Goal: Information Seeking & Learning: Learn about a topic

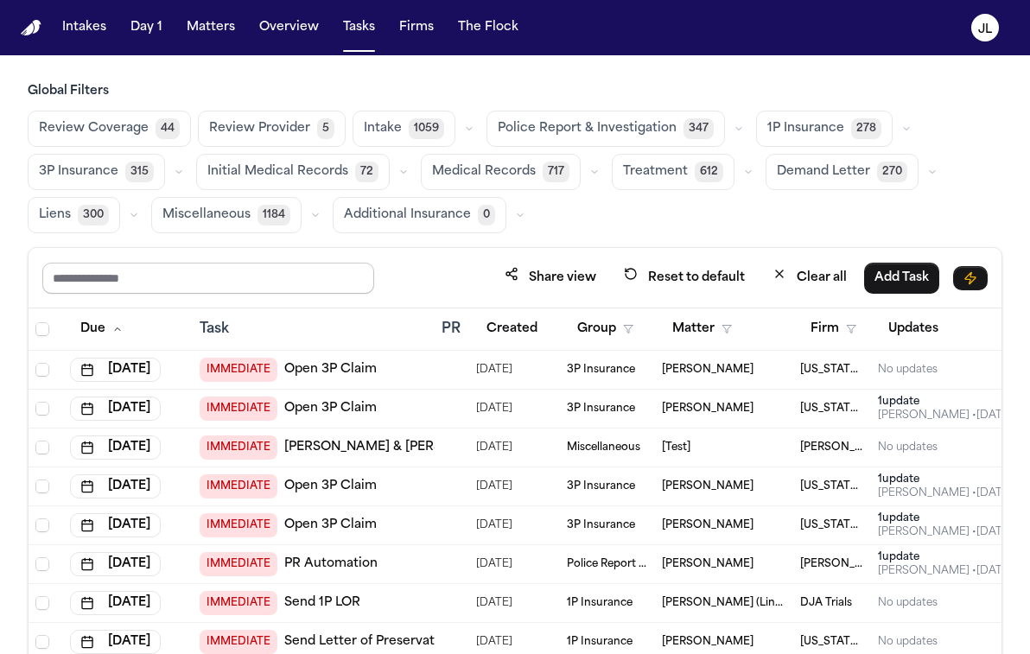
click at [222, 271] on input "text" at bounding box center [208, 278] width 332 height 31
type input "******"
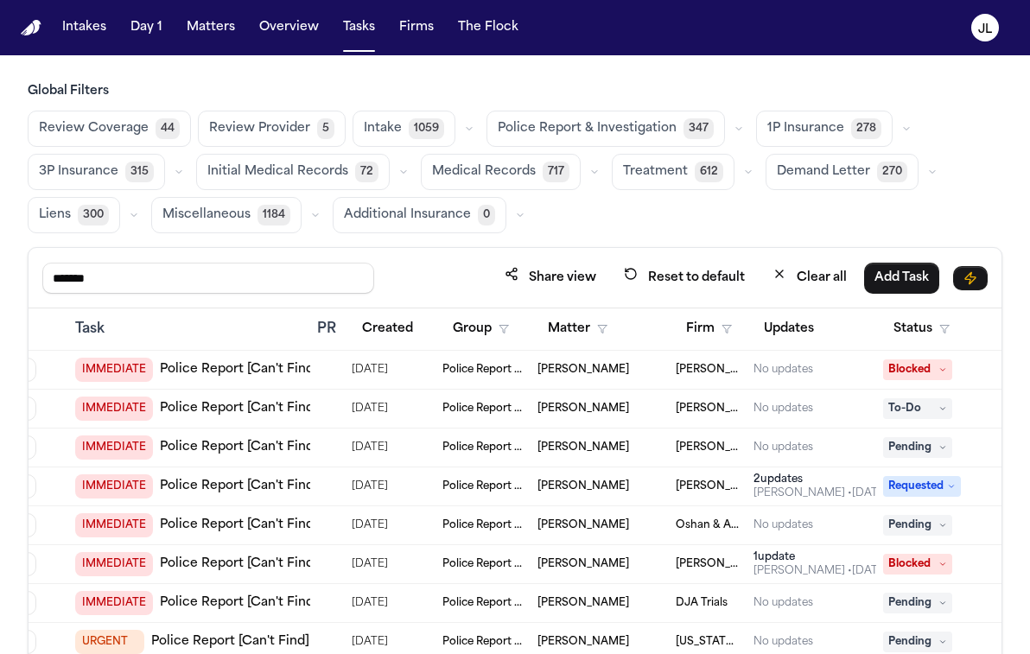
scroll to position [0, 250]
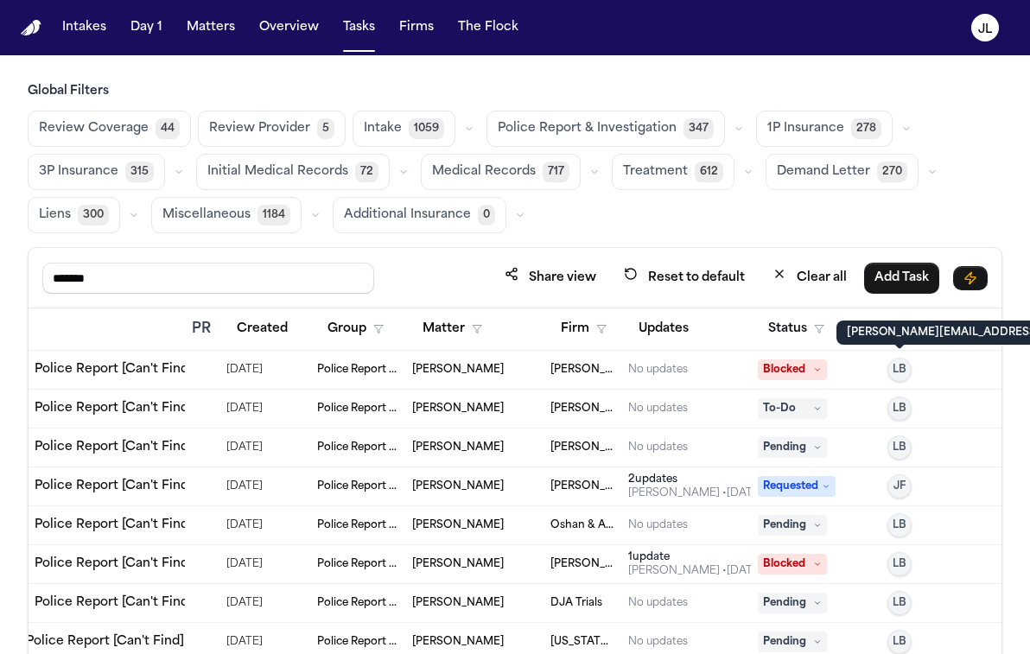
click at [930, 326] on p "lina@finchlegal.com" at bounding box center [991, 333] width 289 height 14
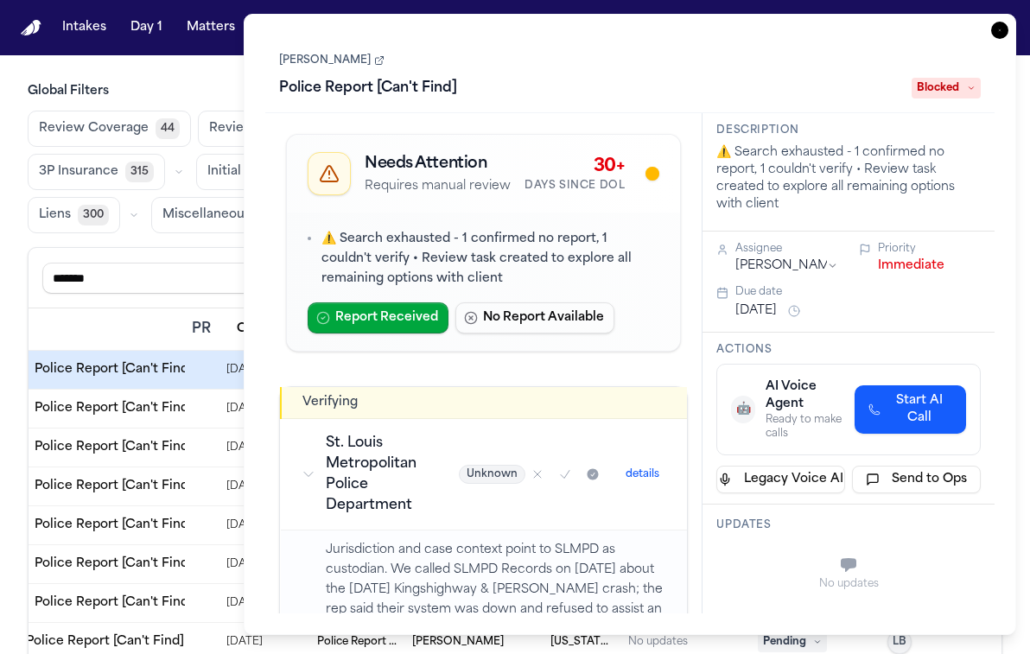
click at [998, 37] on icon "button" at bounding box center [999, 30] width 17 height 17
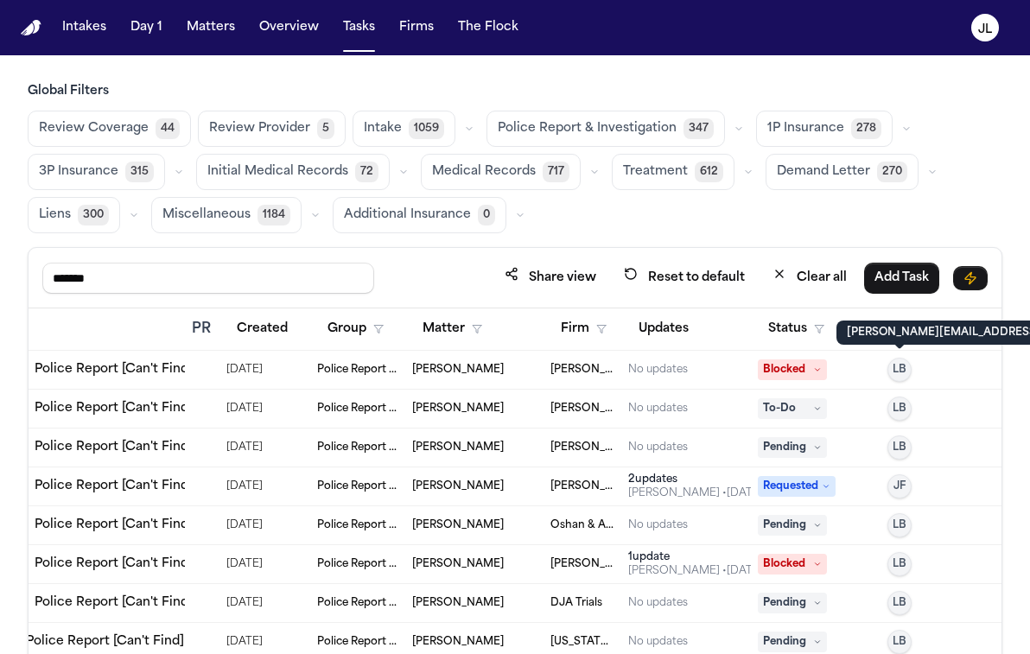
click at [915, 330] on p "lina@finchlegal.com" at bounding box center [991, 333] width 289 height 14
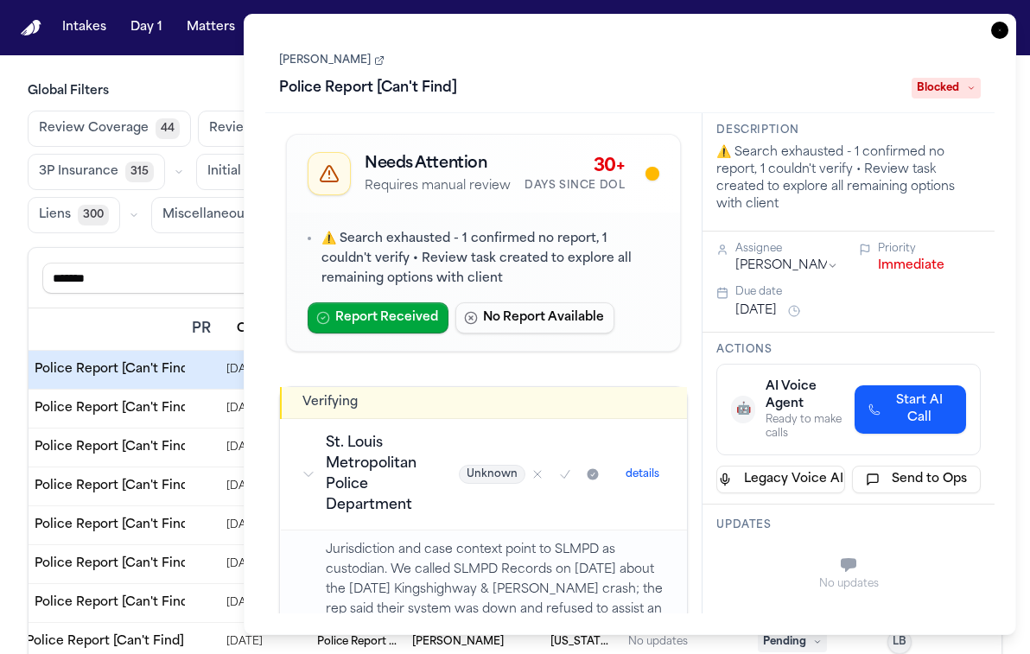
click at [1005, 24] on icon "button" at bounding box center [999, 30] width 17 height 17
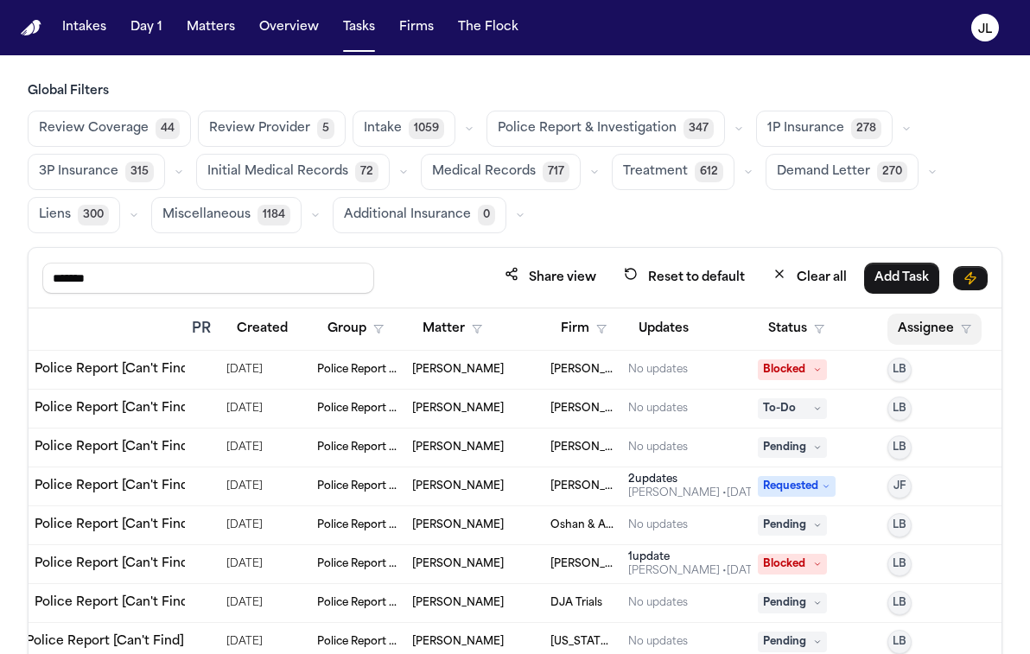
click at [921, 324] on button "Assignee" at bounding box center [935, 329] width 94 height 31
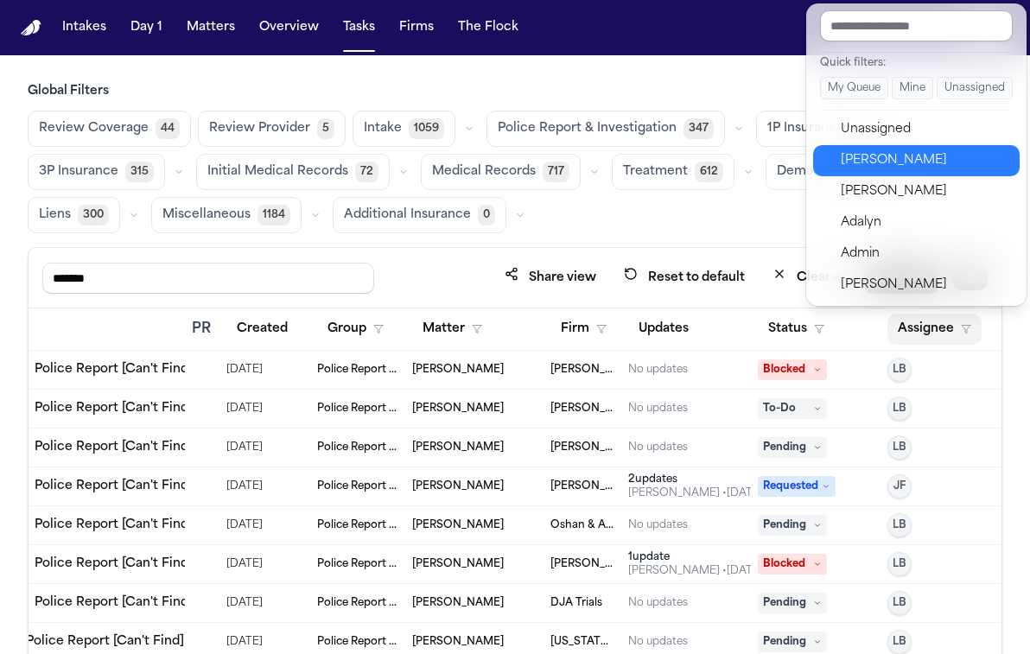
click at [884, 156] on div "Julie Lopez" at bounding box center [925, 160] width 169 height 21
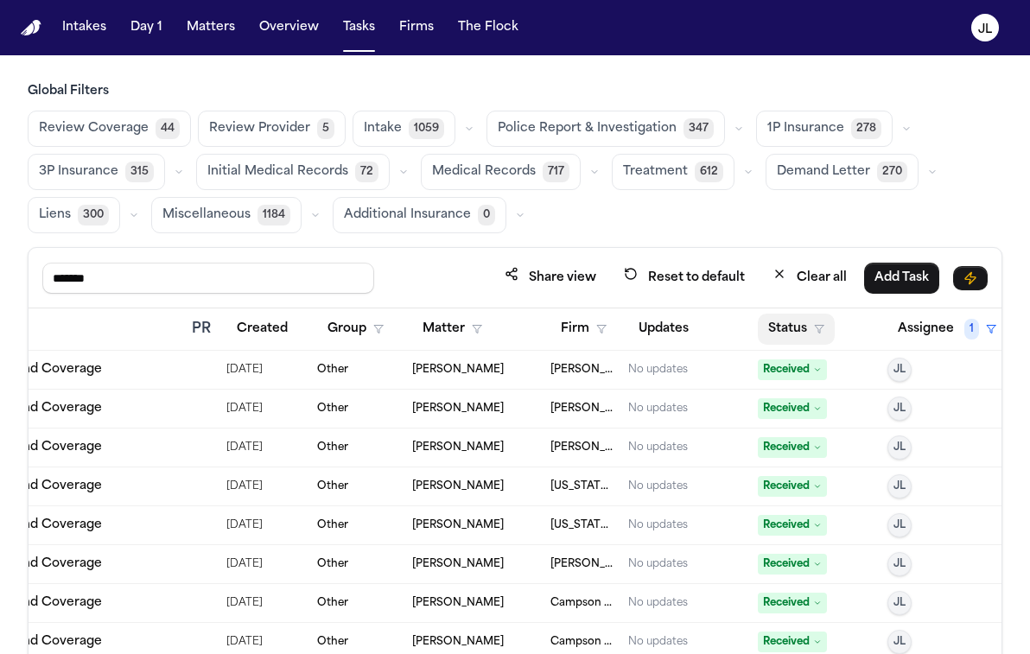
click at [787, 328] on button "Status" at bounding box center [796, 329] width 77 height 31
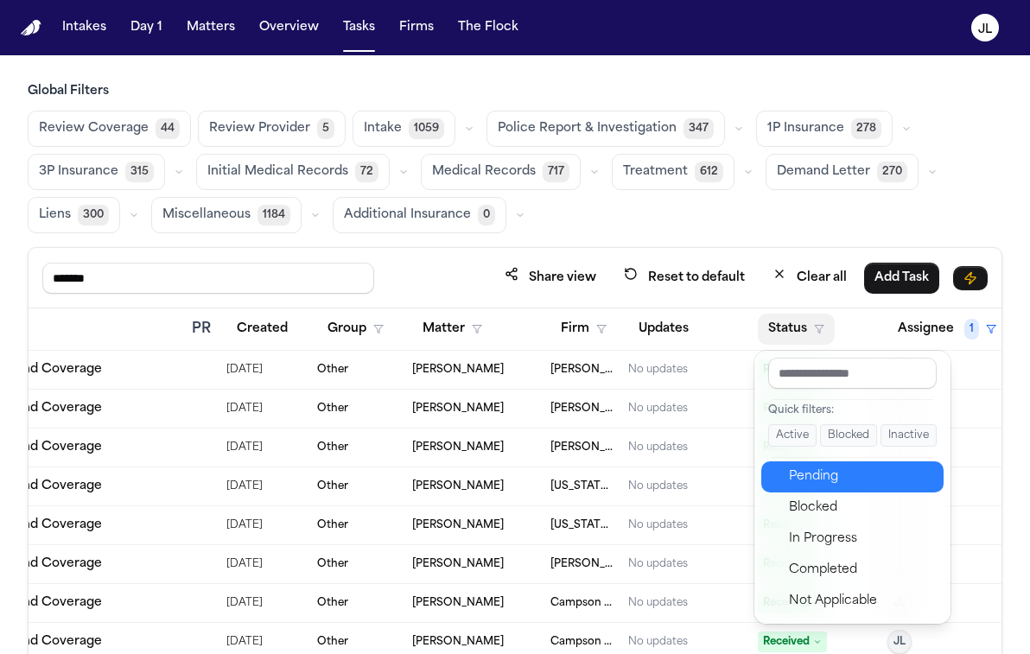
click at [801, 472] on div "Pending" at bounding box center [861, 477] width 144 height 21
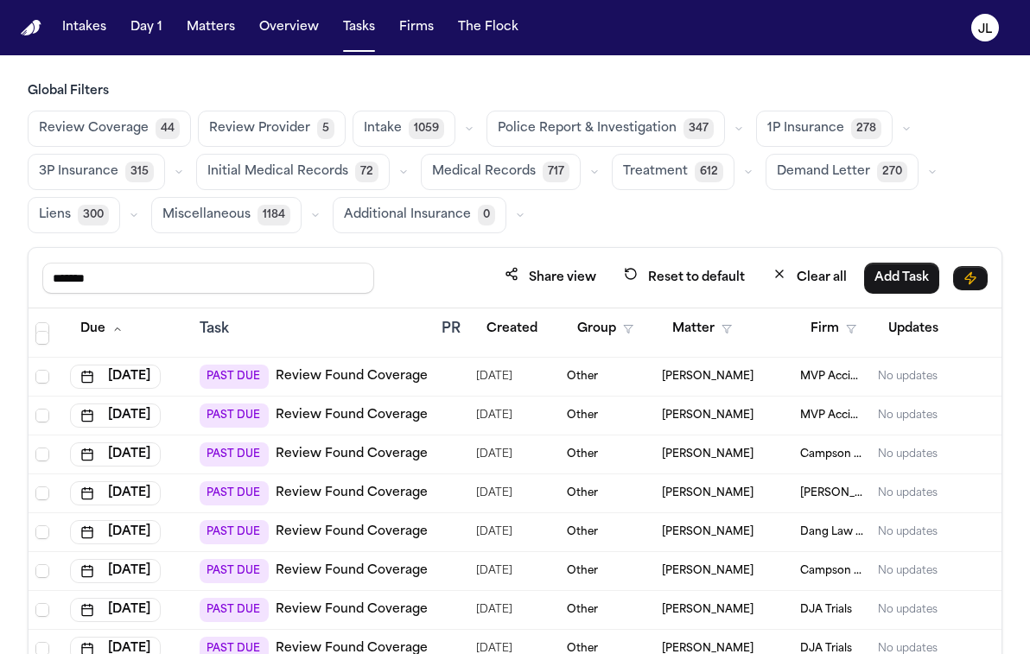
scroll to position [317, 0]
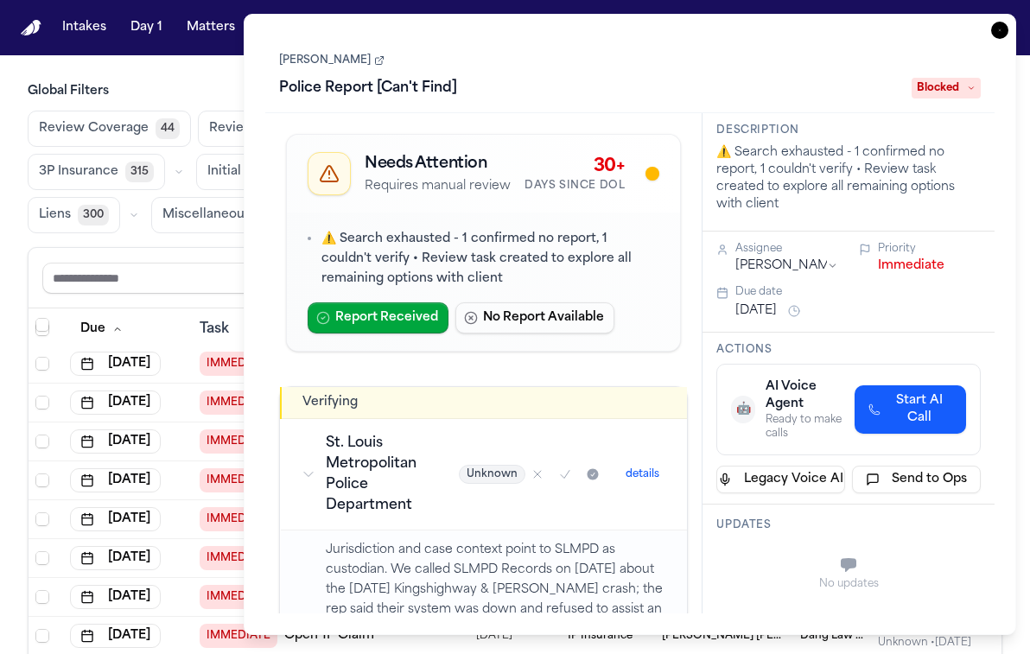
click at [998, 34] on icon "button" at bounding box center [999, 30] width 17 height 17
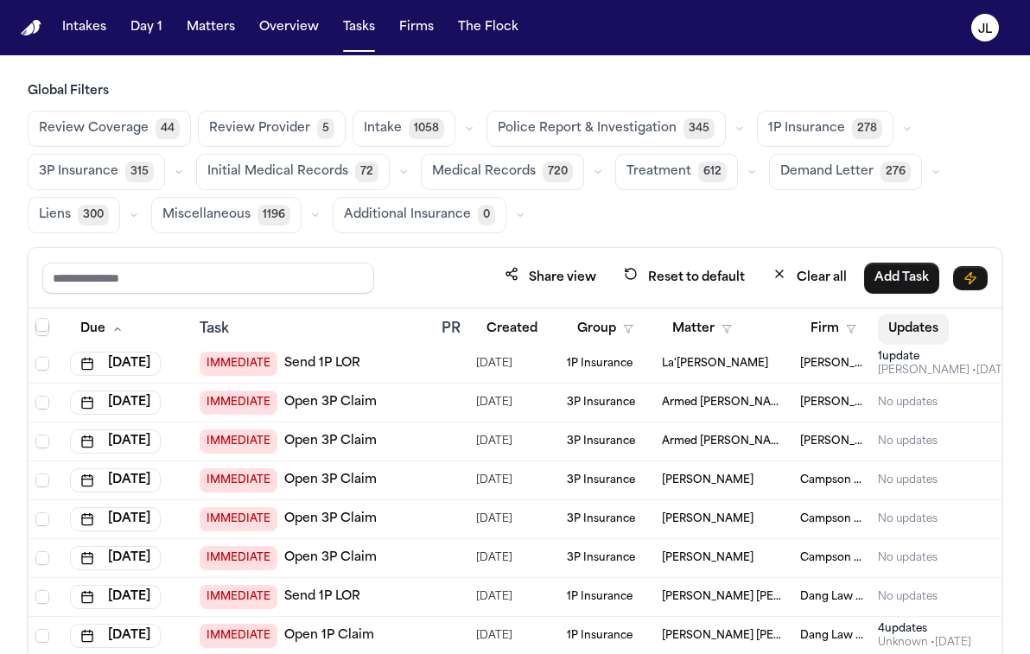
click at [911, 326] on button "Updates" at bounding box center [913, 329] width 71 height 31
click at [911, 326] on button "Updates" at bounding box center [922, 329] width 88 height 31
click at [936, 327] on button "Updates" at bounding box center [922, 329] width 88 height 31
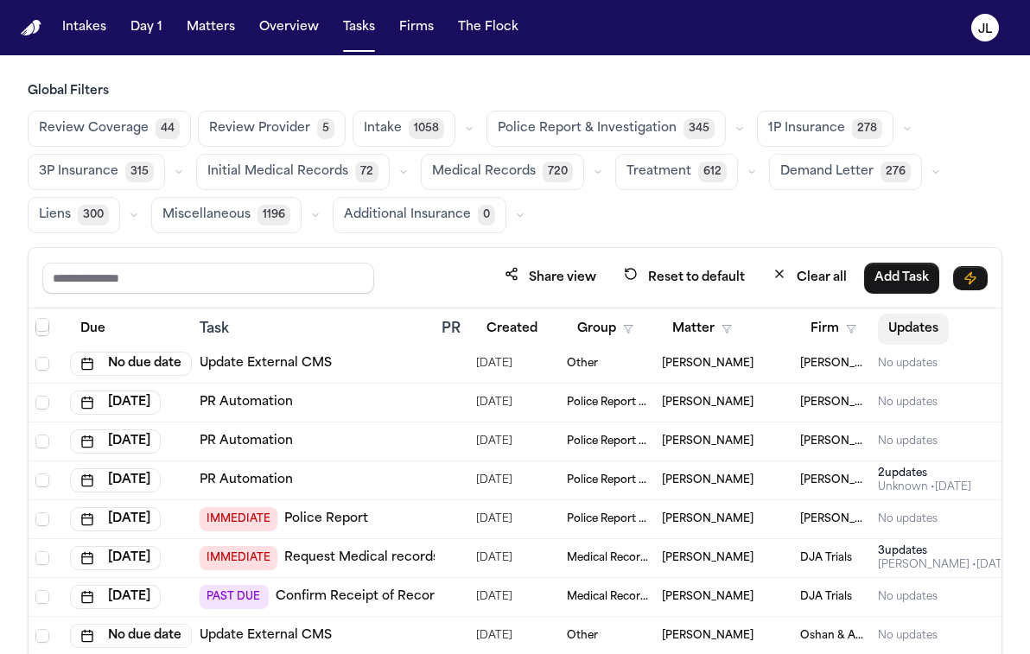
click at [935, 335] on button "Updates" at bounding box center [913, 329] width 71 height 31
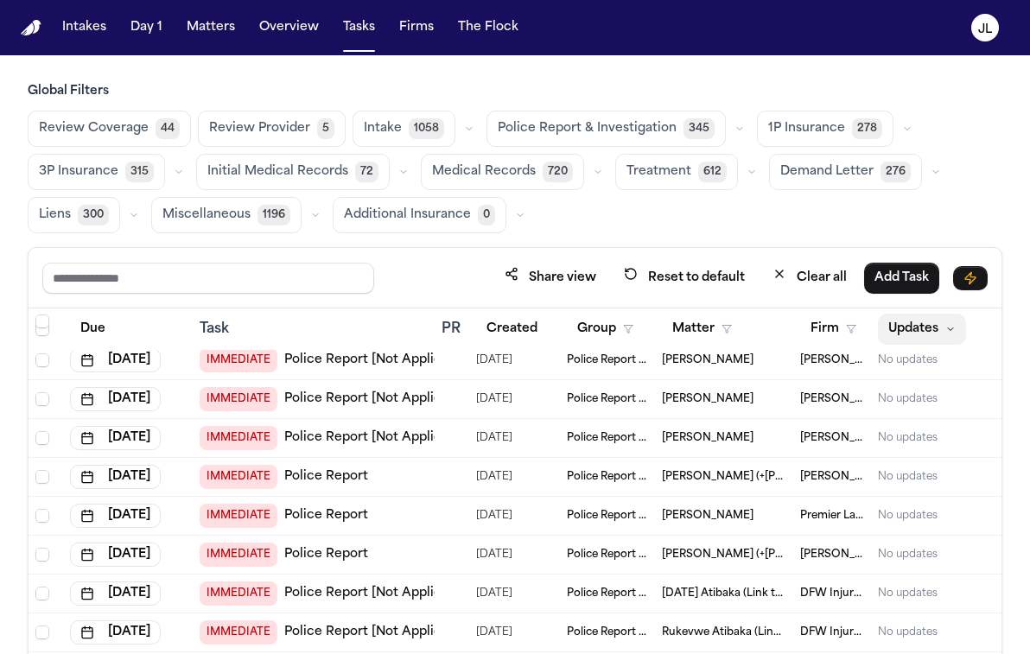
scroll to position [317, 0]
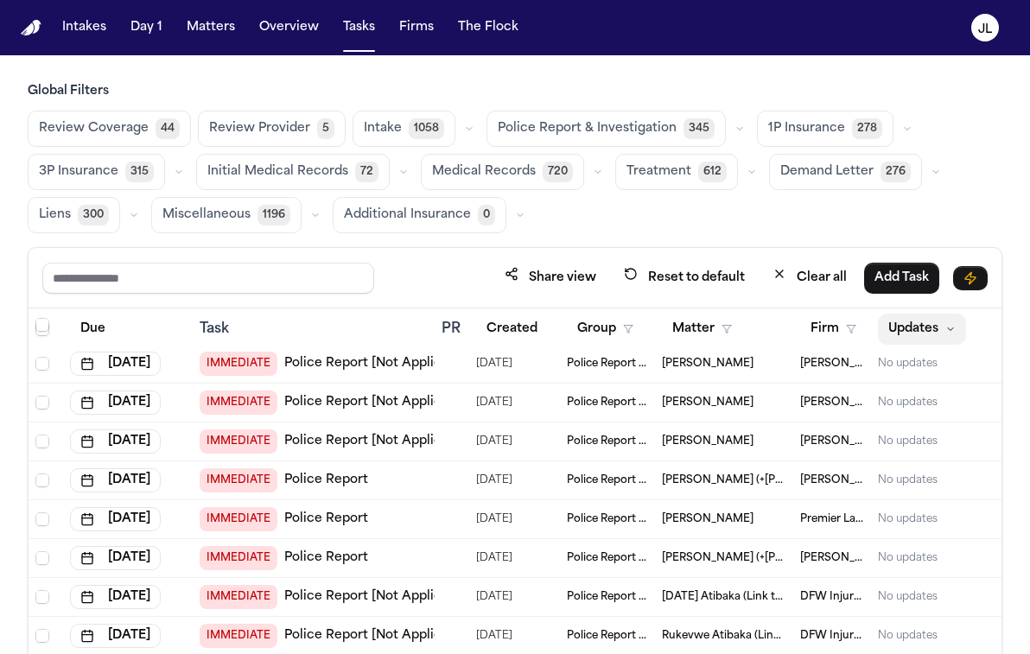
click at [935, 334] on button "Updates" at bounding box center [922, 329] width 88 height 31
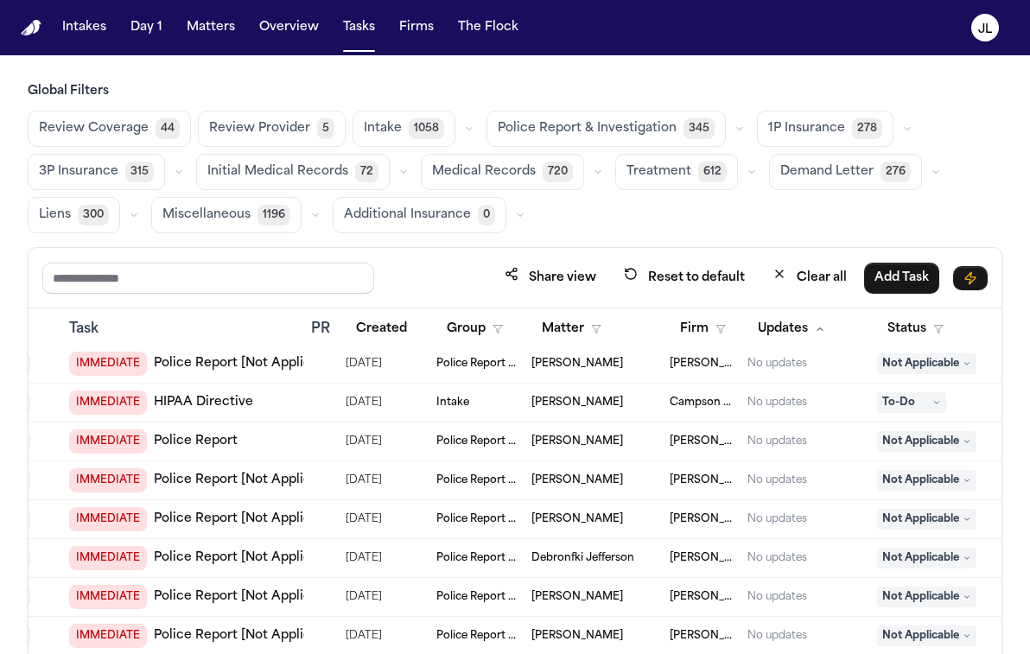
scroll to position [317, 250]
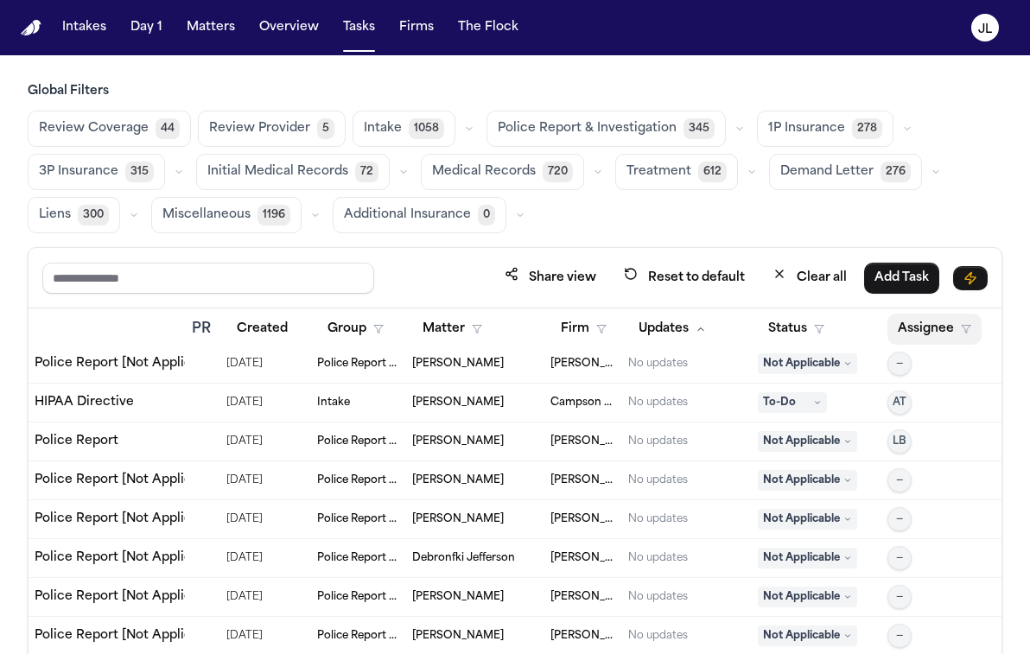
click at [922, 321] on button "Assignee" at bounding box center [935, 329] width 94 height 31
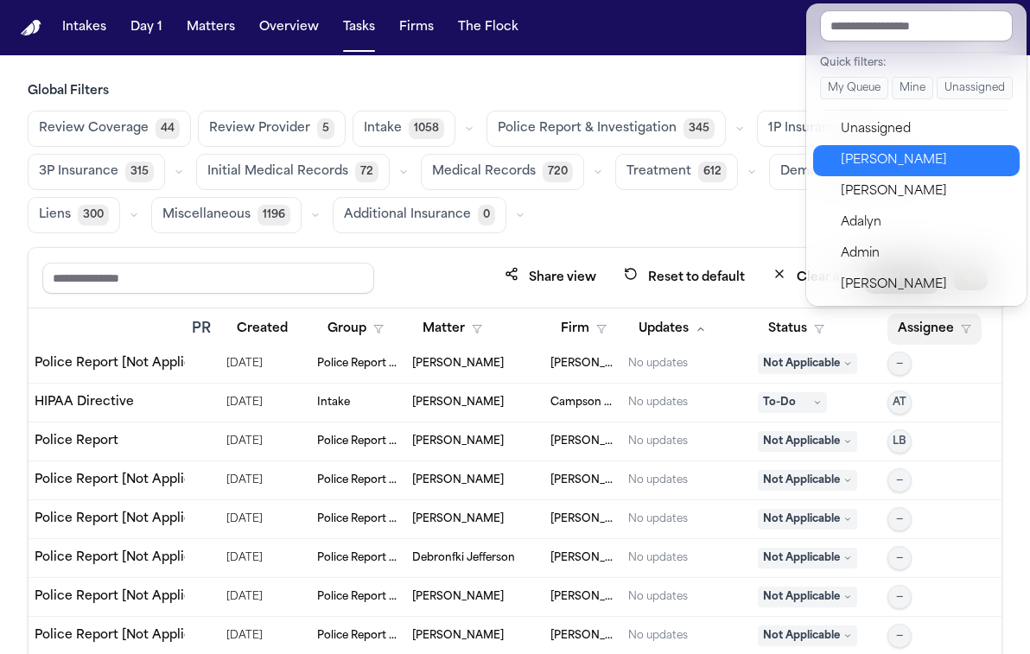
click at [892, 163] on div "Julie Lopez" at bounding box center [925, 160] width 169 height 21
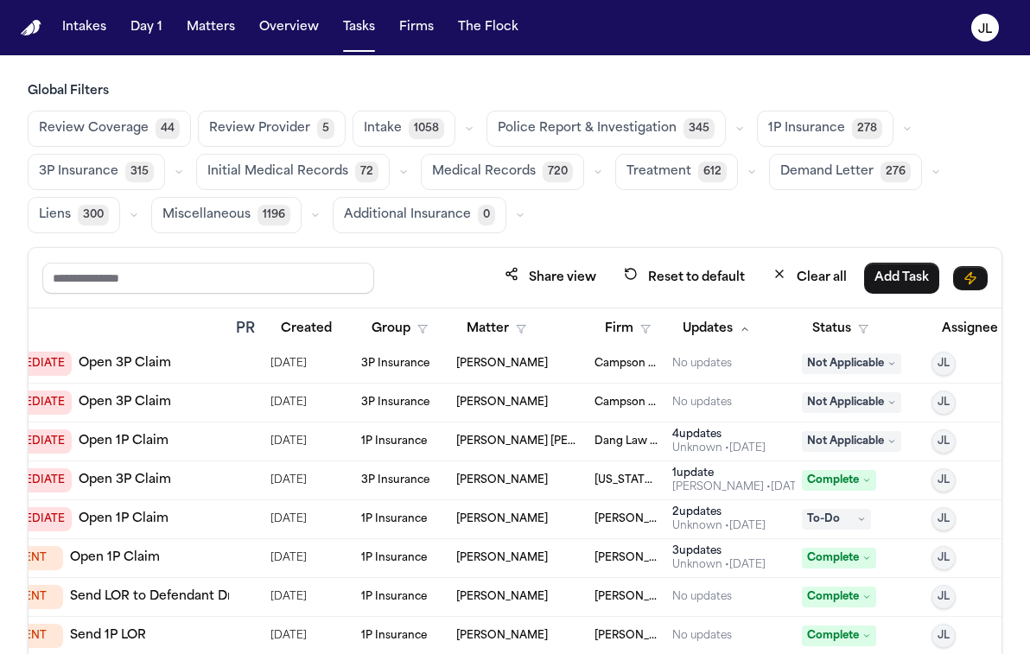
scroll to position [317, 237]
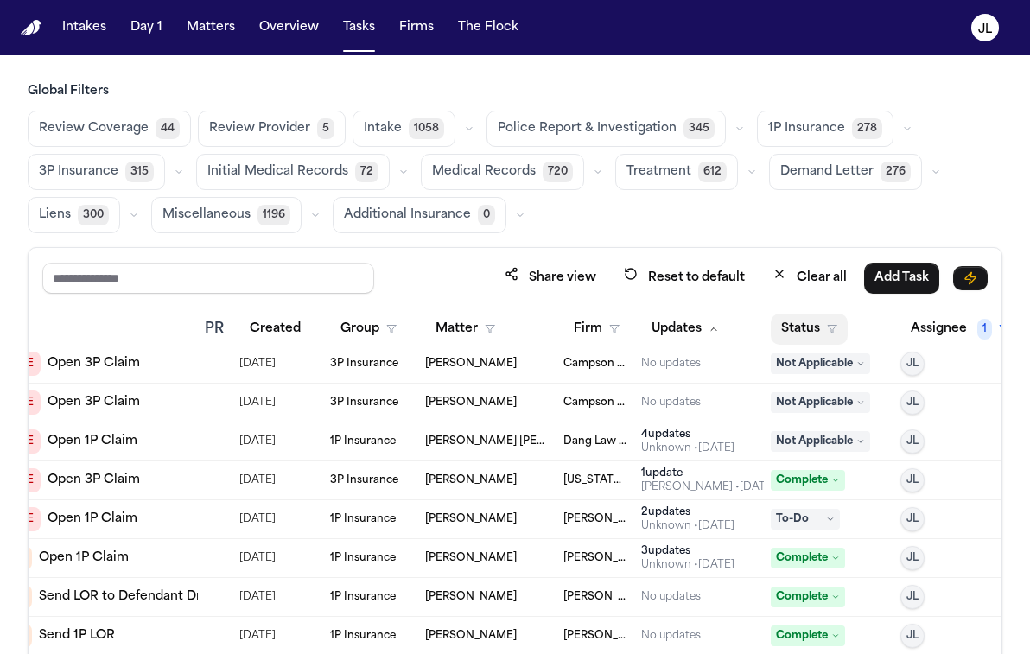
click at [811, 334] on button "Status" at bounding box center [809, 329] width 77 height 31
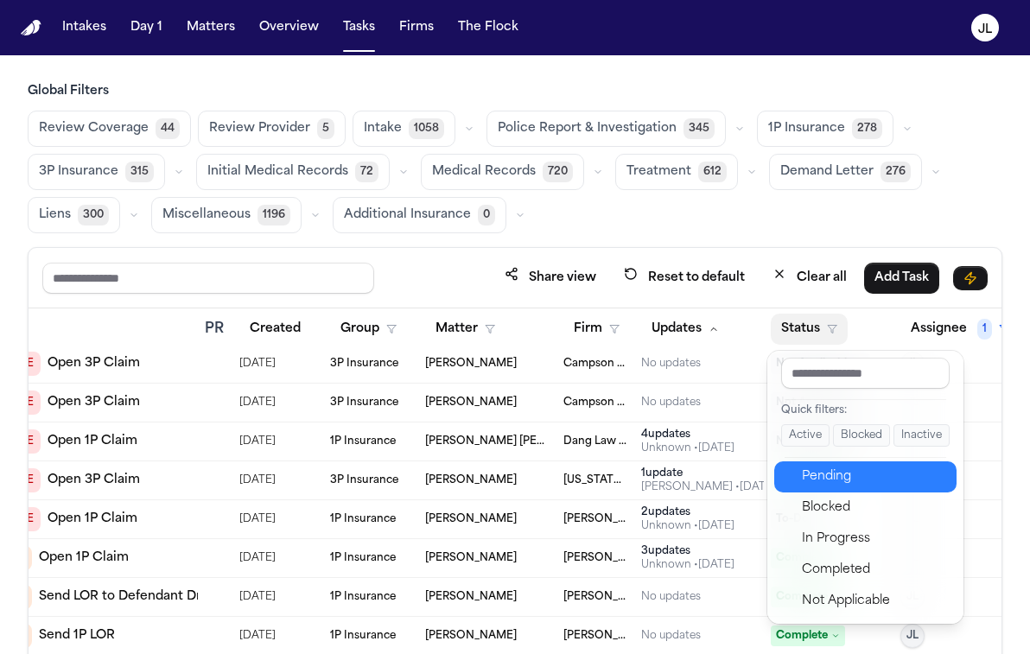
click at [828, 486] on div "Pending" at bounding box center [874, 477] width 144 height 21
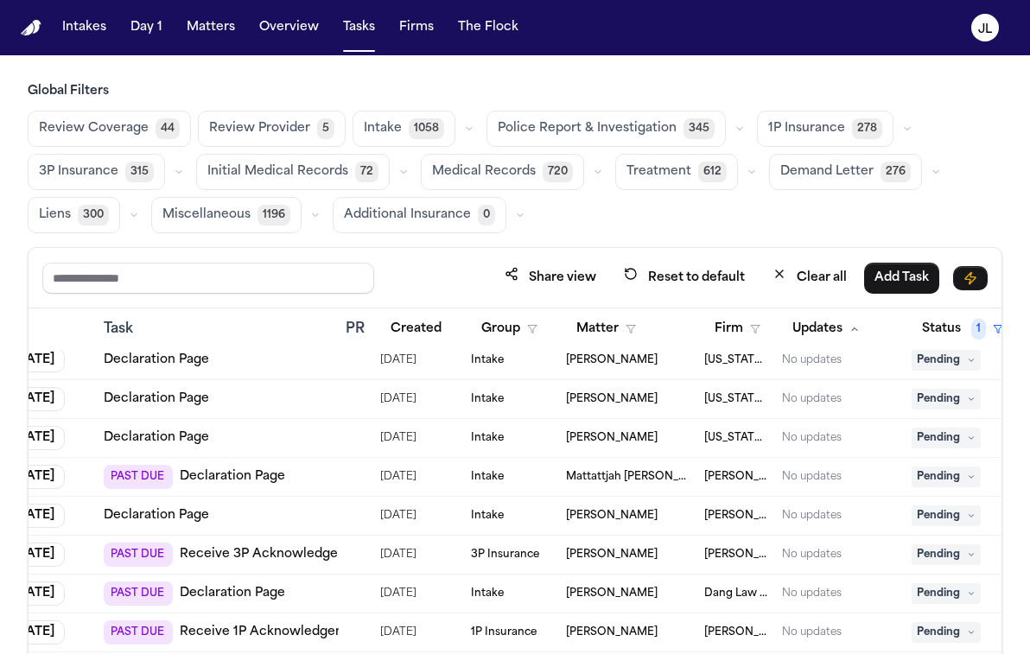
scroll to position [321, 0]
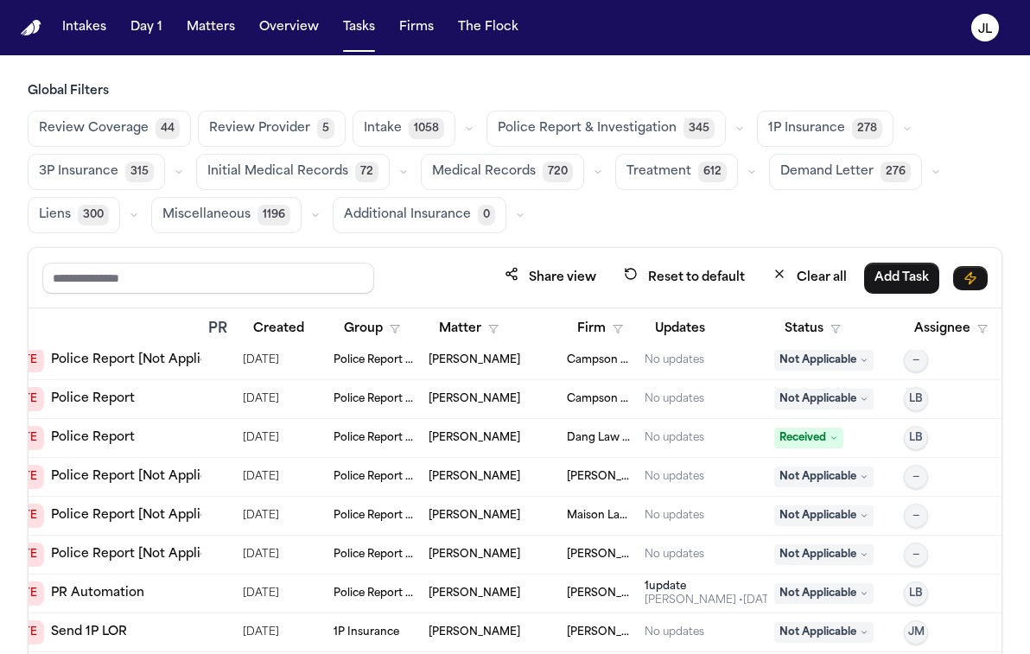
scroll to position [321, 250]
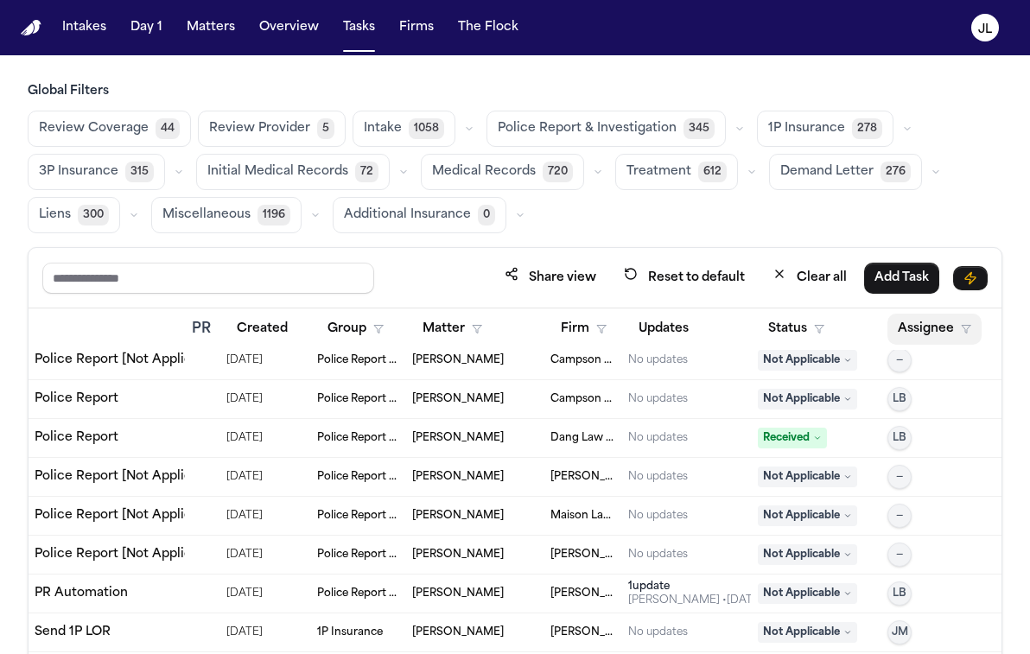
click at [916, 335] on button "Assignee" at bounding box center [935, 329] width 94 height 31
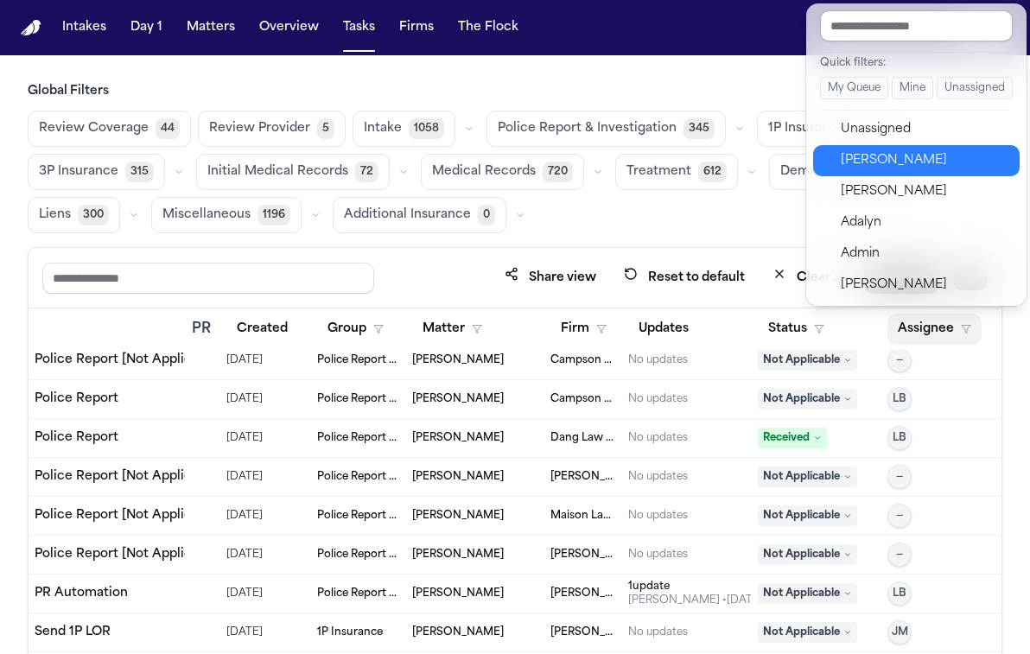
click at [866, 157] on div "Julie Lopez" at bounding box center [925, 160] width 169 height 21
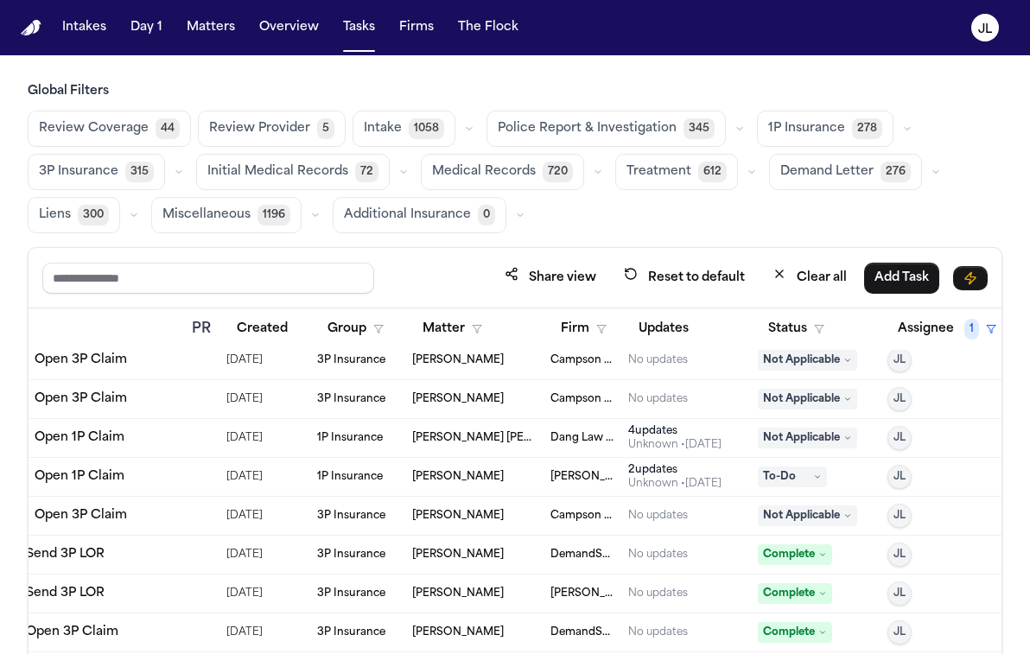
click at [808, 338] on button "Status" at bounding box center [796, 329] width 77 height 31
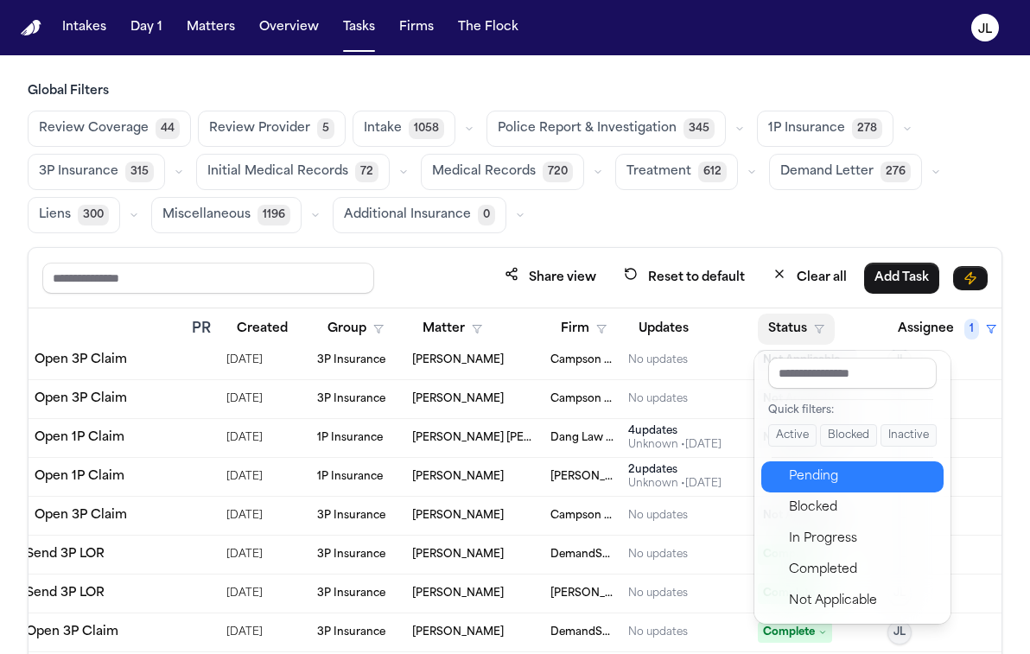
click at [808, 462] on button "Pending" at bounding box center [853, 477] width 182 height 31
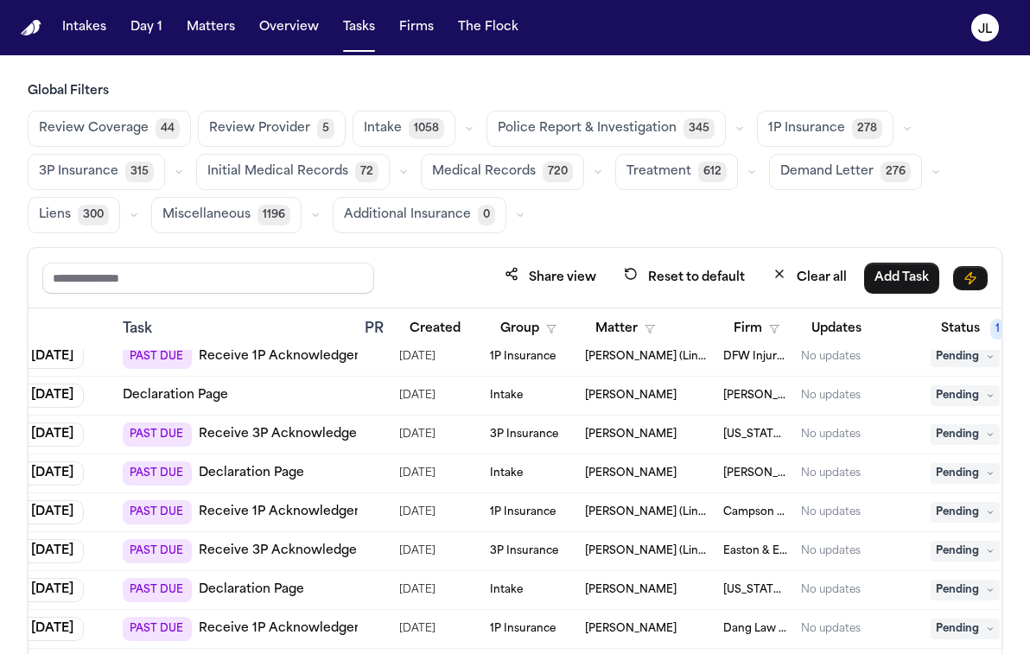
scroll to position [324, 0]
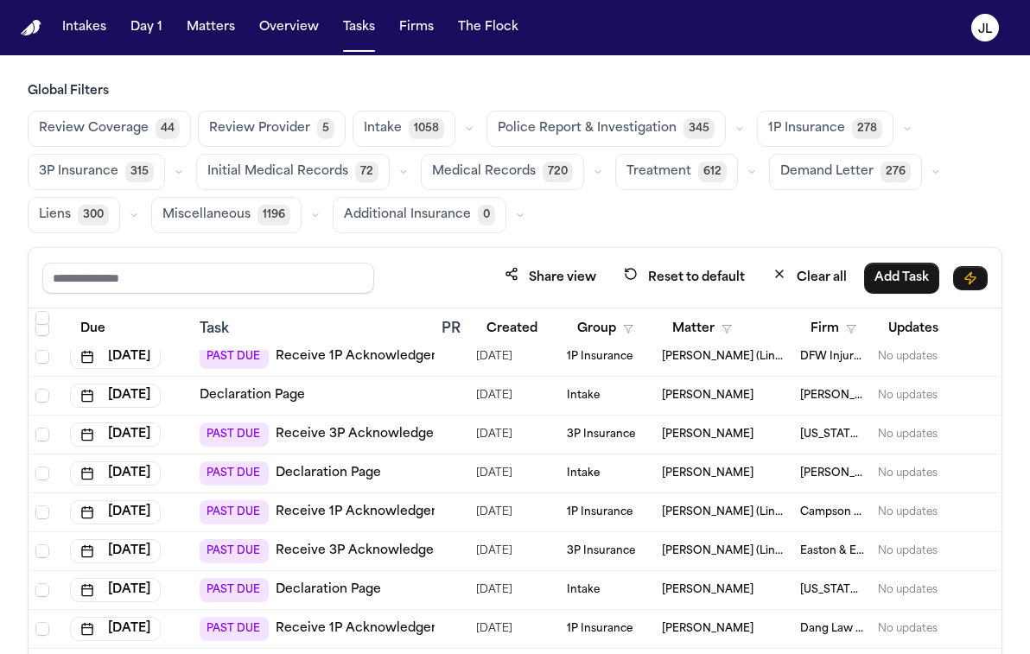
click at [209, 296] on div "Share view Reset to default Clear all Add Task" at bounding box center [515, 278] width 973 height 61
click at [209, 290] on input "text" at bounding box center [208, 278] width 332 height 31
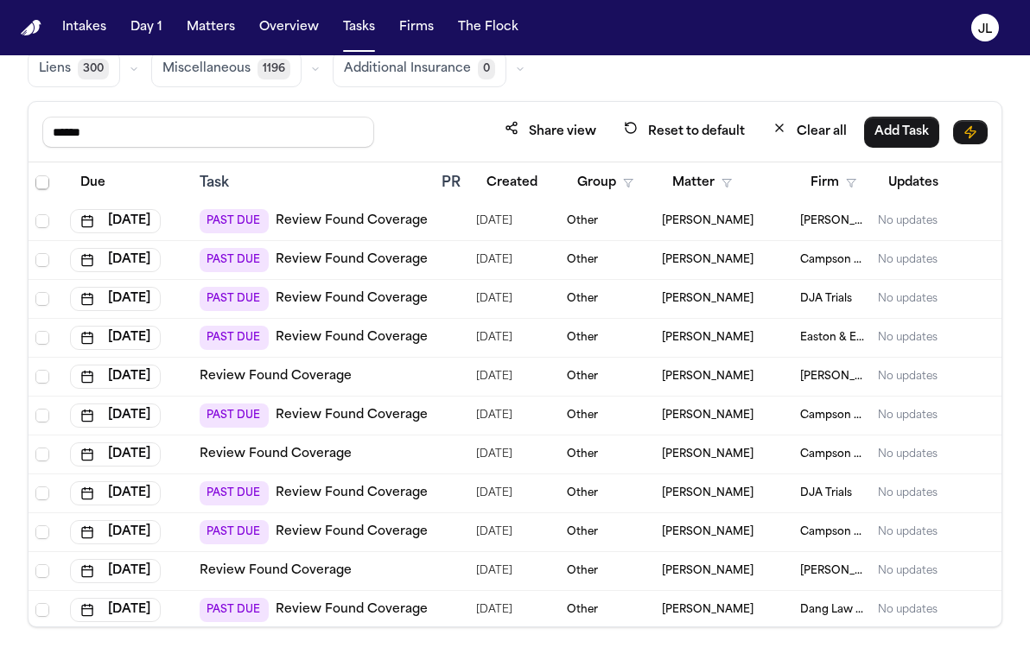
scroll to position [317, 0]
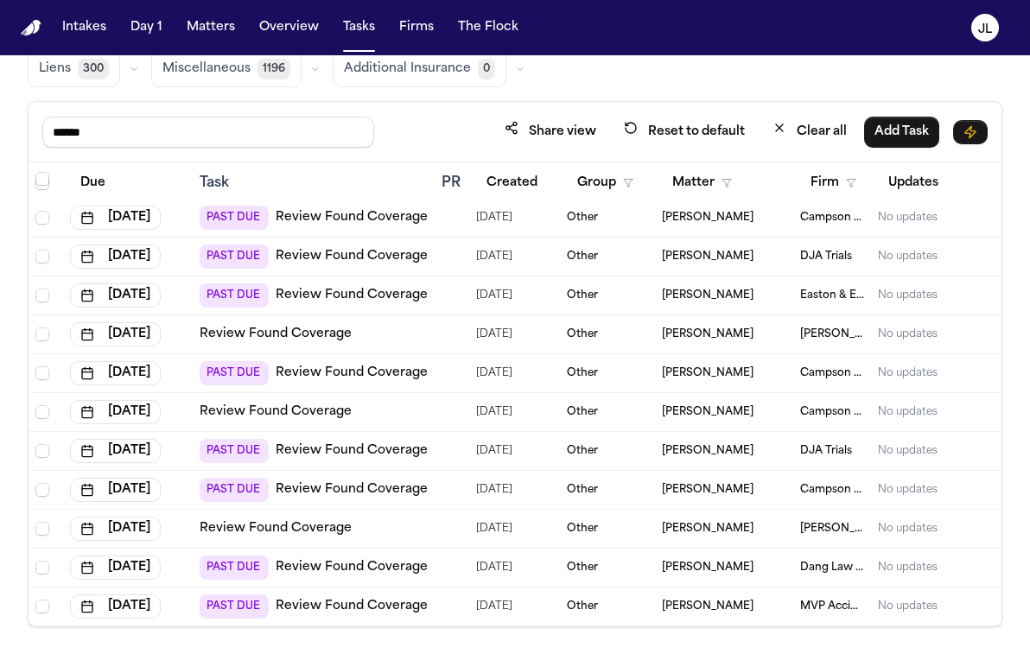
drag, startPoint x: 184, startPoint y: 133, endPoint x: 0, endPoint y: 137, distance: 184.1
click at [0, 137] on div "Global Filters Review Coverage 44 Review Provider 5 Intake 1058 Police Report &…" at bounding box center [515, 282] width 1030 height 691
type input "*"
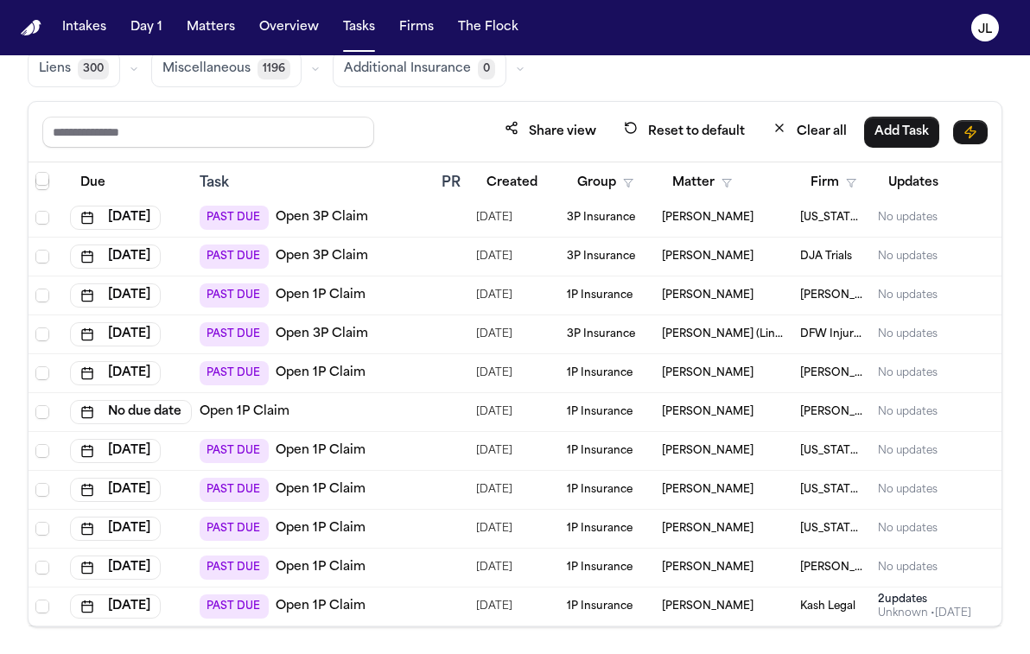
scroll to position [317, 0]
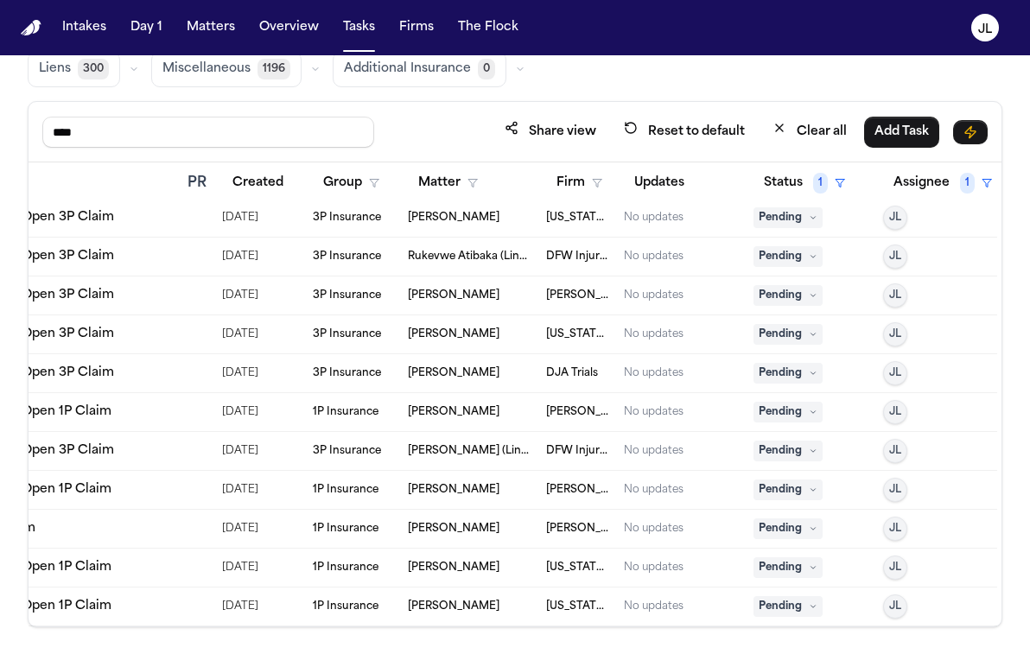
scroll to position [0, 254]
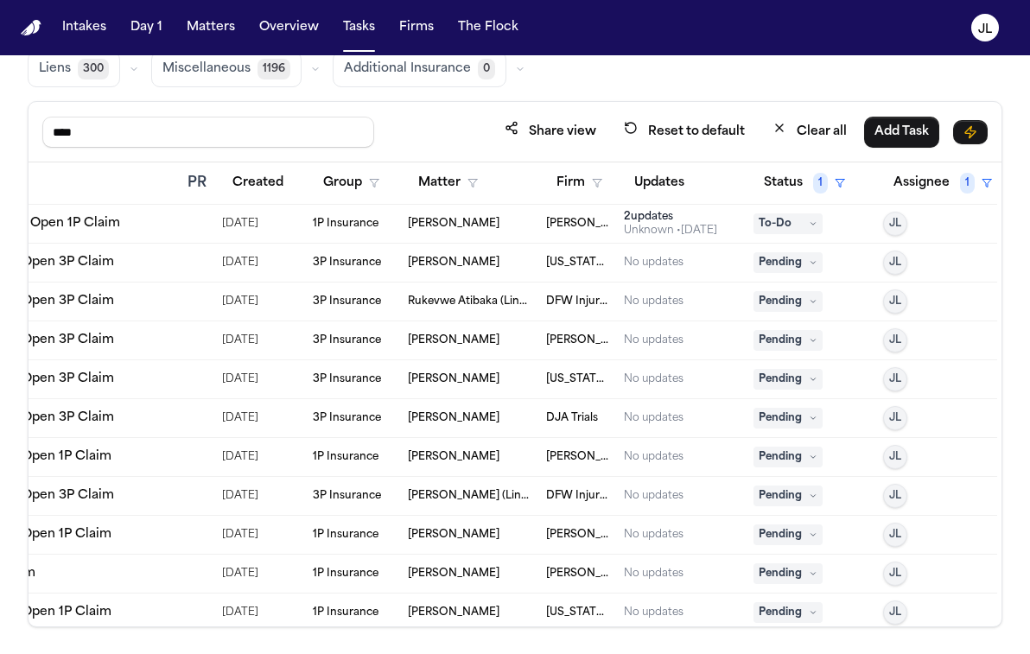
click at [660, 221] on div "2 update s" at bounding box center [670, 217] width 93 height 14
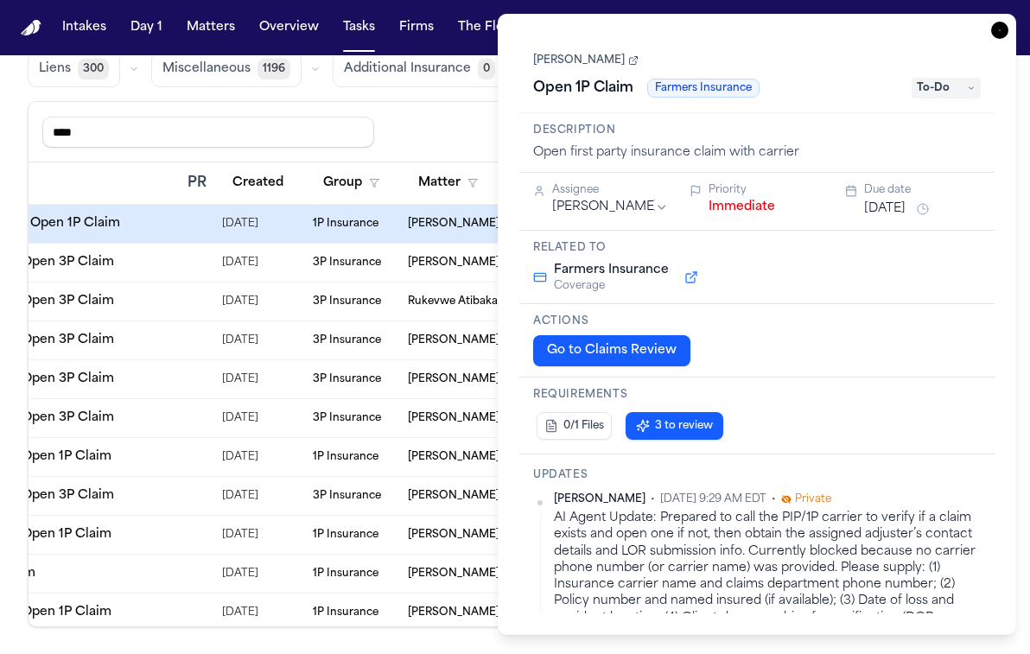
click at [1004, 35] on icon "button" at bounding box center [999, 30] width 17 height 17
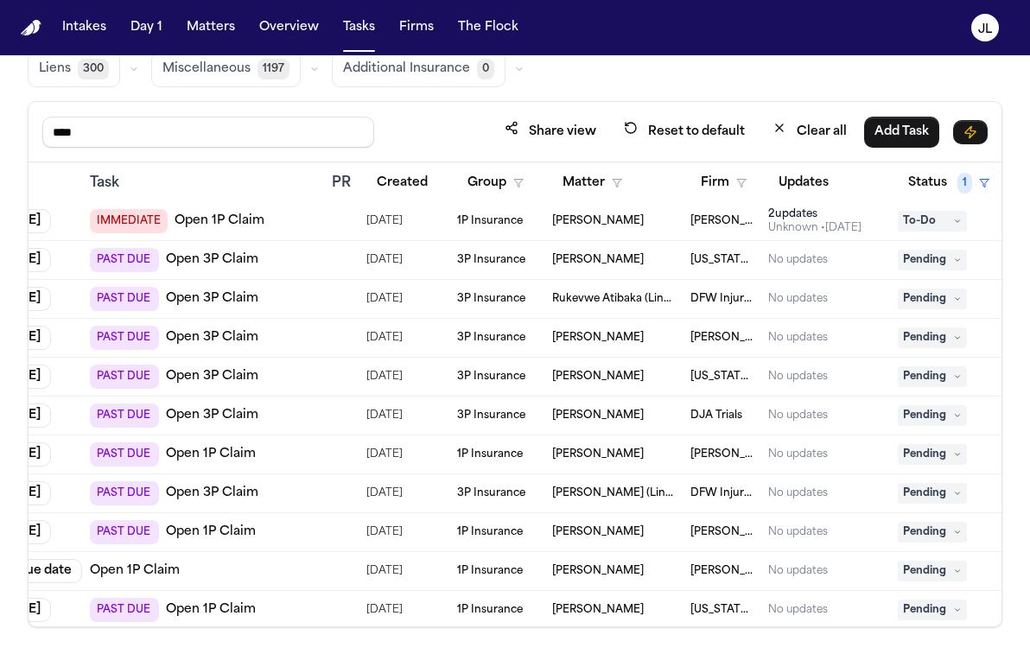
scroll to position [0, 110]
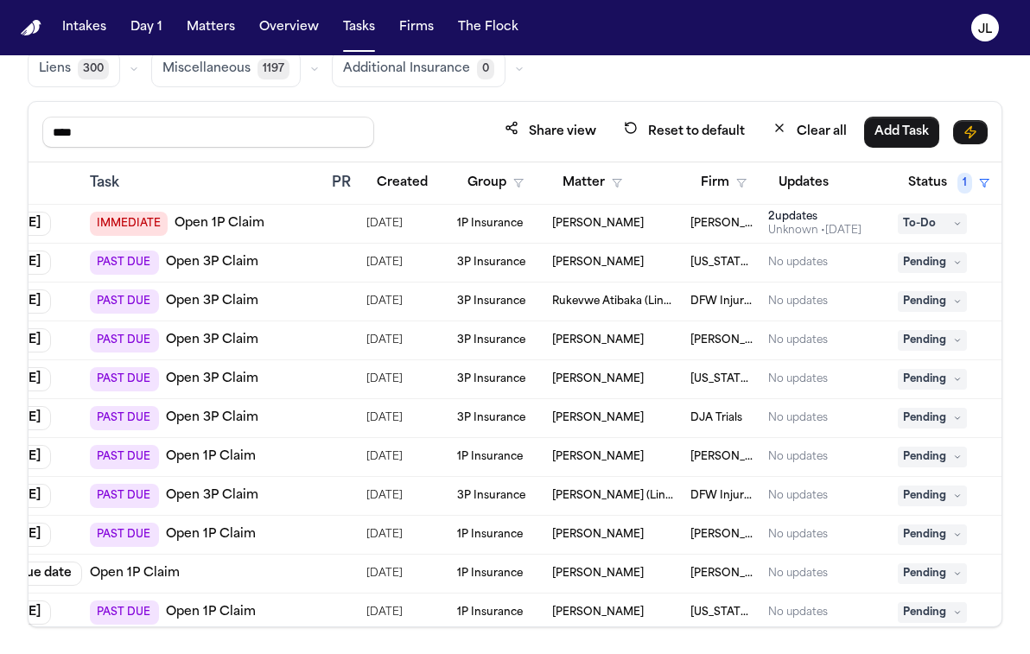
click at [765, 182] on th "Updates" at bounding box center [827, 184] width 130 height 42
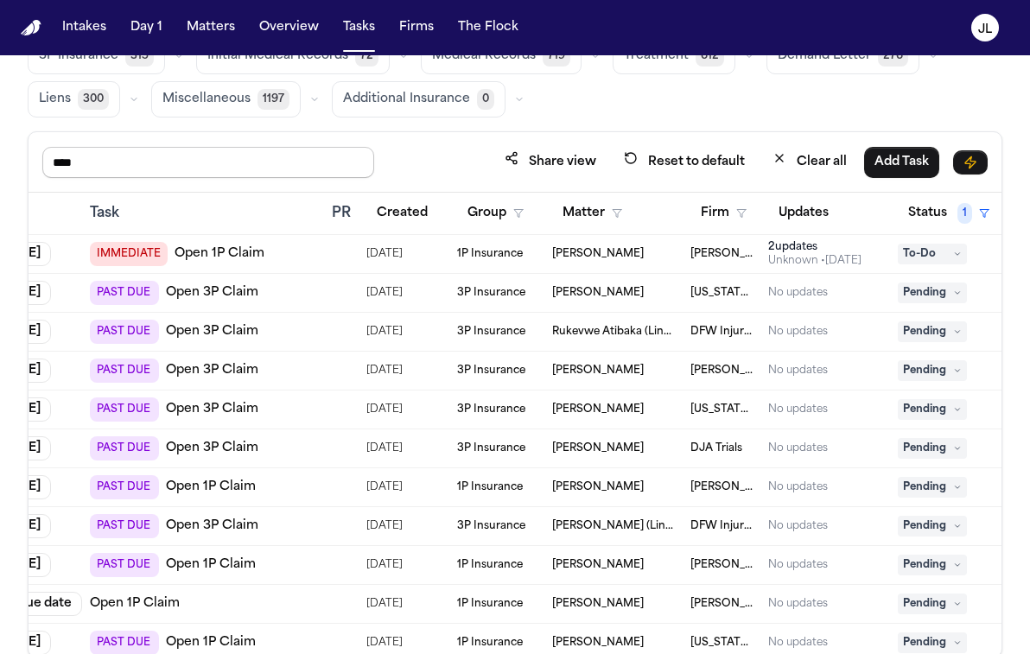
scroll to position [85, 0]
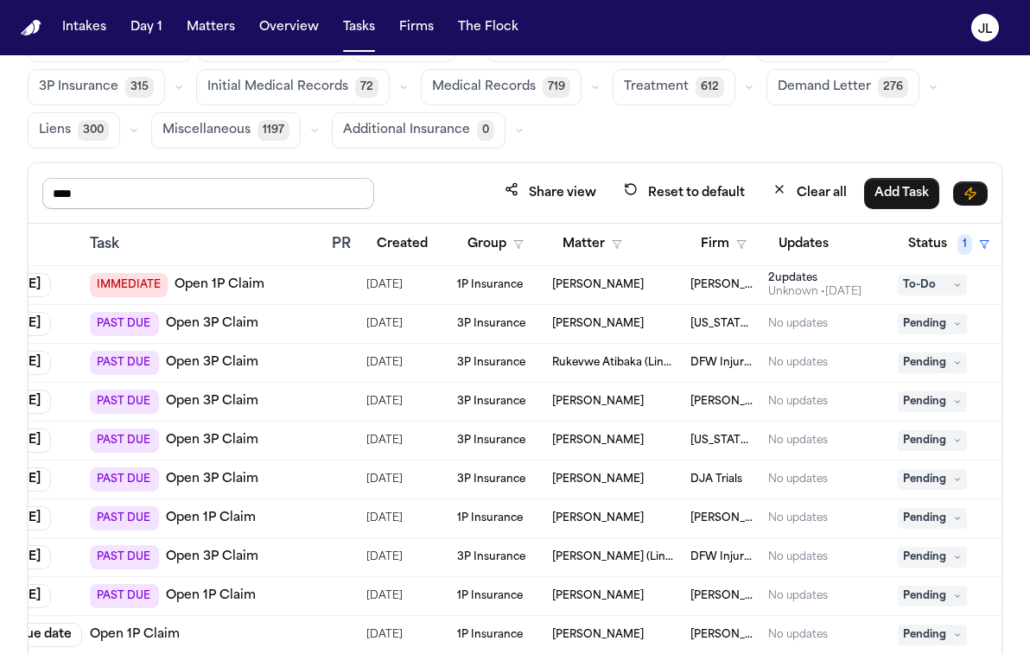
drag, startPoint x: 184, startPoint y: 178, endPoint x: 65, endPoint y: 179, distance: 119.3
click at [61, 179] on input "****" at bounding box center [208, 193] width 332 height 31
drag, startPoint x: 79, startPoint y: 193, endPoint x: 5, endPoint y: 192, distance: 73.5
click at [5, 192] on div "Global Filters Review Coverage 44 Review Provider 5 Intake 1058 Police Report &…" at bounding box center [515, 343] width 1030 height 691
drag, startPoint x: 92, startPoint y: 193, endPoint x: 0, endPoint y: 193, distance: 92.5
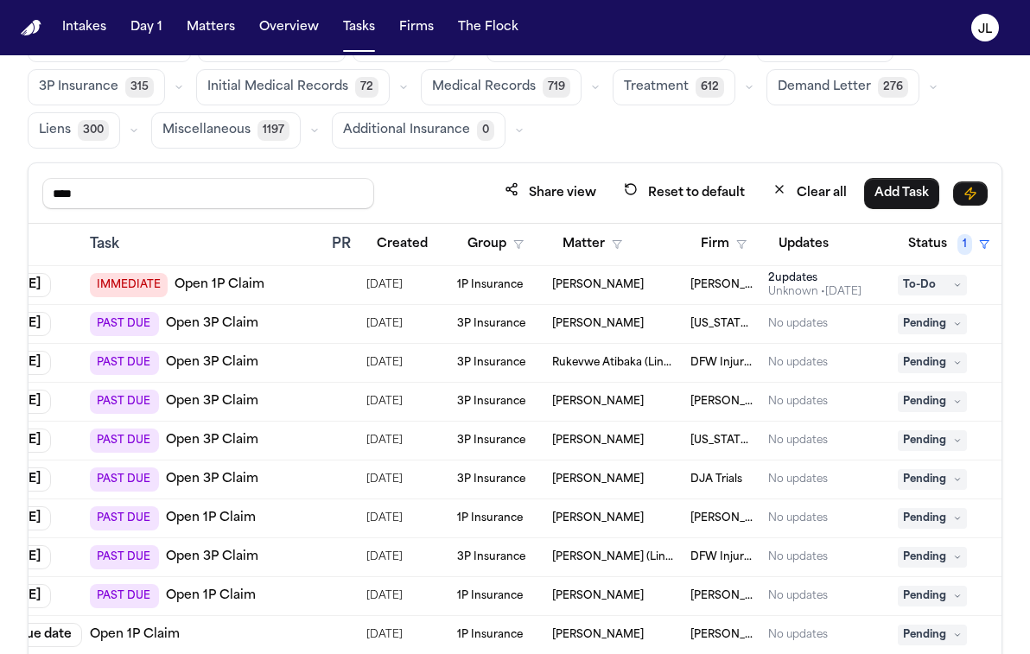
click at [0, 193] on div "Global Filters Review Coverage 44 Review Provider 5 Intake 1058 Police Report &…" at bounding box center [515, 343] width 1030 height 691
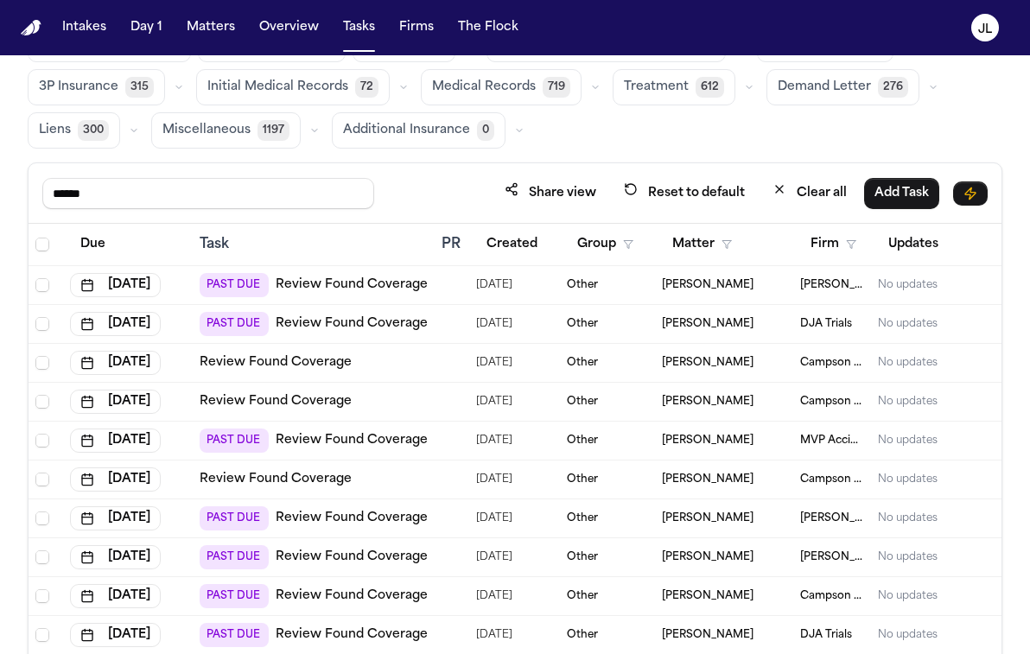
type input "******"
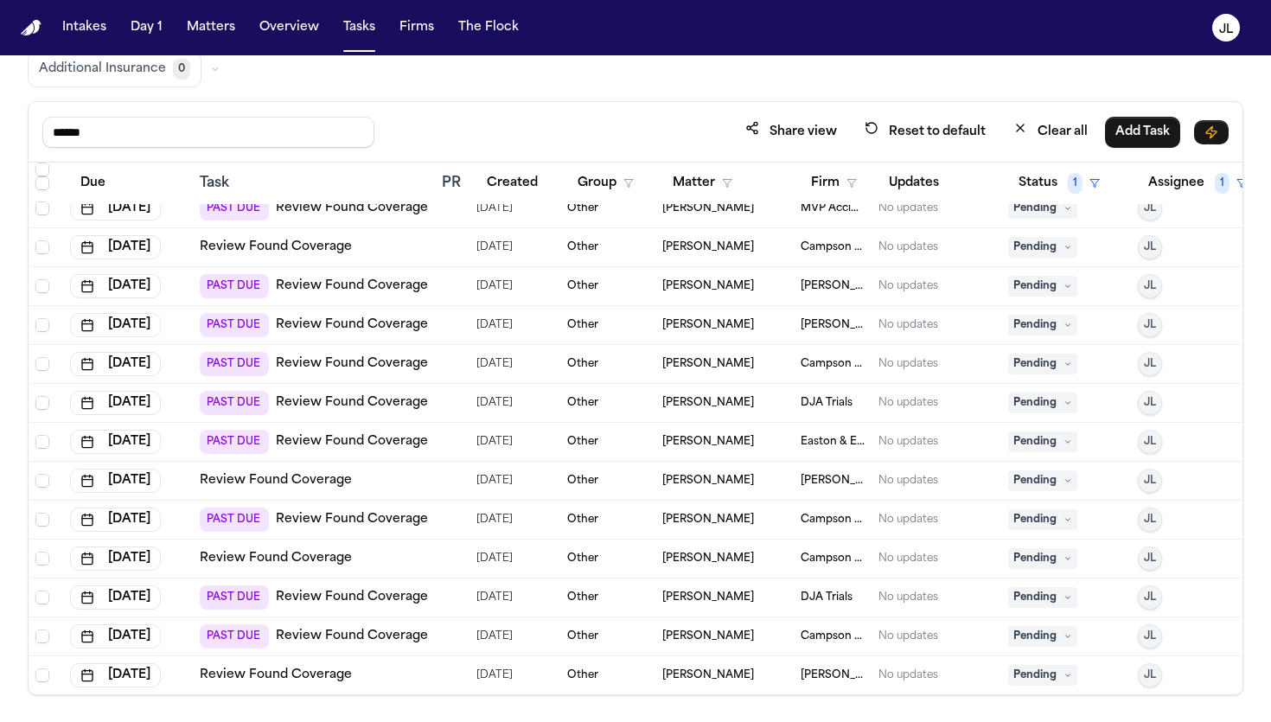
scroll to position [250, 0]
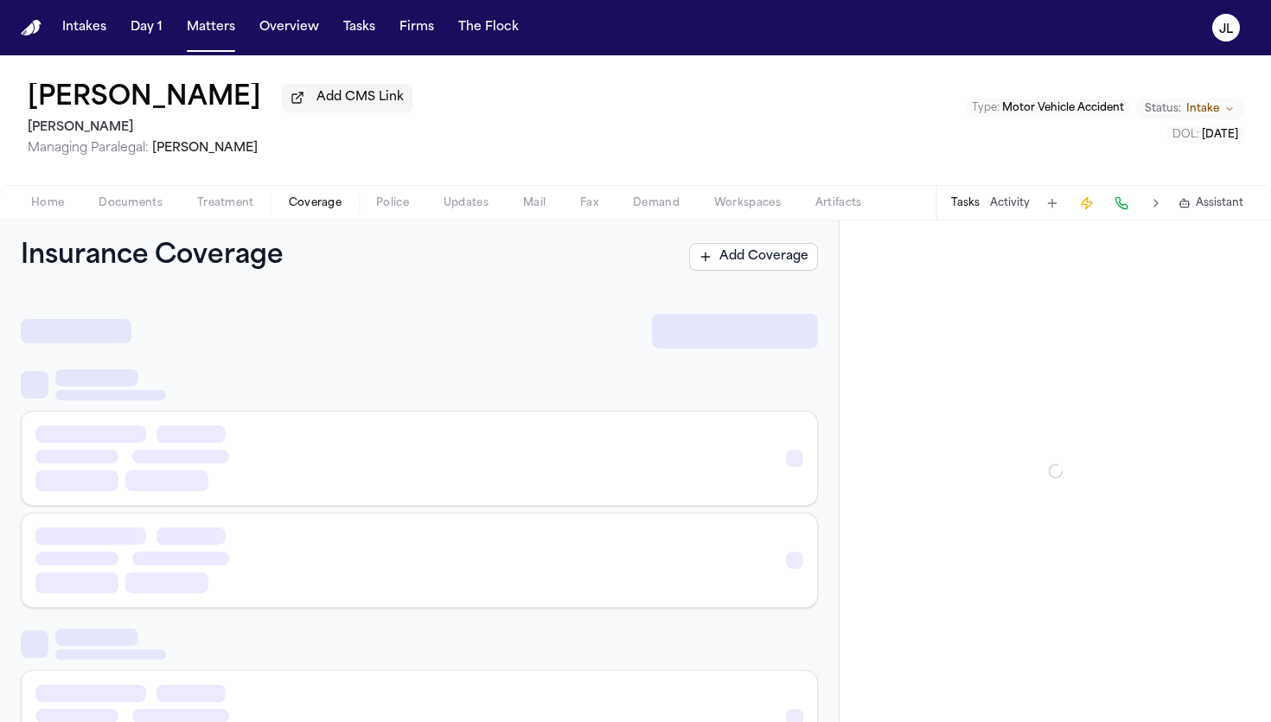
click at [292, 206] on span "Coverage" at bounding box center [315, 203] width 53 height 14
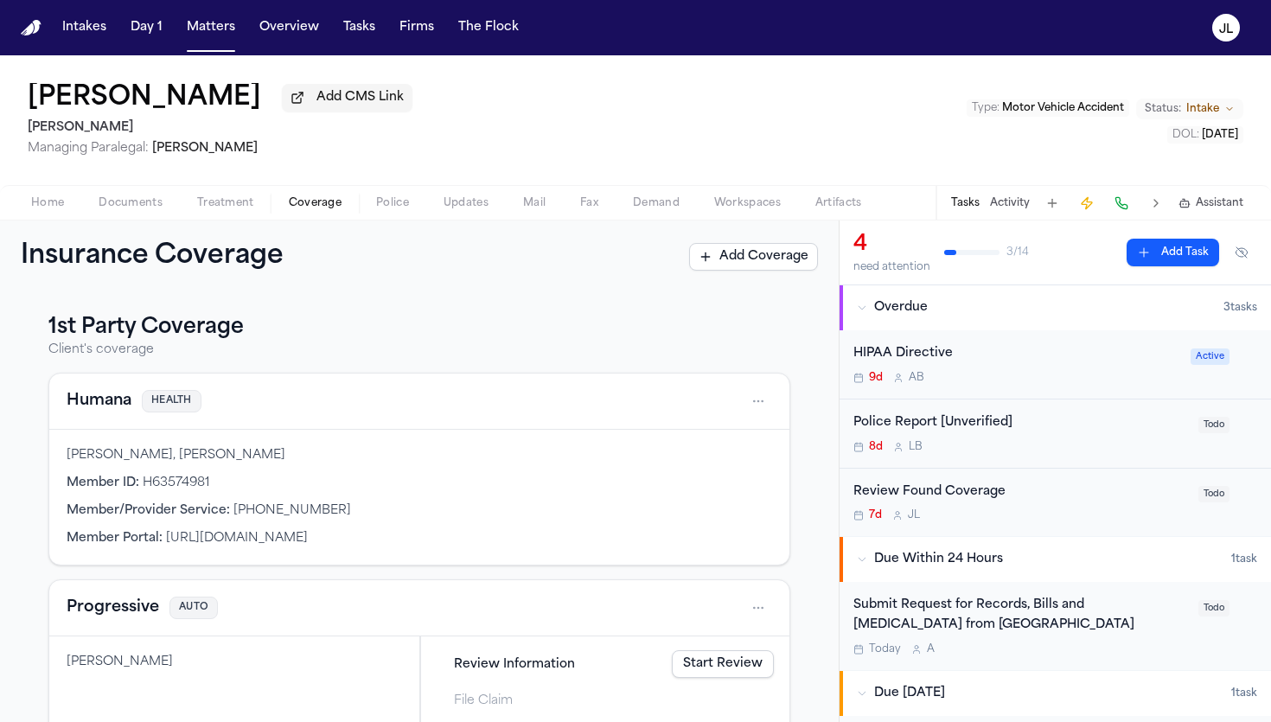
click at [112, 406] on button "Humana" at bounding box center [99, 401] width 65 height 24
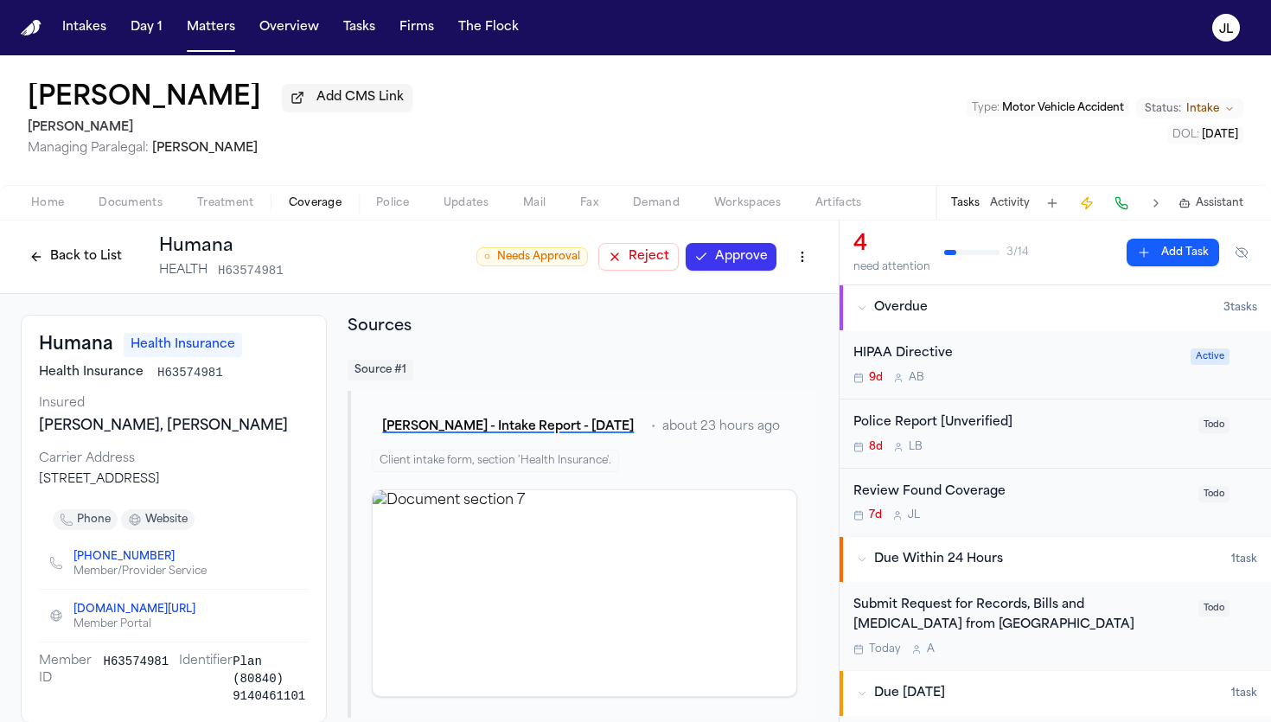
click at [724, 254] on button "Approve" at bounding box center [730, 257] width 91 height 28
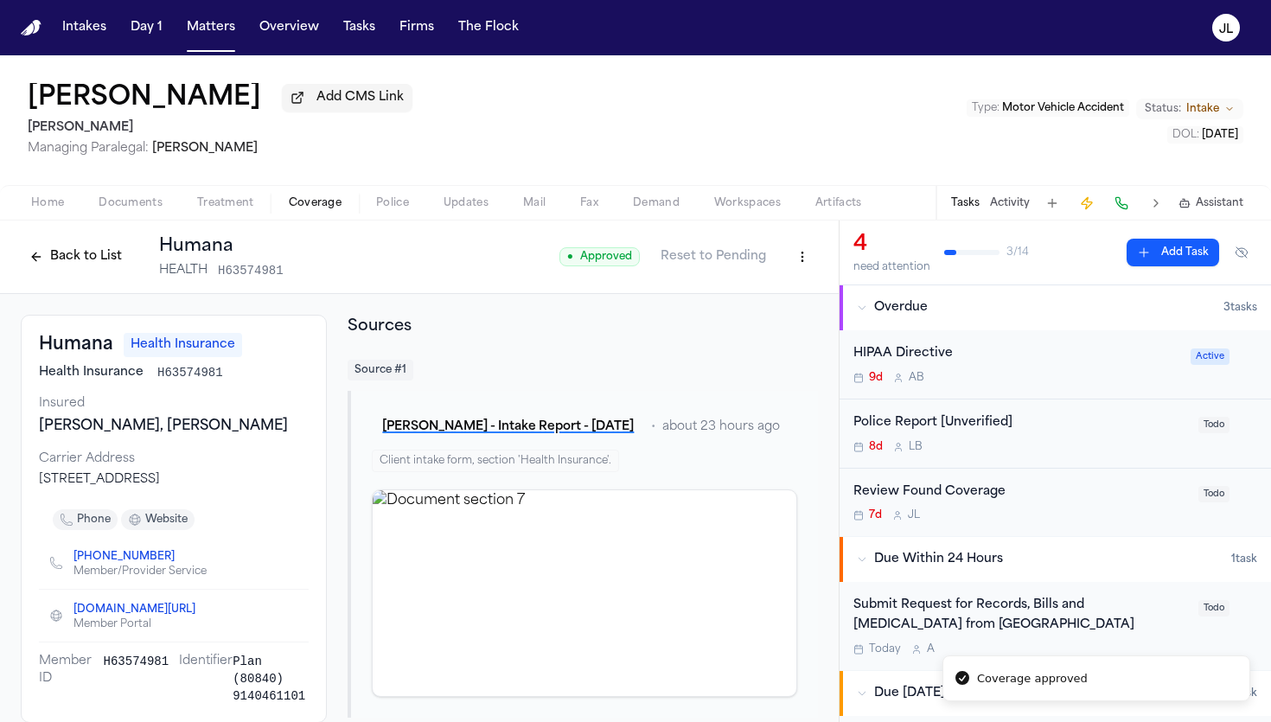
click at [60, 253] on button "Back to List" at bounding box center [76, 257] width 110 height 28
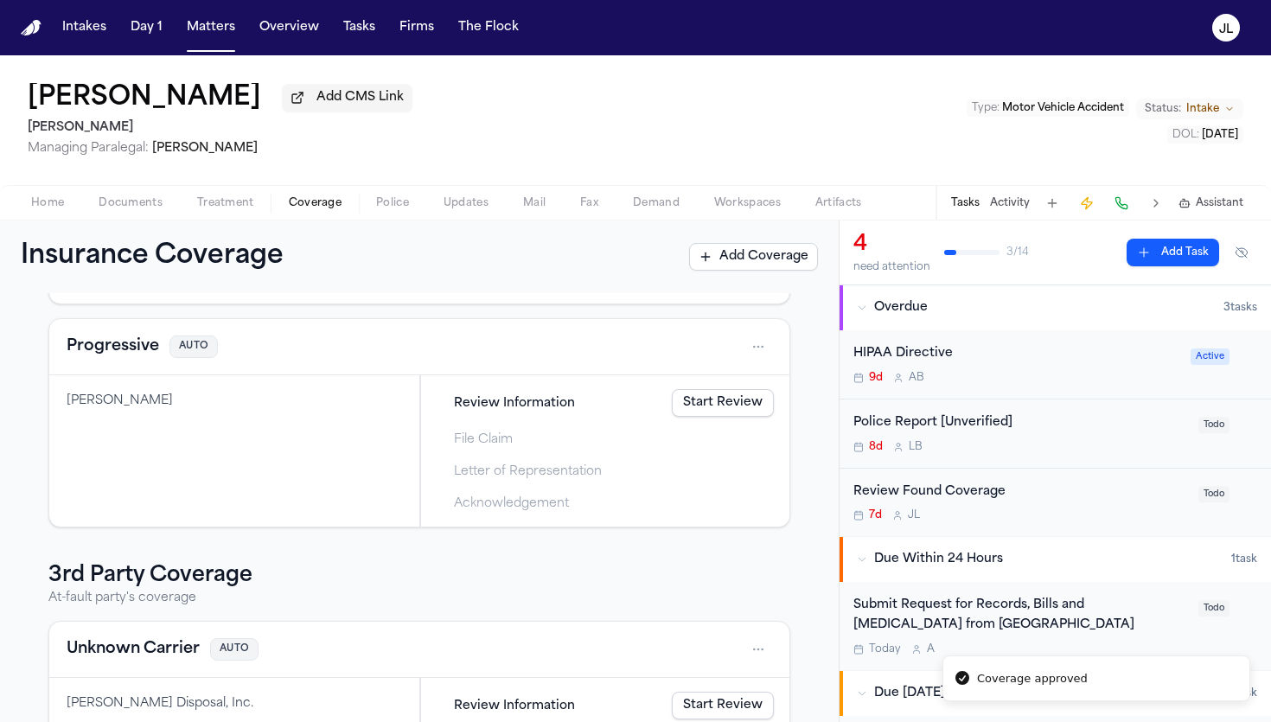
scroll to position [186, 0]
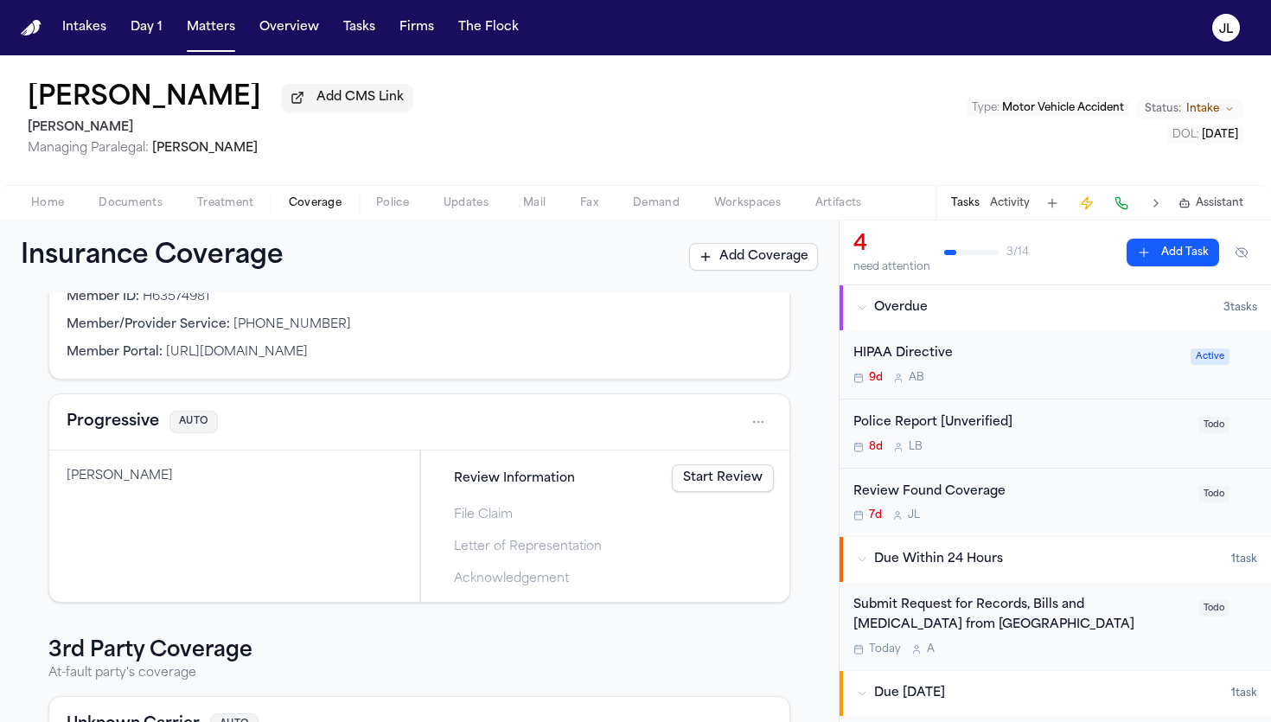
click at [122, 429] on button "Progressive" at bounding box center [113, 422] width 92 height 24
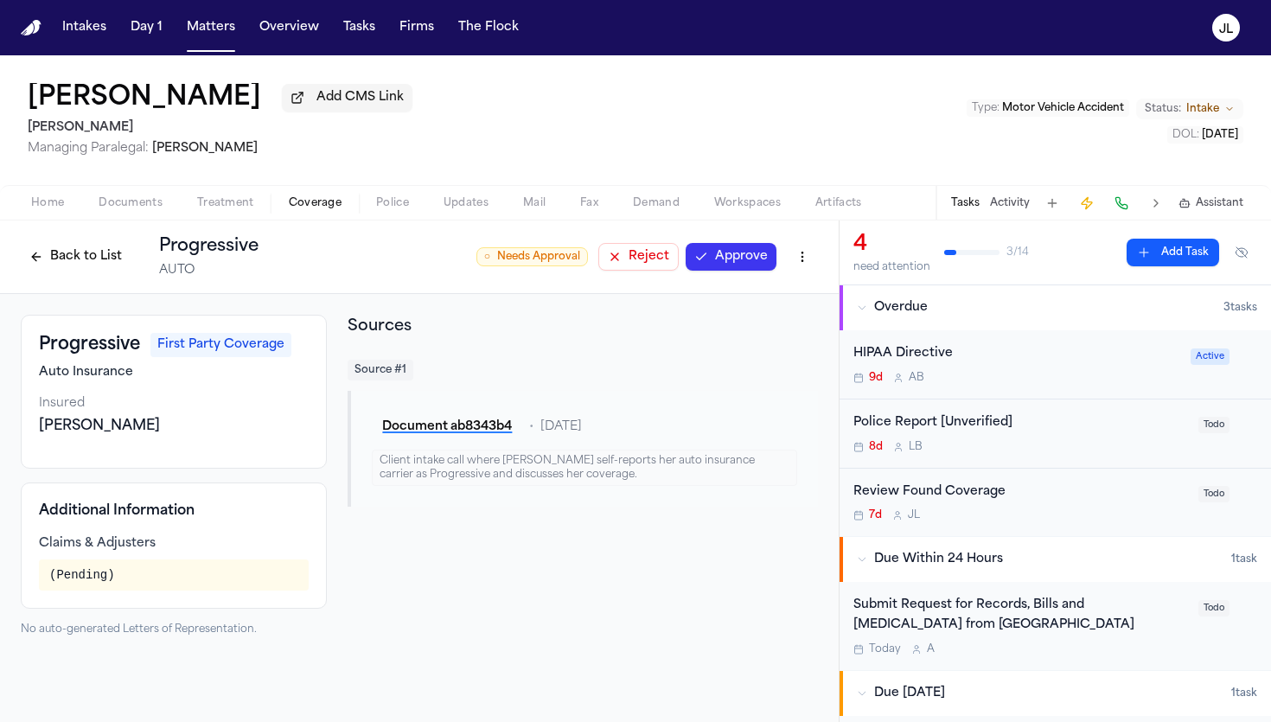
click at [723, 257] on button "Approve" at bounding box center [730, 257] width 91 height 28
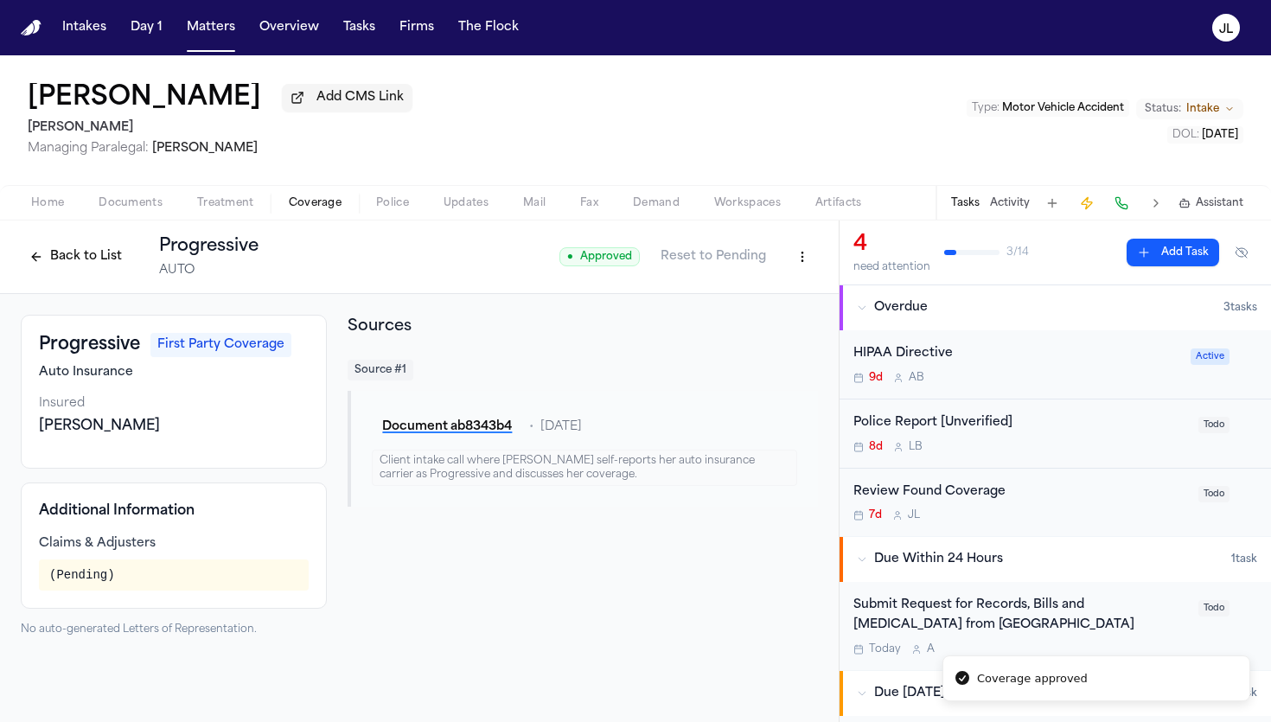
click at [79, 261] on button "Back to List" at bounding box center [76, 257] width 110 height 28
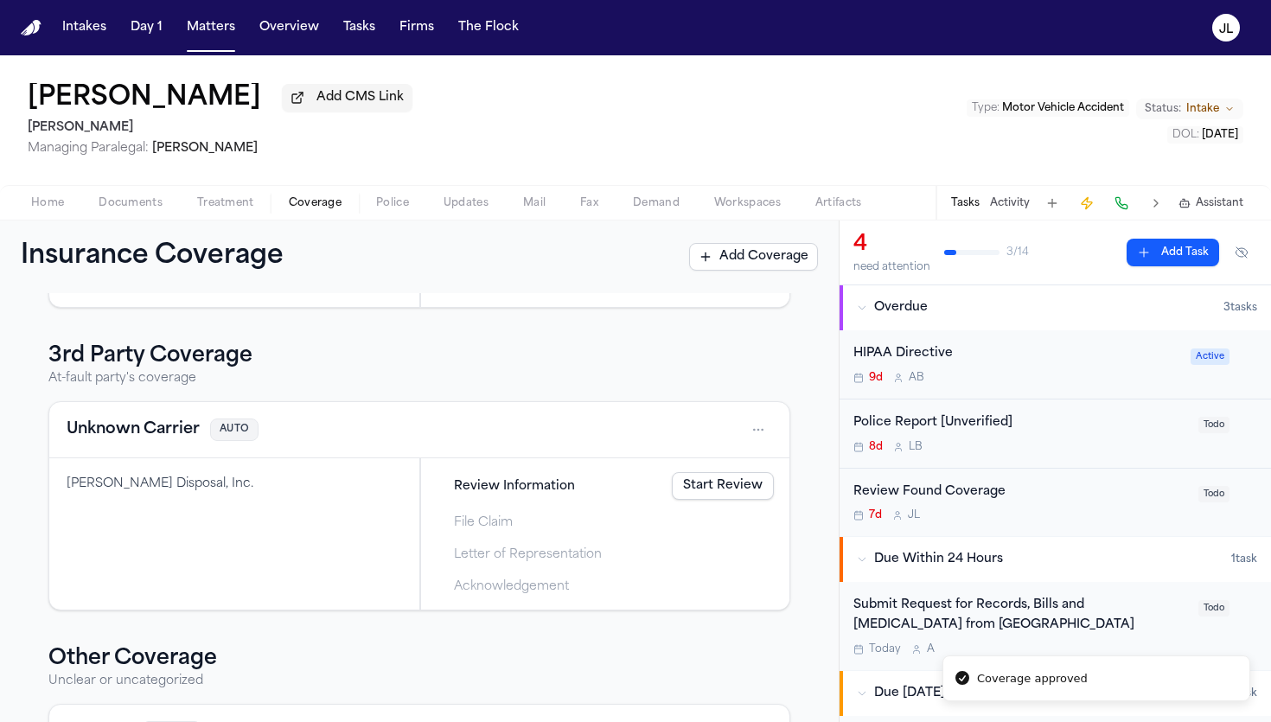
scroll to position [579, 0]
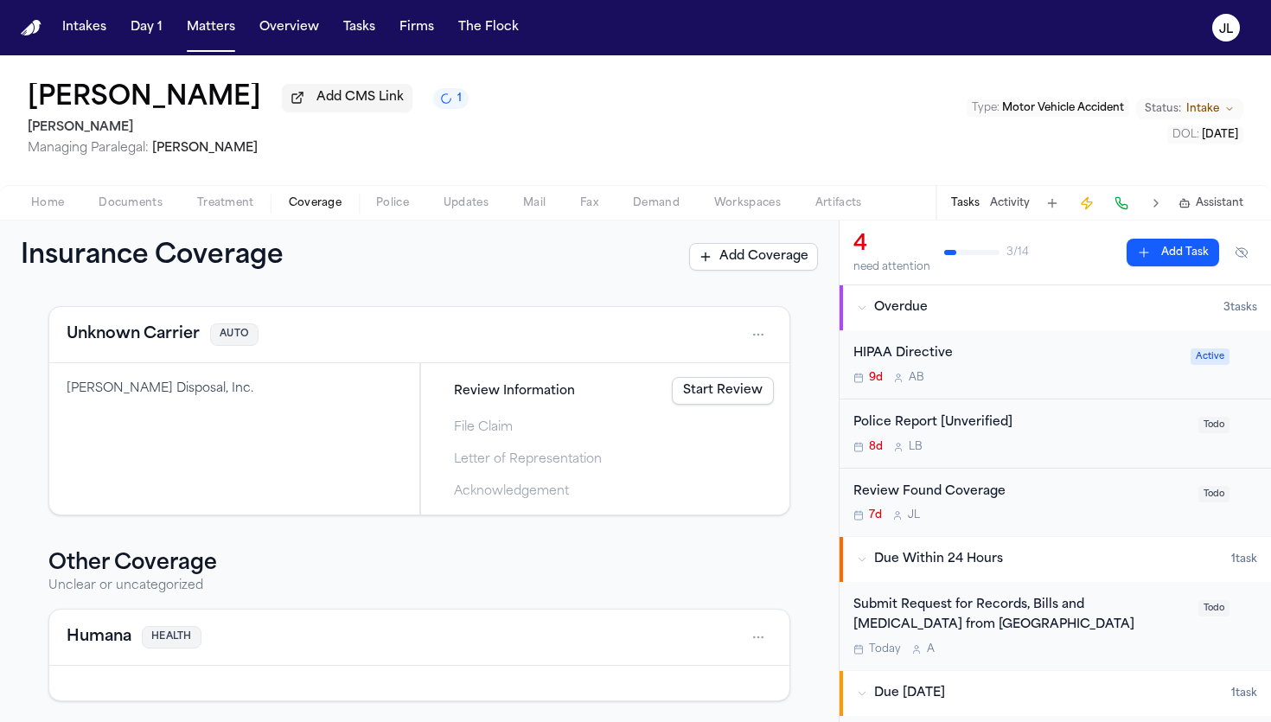
click at [113, 335] on button "Unknown Carrier" at bounding box center [133, 334] width 133 height 24
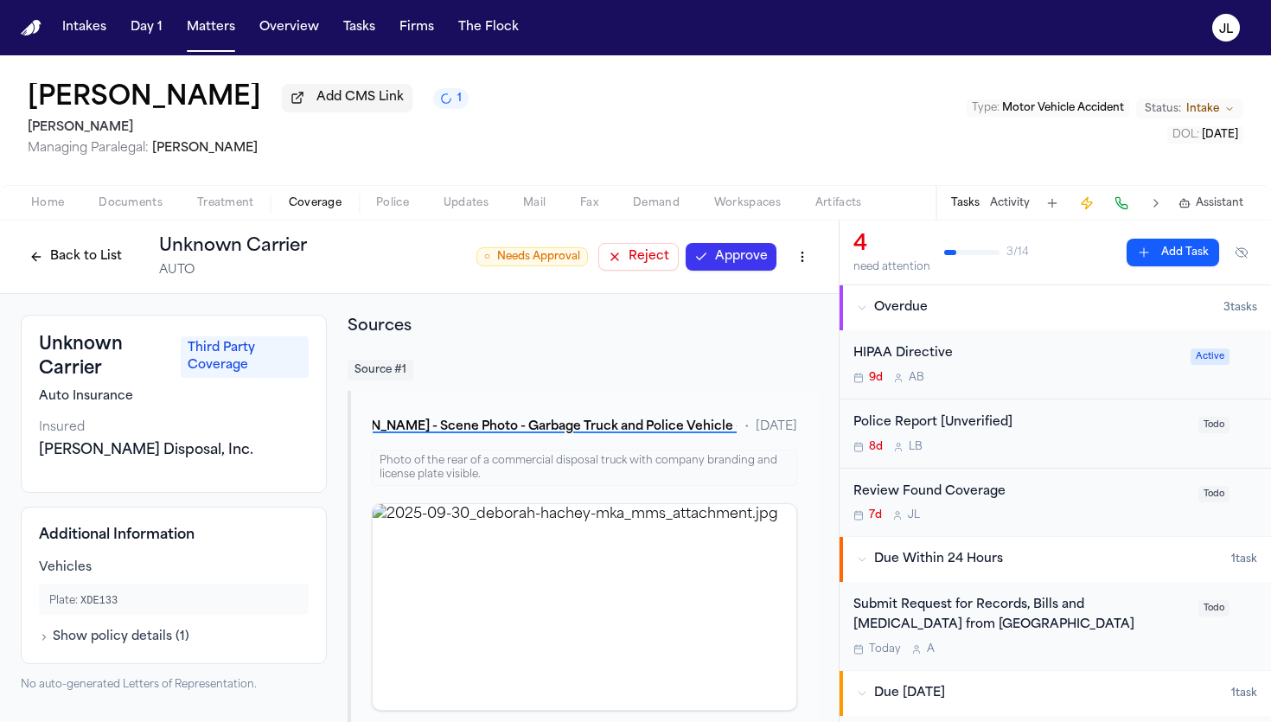
click at [754, 255] on button "Approve" at bounding box center [730, 257] width 91 height 28
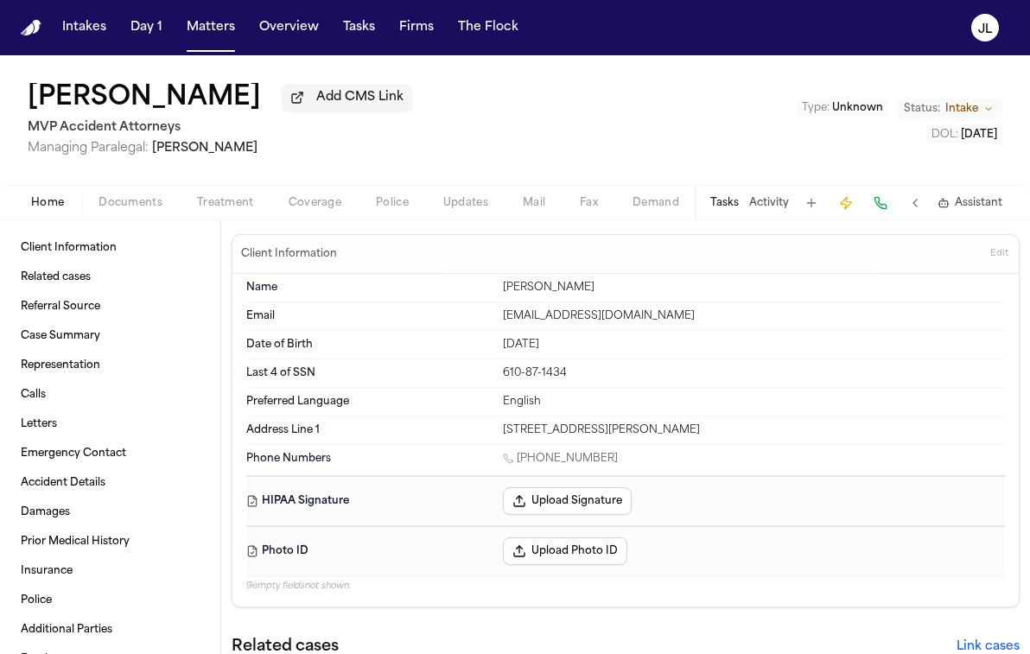
click at [310, 204] on span "Coverage" at bounding box center [315, 203] width 53 height 14
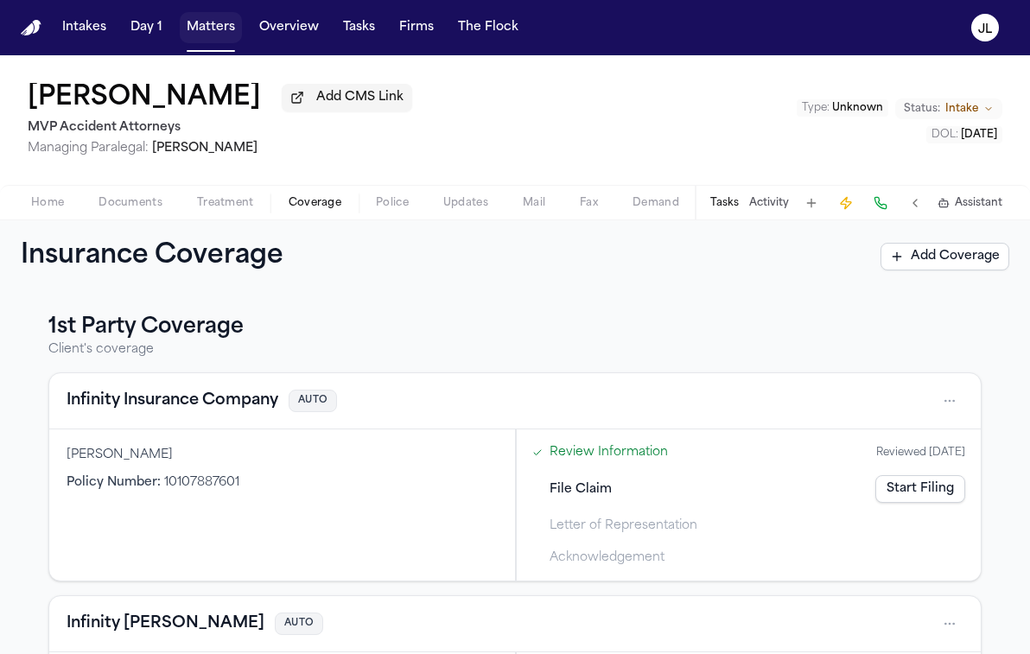
click at [194, 17] on button "Matters" at bounding box center [211, 27] width 62 height 31
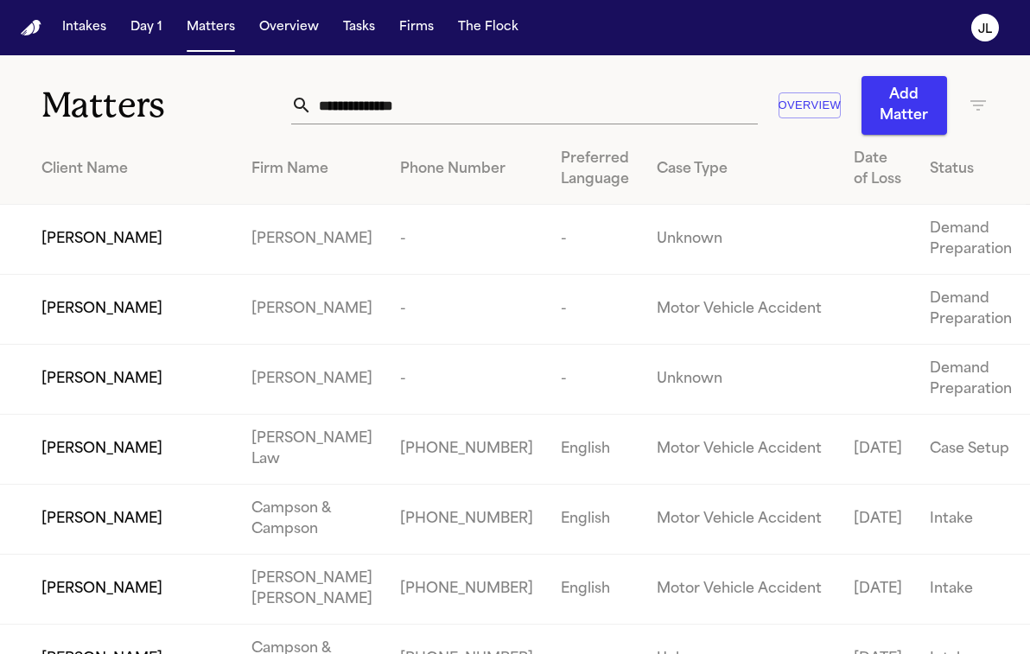
click at [378, 107] on input "text" at bounding box center [535, 105] width 446 height 38
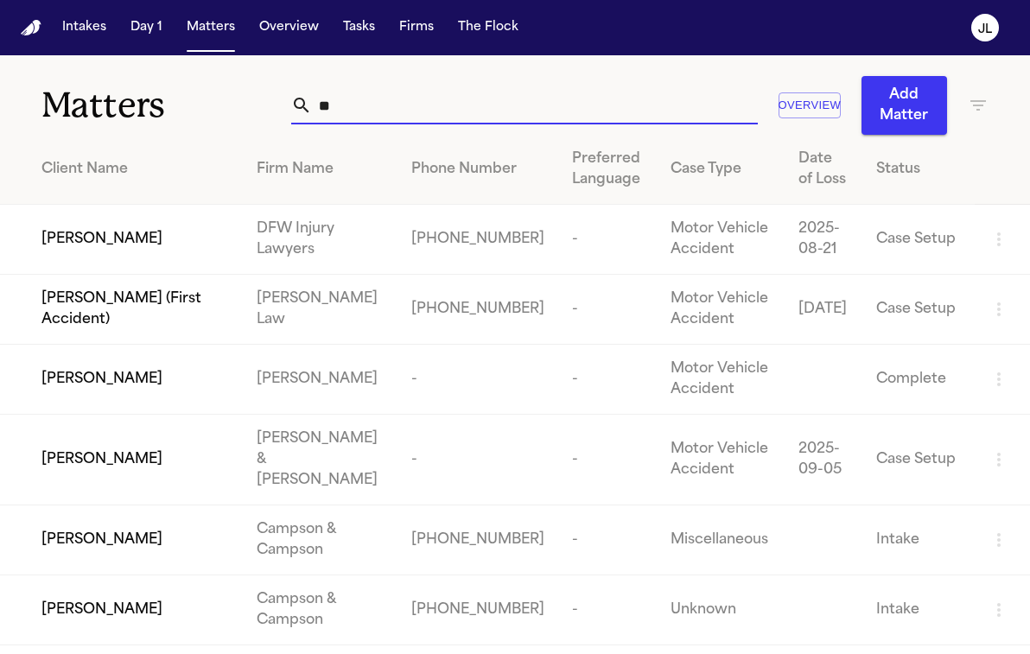
type input "*"
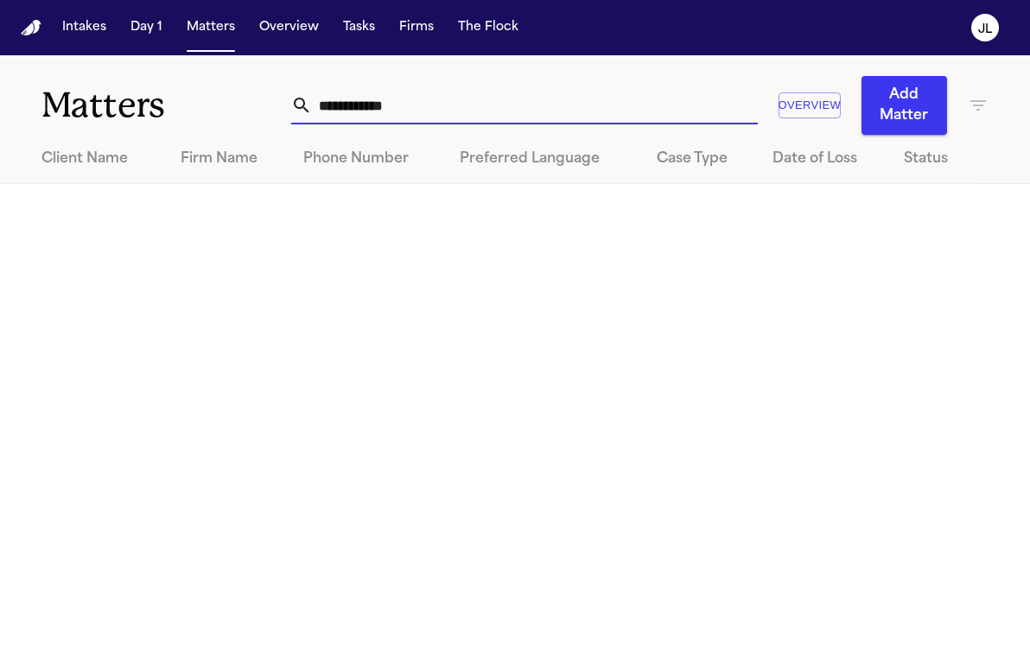
click at [348, 106] on input "**********" at bounding box center [535, 105] width 446 height 38
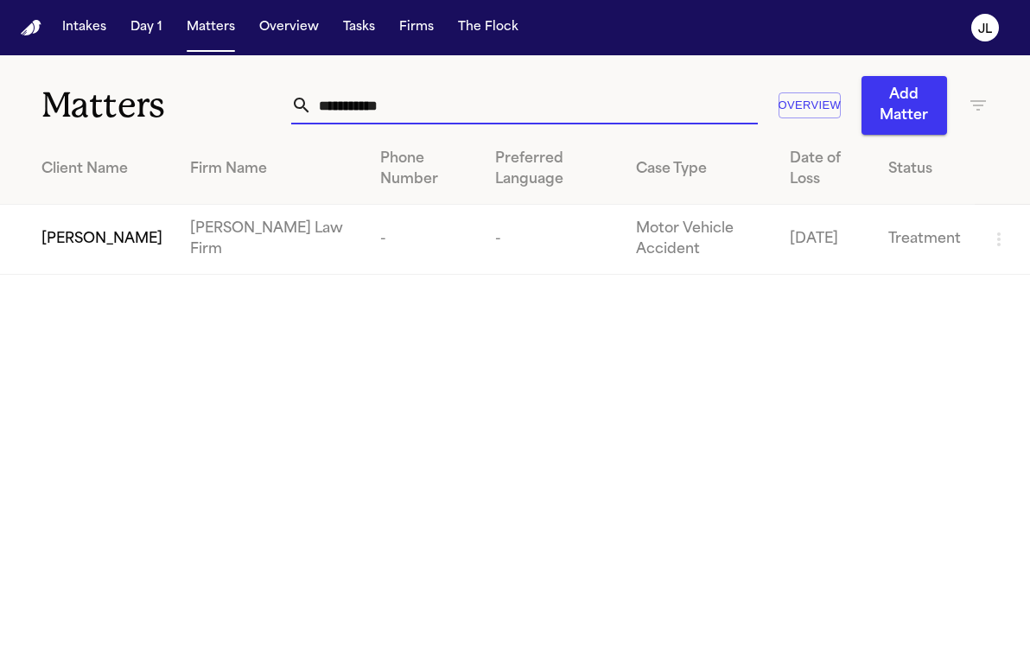
type input "**********"
click at [101, 249] on span "[PERSON_NAME]" at bounding box center [101, 239] width 121 height 21
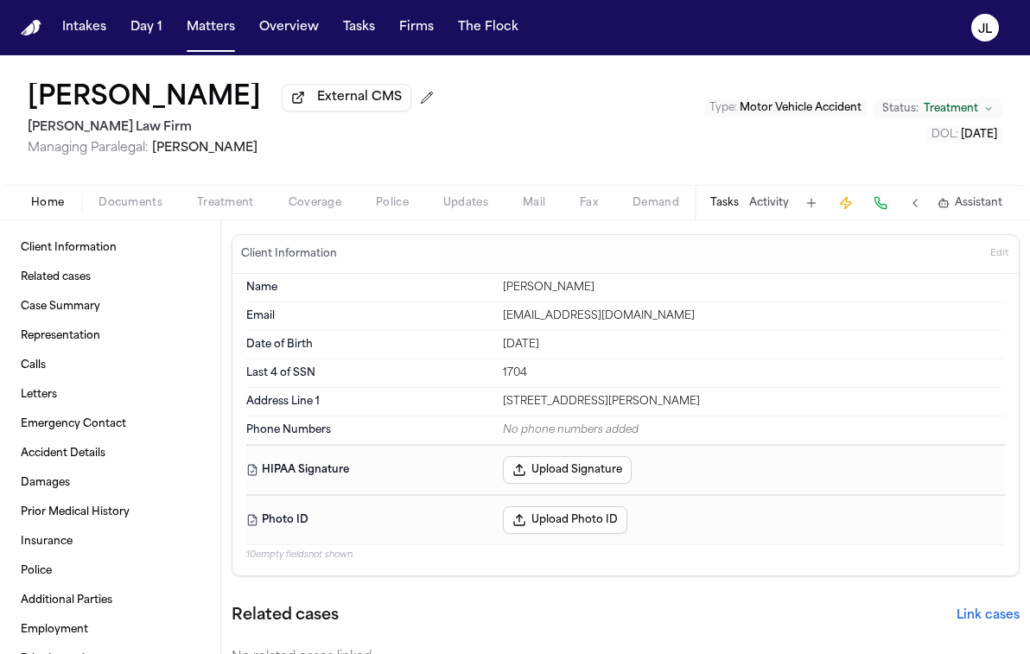
click at [326, 209] on span "Coverage" at bounding box center [315, 203] width 53 height 14
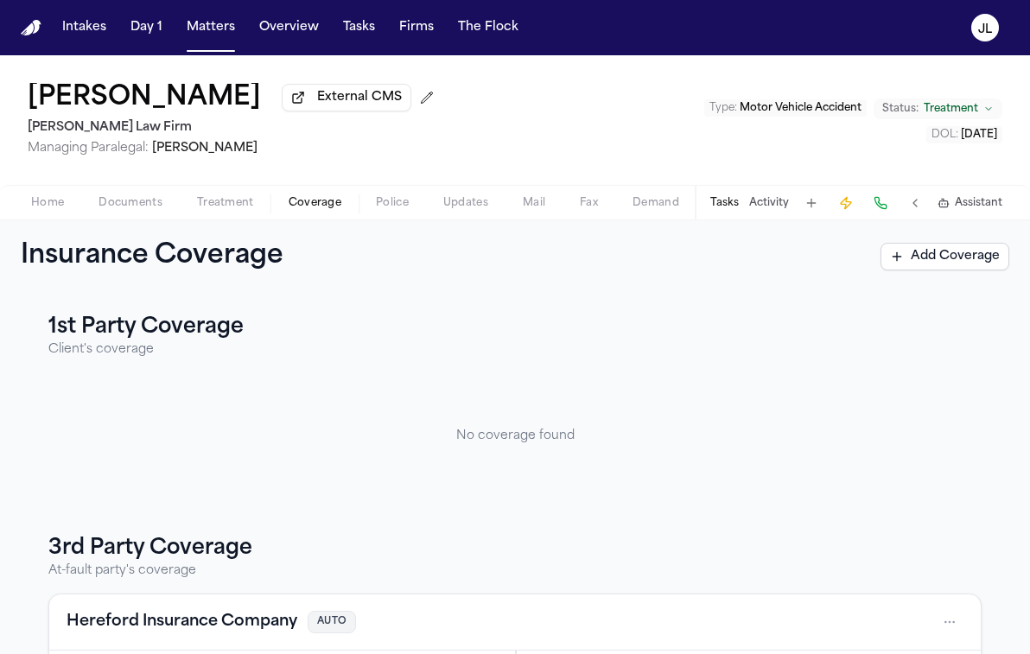
scroll to position [182, 0]
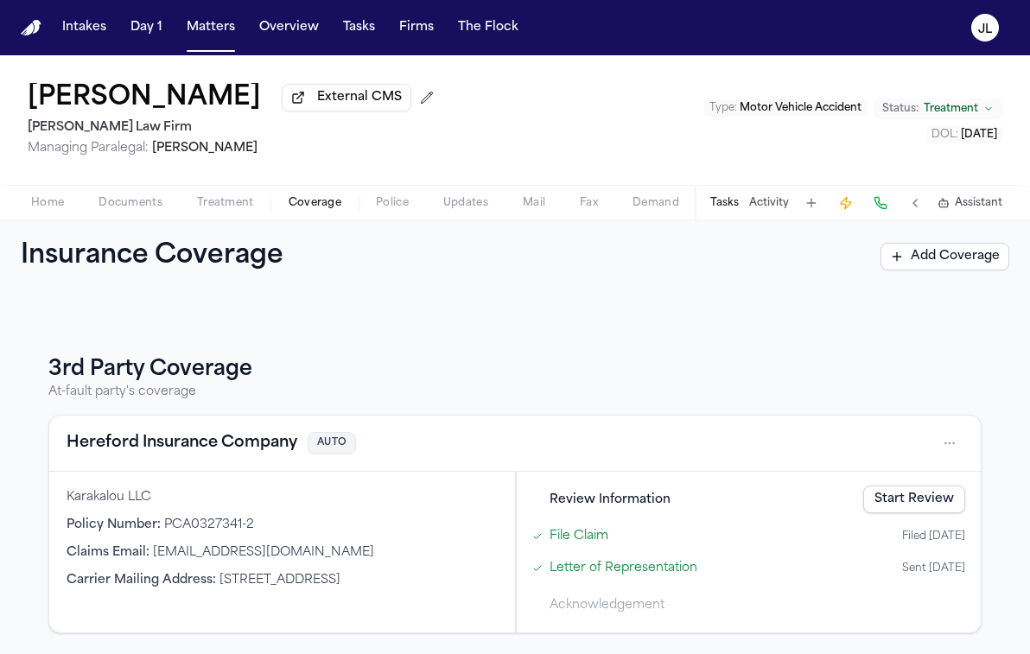
click at [185, 441] on button "Hereford Insurance Company" at bounding box center [182, 443] width 231 height 24
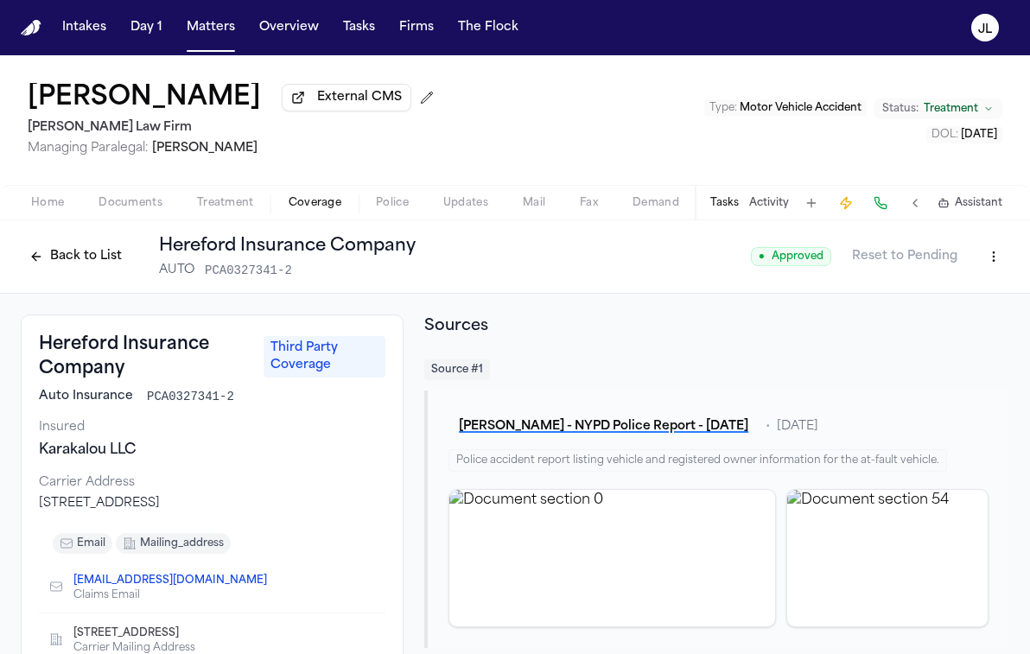
click at [72, 264] on button "Back to List" at bounding box center [76, 257] width 110 height 28
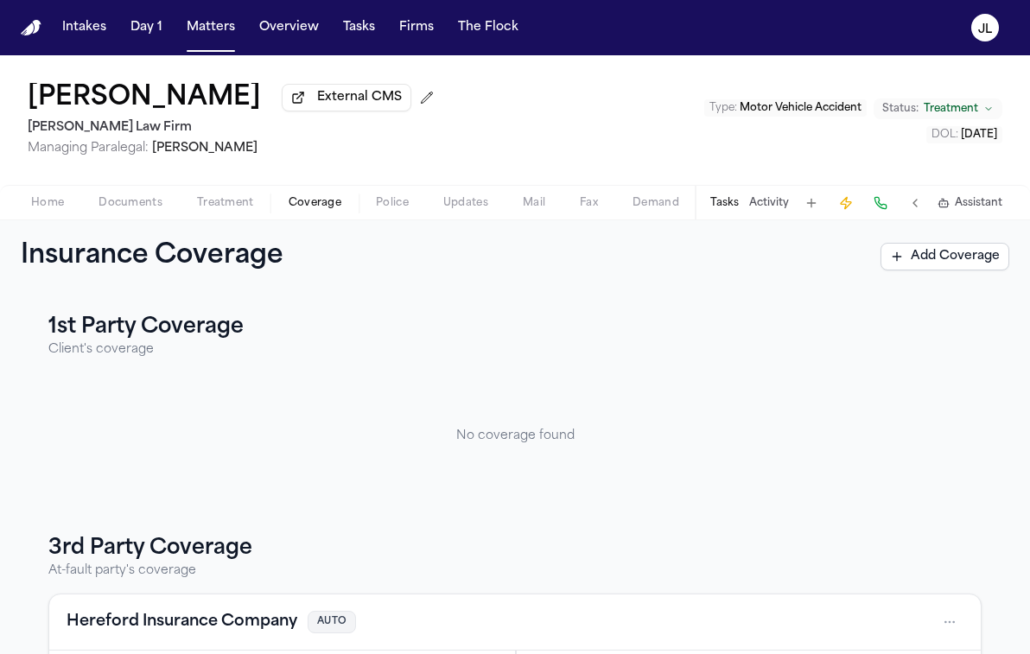
click at [52, 203] on span "Home" at bounding box center [47, 203] width 33 height 14
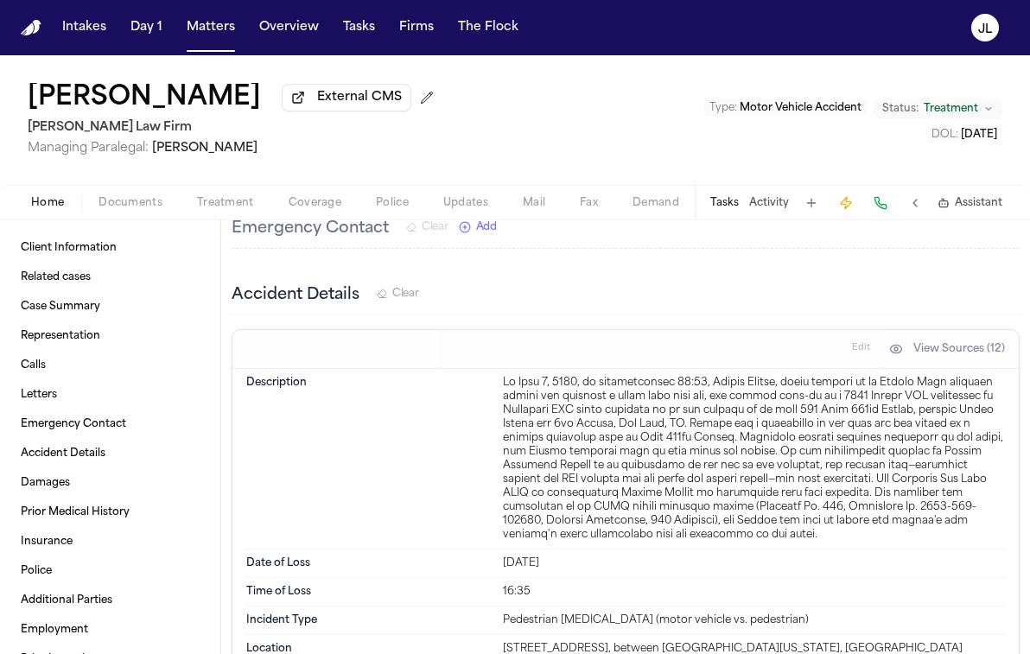
scroll to position [1955, 0]
click at [100, 206] on span "Documents" at bounding box center [131, 203] width 64 height 14
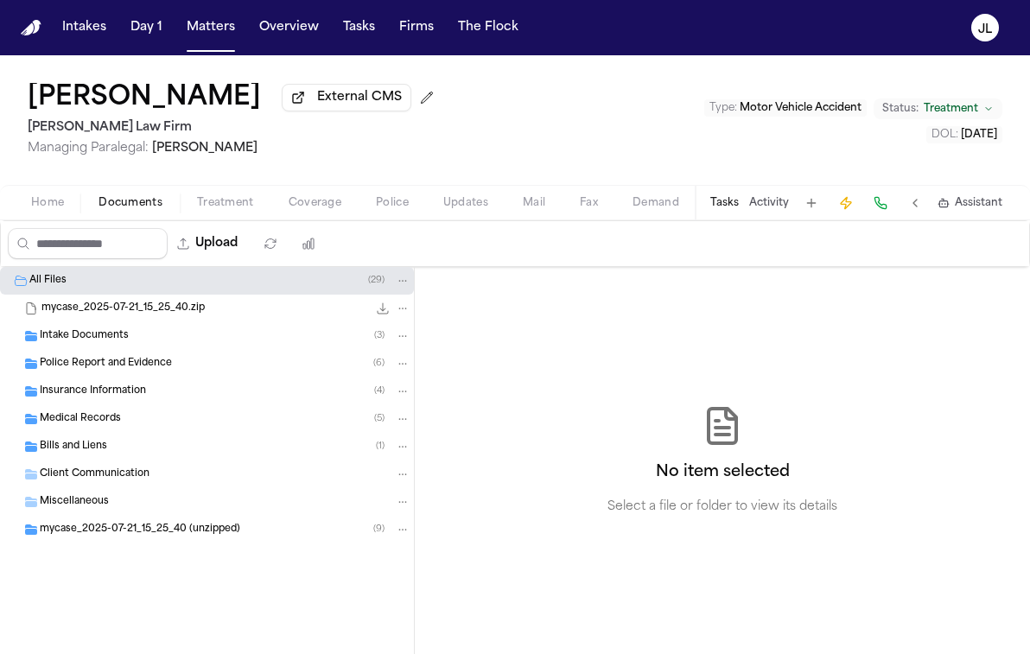
click at [104, 396] on span "Insurance Information" at bounding box center [93, 392] width 106 height 15
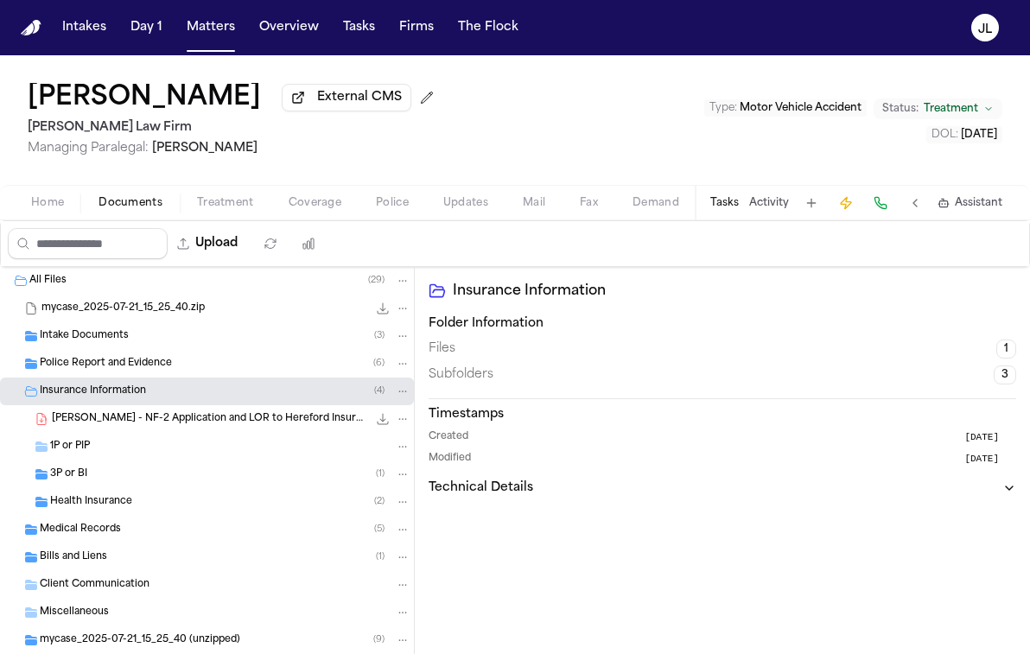
click at [93, 450] on div "1P or PIP" at bounding box center [230, 447] width 360 height 16
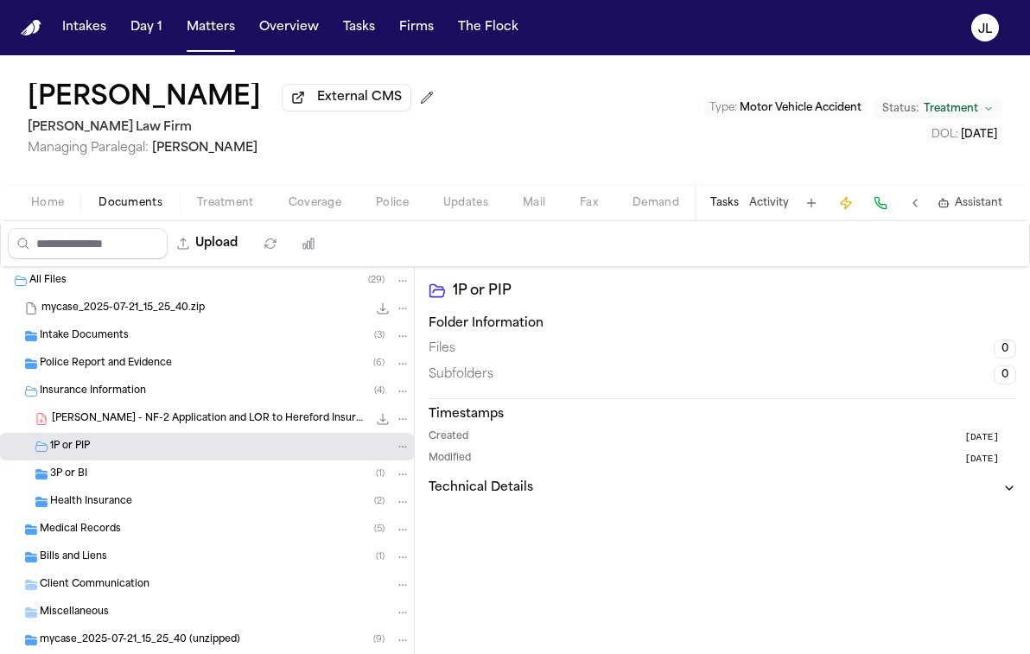
click at [93, 487] on div "3P or BI ( 1 )" at bounding box center [207, 475] width 414 height 28
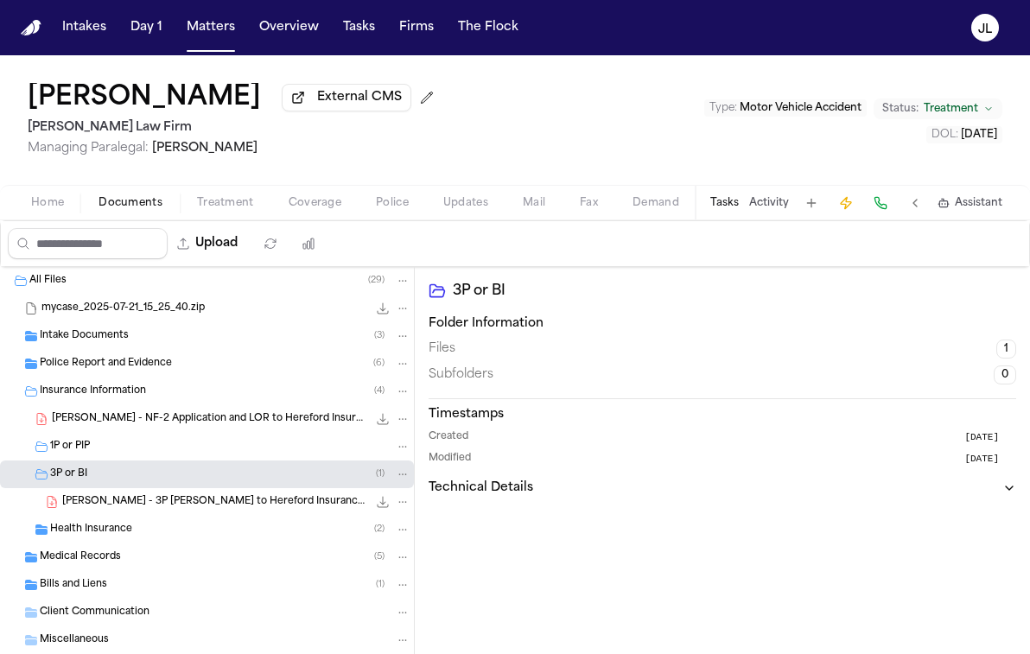
click at [100, 542] on div "Health Insurance ( 2 )" at bounding box center [207, 530] width 414 height 28
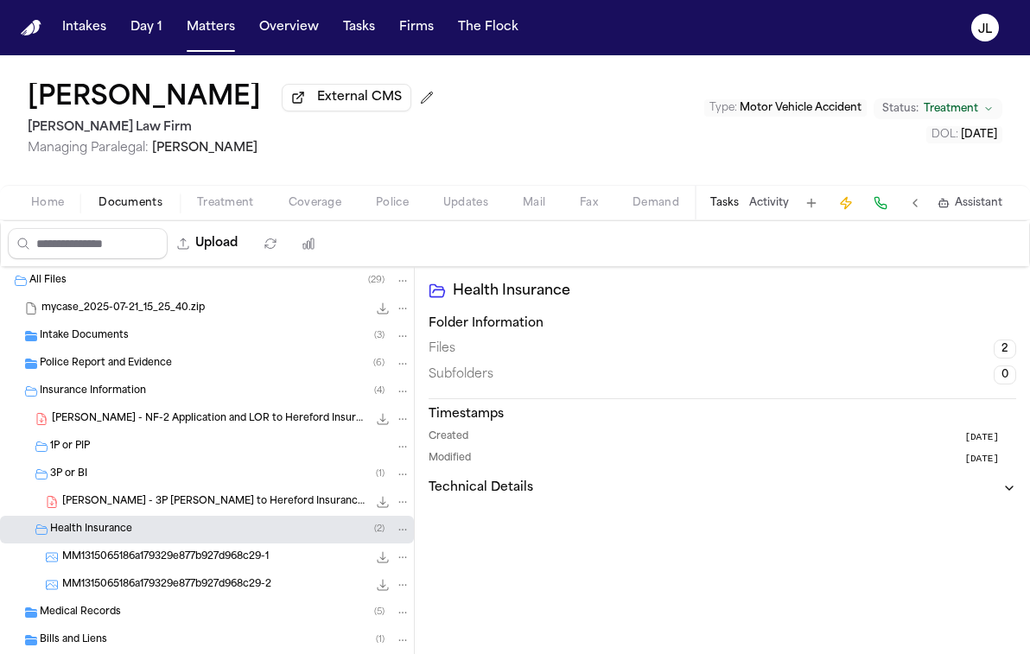
click at [100, 551] on div "MM1315065186a179329e877b927d968c29-1 328.7 KB • JPEG" at bounding box center [207, 558] width 414 height 28
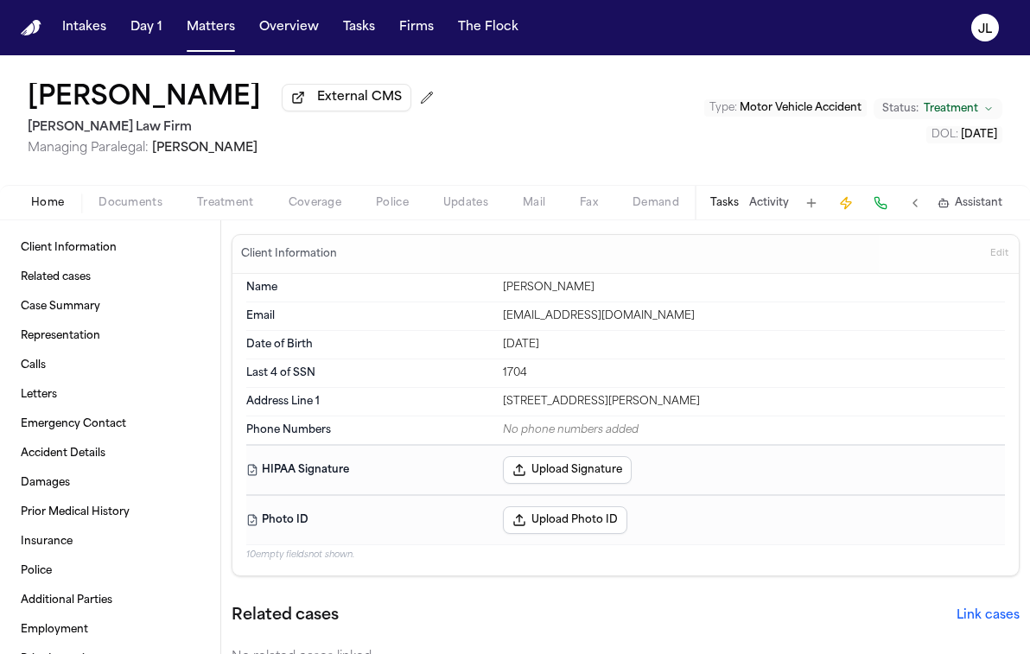
click at [59, 208] on span "Home" at bounding box center [47, 203] width 33 height 14
click at [324, 201] on span "Coverage" at bounding box center [315, 203] width 53 height 14
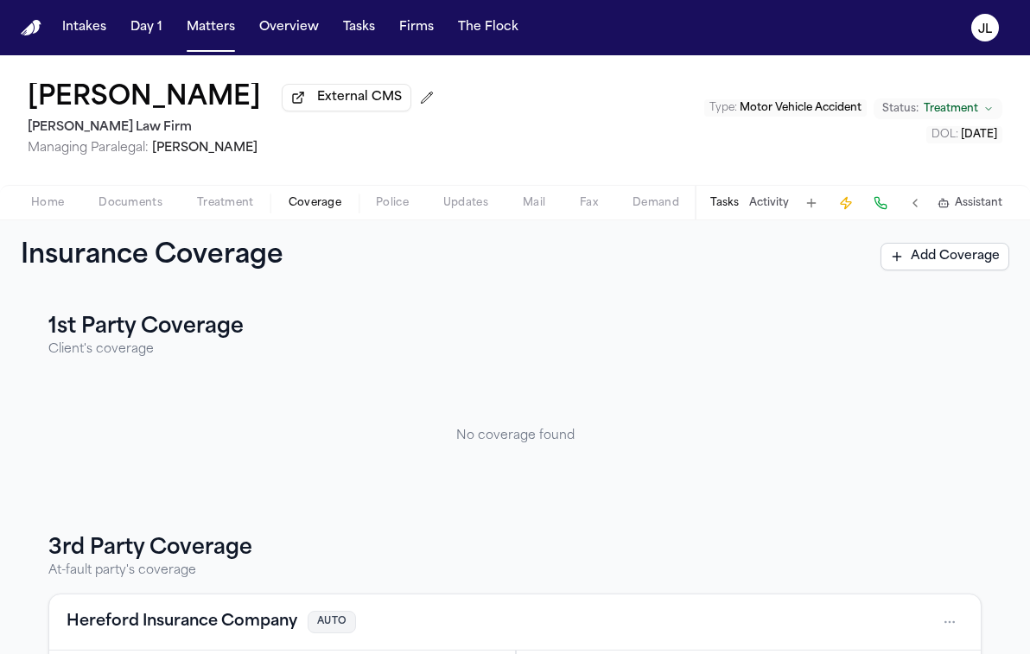
click at [110, 201] on span "Documents" at bounding box center [131, 203] width 64 height 14
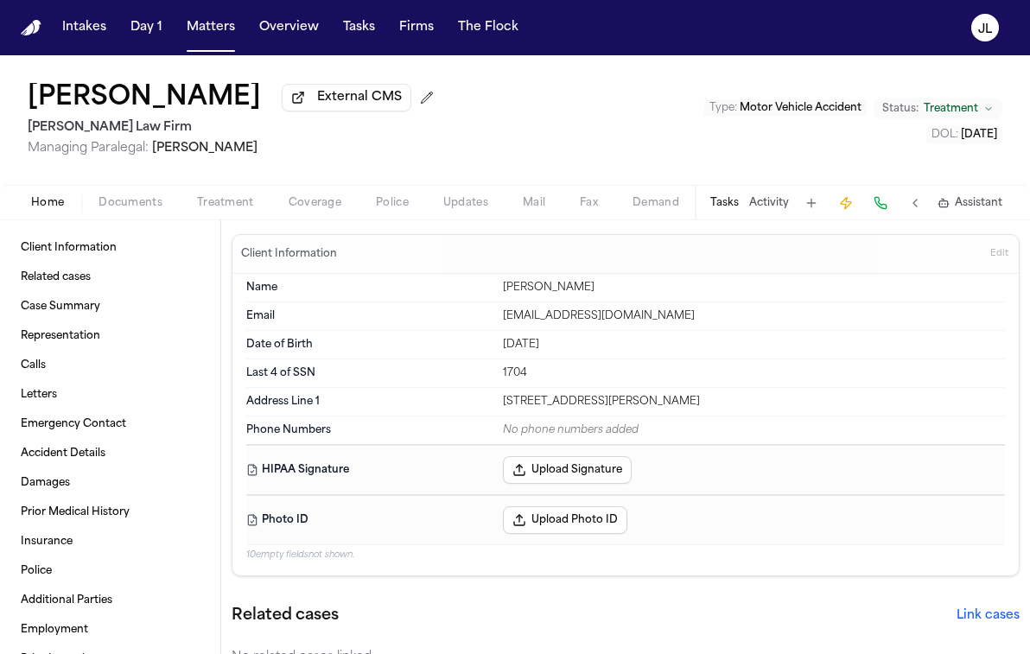
click at [47, 208] on span "Home" at bounding box center [47, 203] width 33 height 14
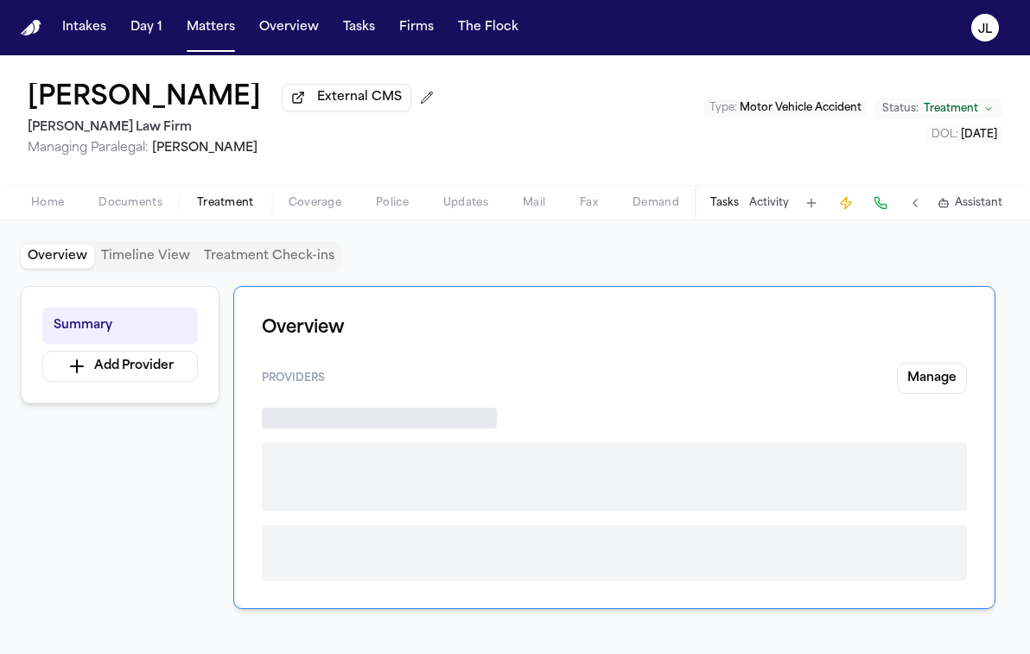
click at [222, 210] on span "Treatment" at bounding box center [225, 203] width 57 height 14
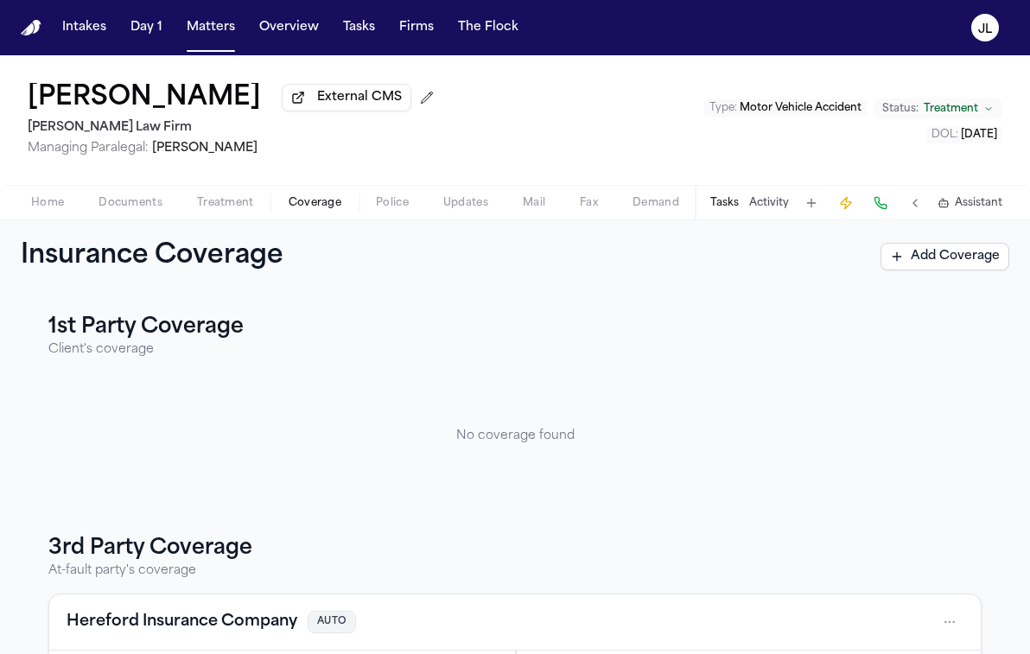
click at [321, 210] on span "Coverage" at bounding box center [315, 203] width 53 height 14
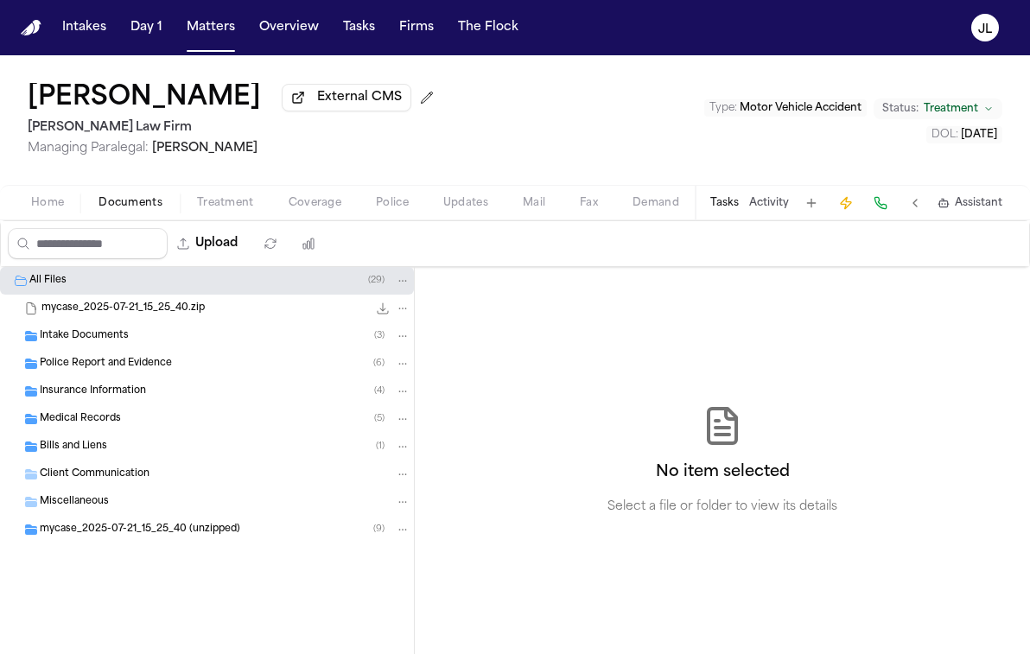
click at [137, 201] on span "Documents" at bounding box center [131, 203] width 64 height 14
click at [208, 208] on span "Treatment" at bounding box center [225, 203] width 57 height 14
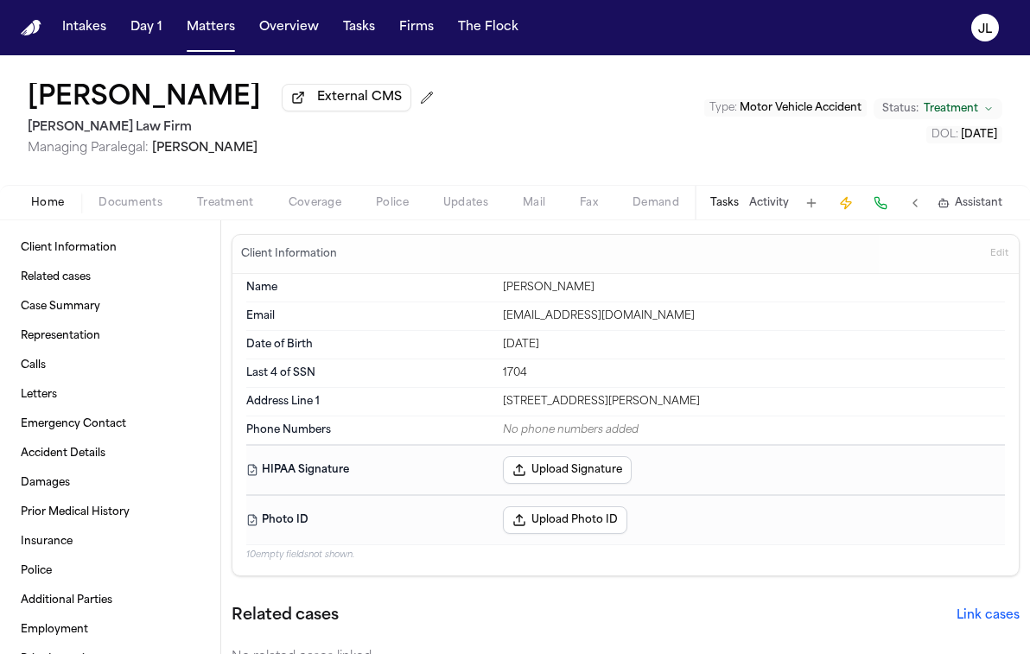
click at [65, 207] on button "Home" at bounding box center [47, 203] width 67 height 21
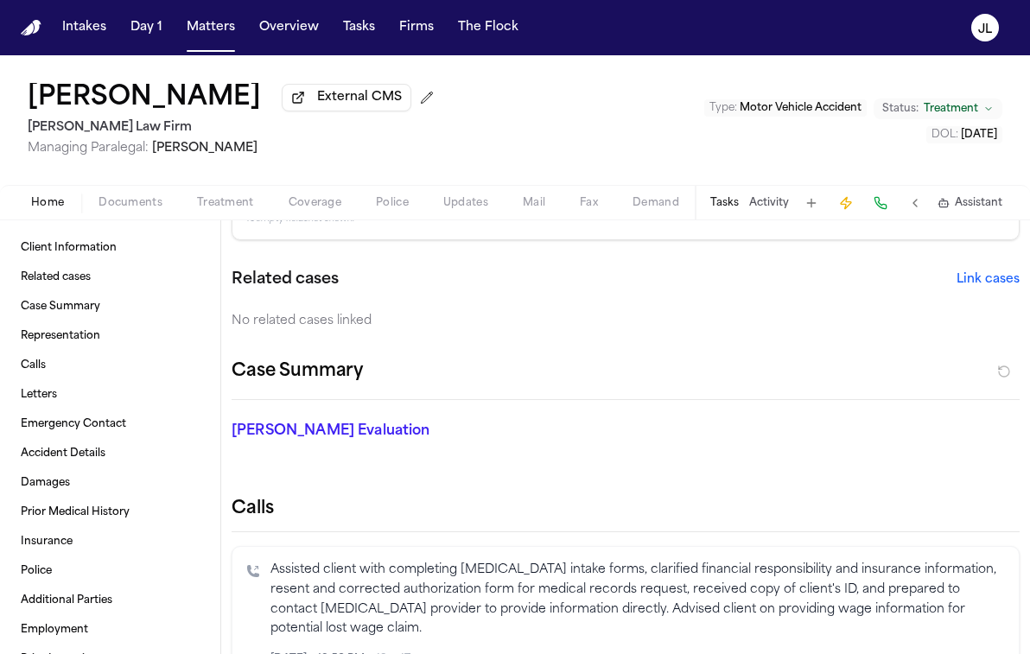
scroll to position [121, 0]
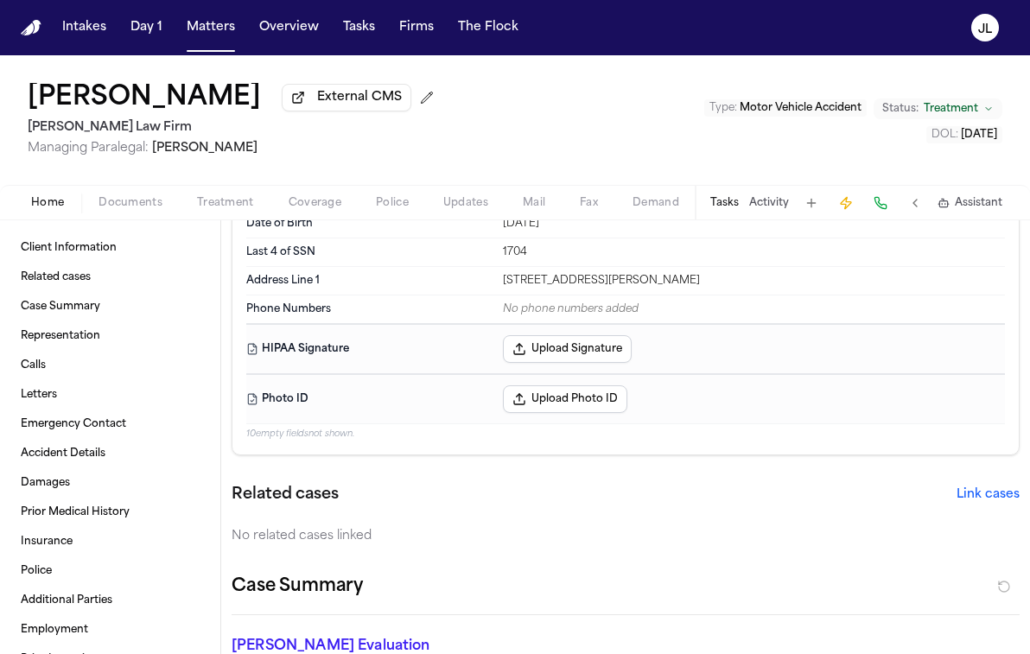
click at [322, 209] on span "Coverage" at bounding box center [315, 203] width 53 height 14
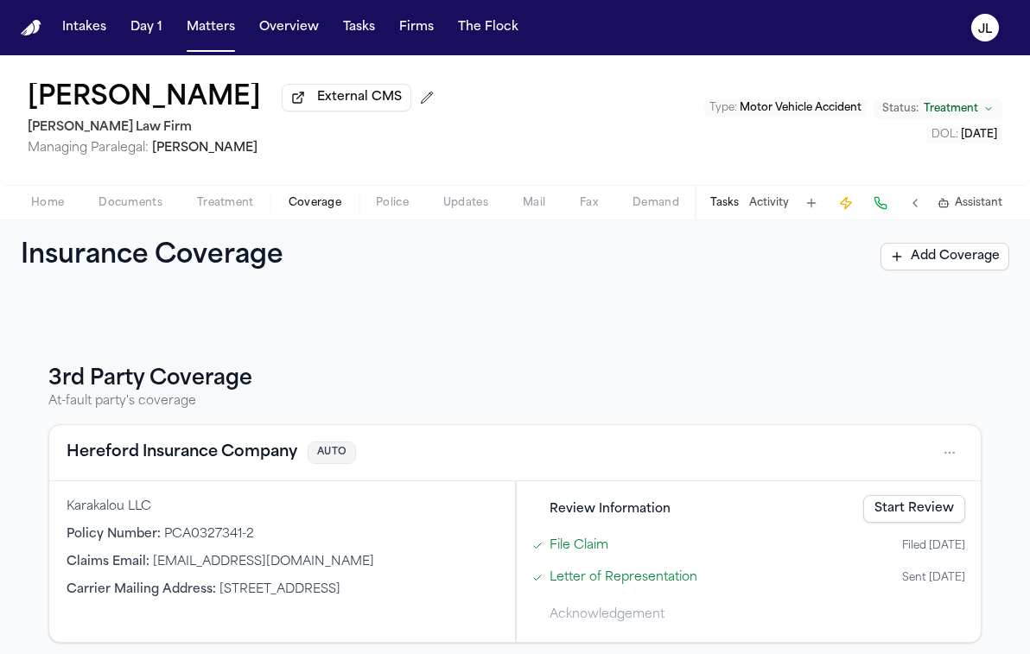
scroll to position [182, 0]
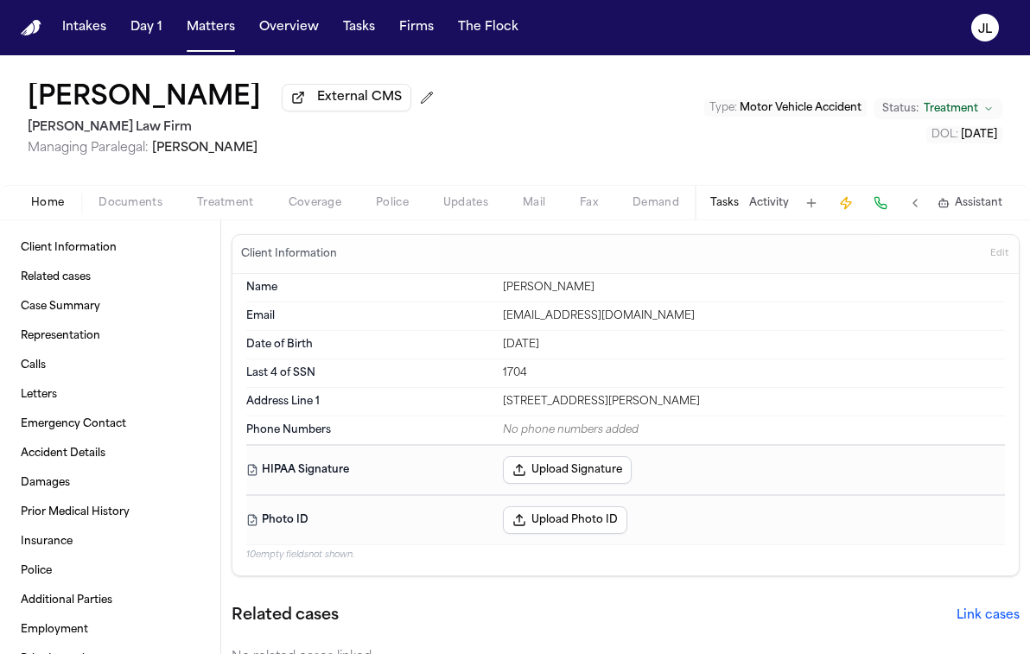
click at [45, 202] on span "Home" at bounding box center [47, 203] width 33 height 14
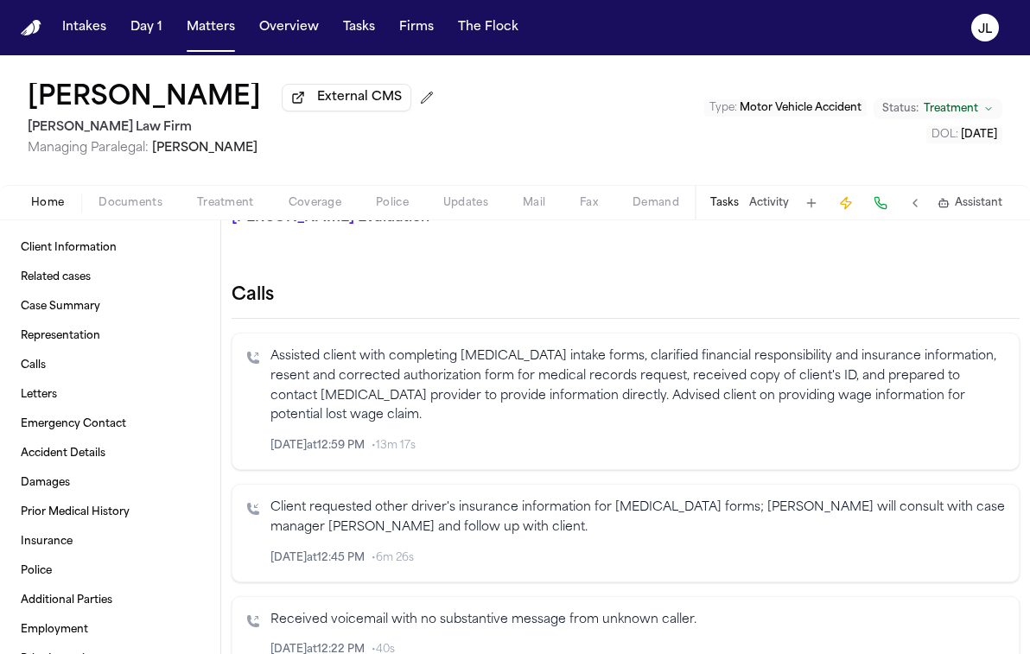
scroll to position [551, 0]
click at [313, 197] on button "Coverage" at bounding box center [314, 203] width 87 height 21
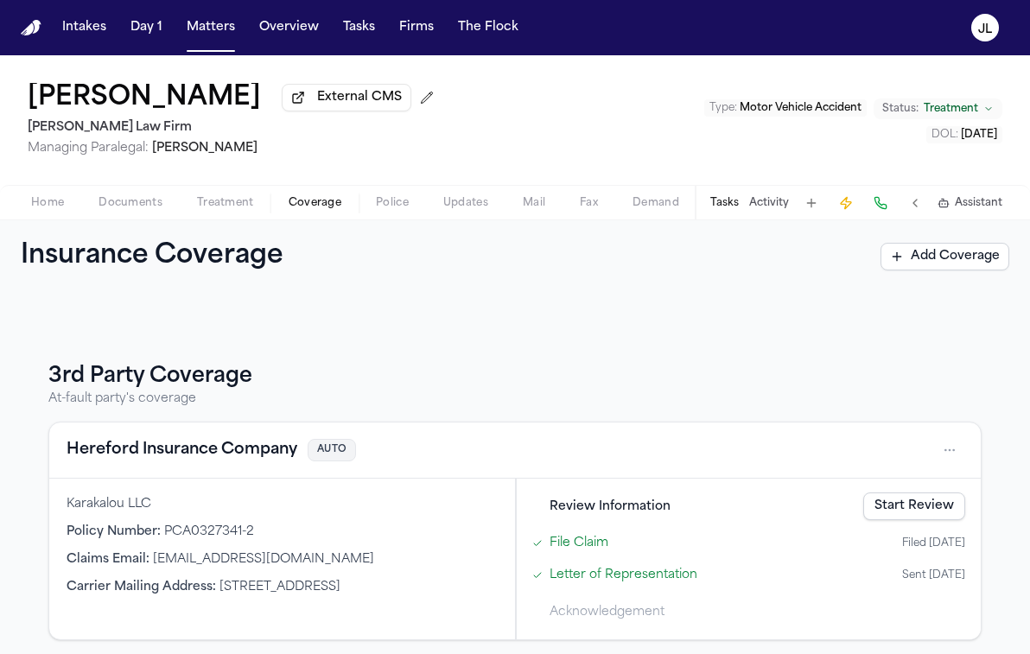
scroll to position [182, 0]
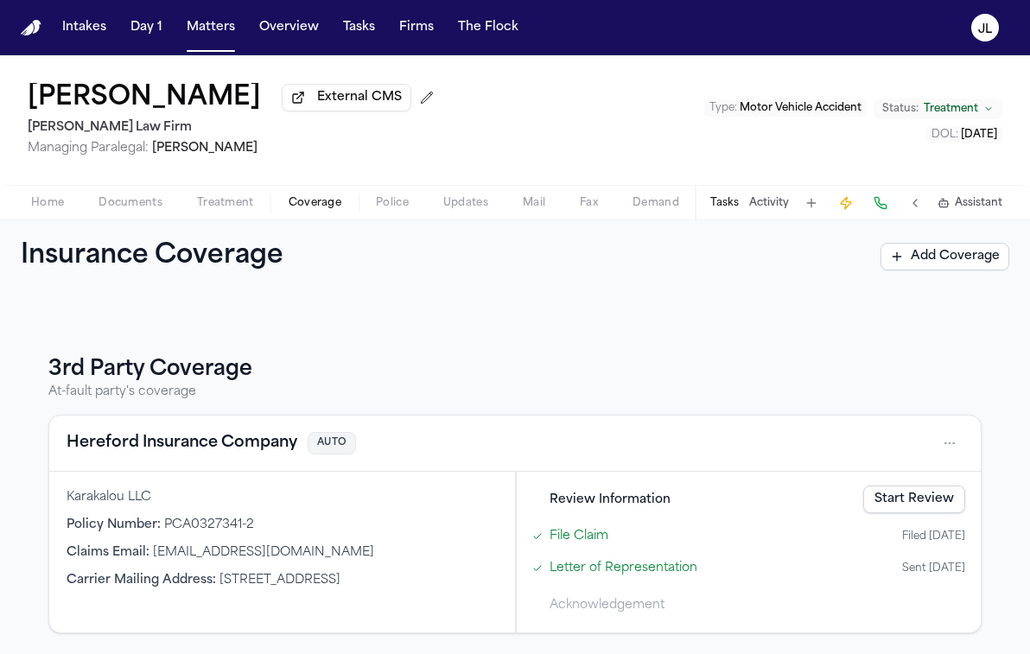
click at [240, 440] on button "Hereford Insurance Company" at bounding box center [182, 443] width 231 height 24
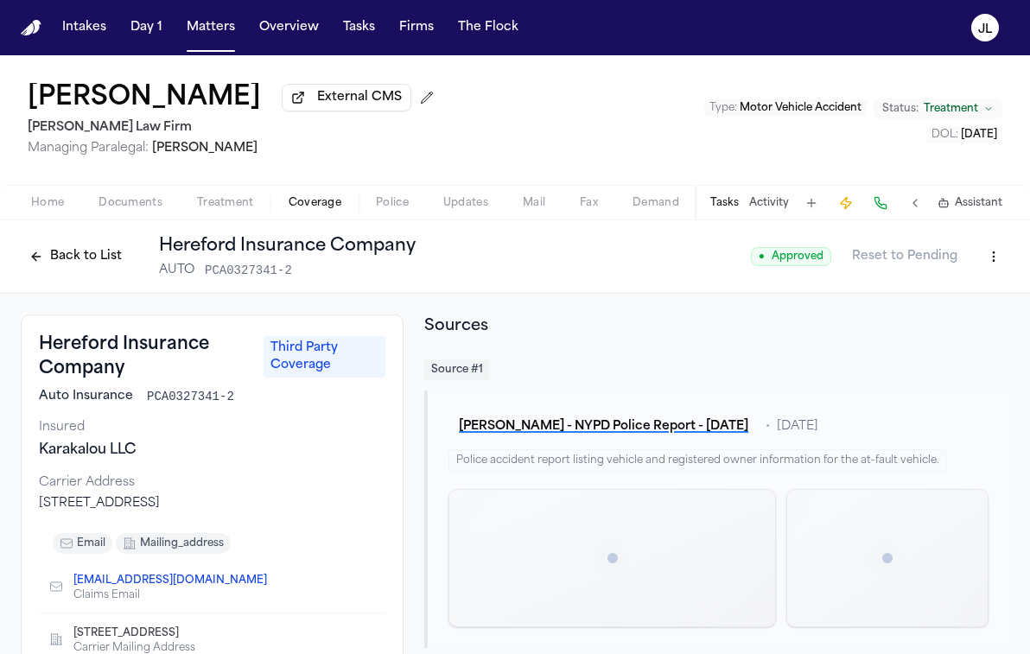
click at [90, 264] on button "Back to List" at bounding box center [76, 257] width 110 height 28
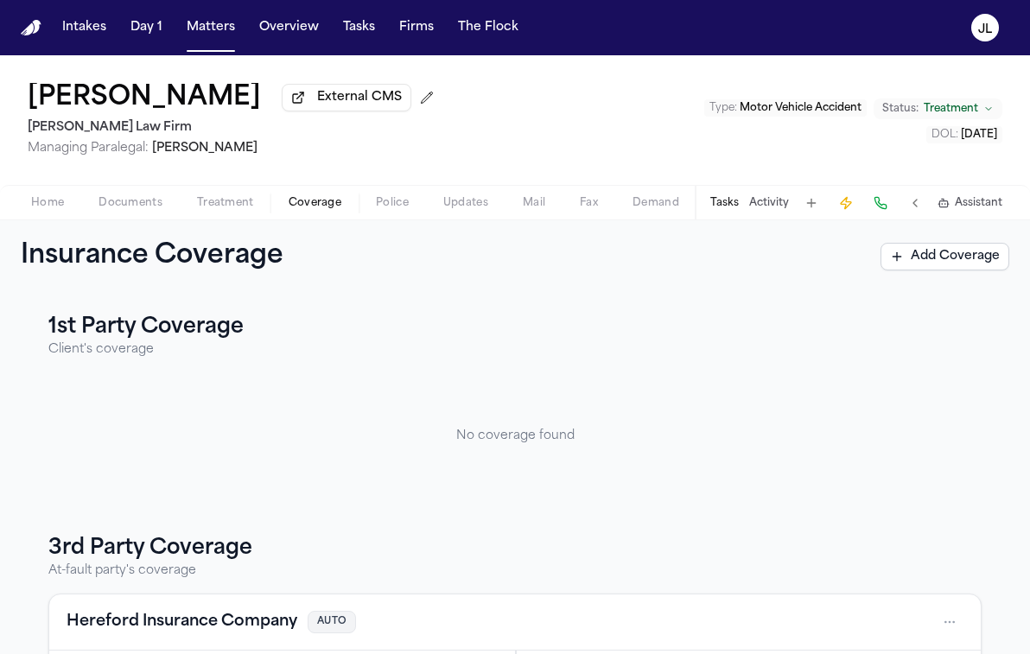
click at [59, 210] on span "Home" at bounding box center [47, 203] width 33 height 14
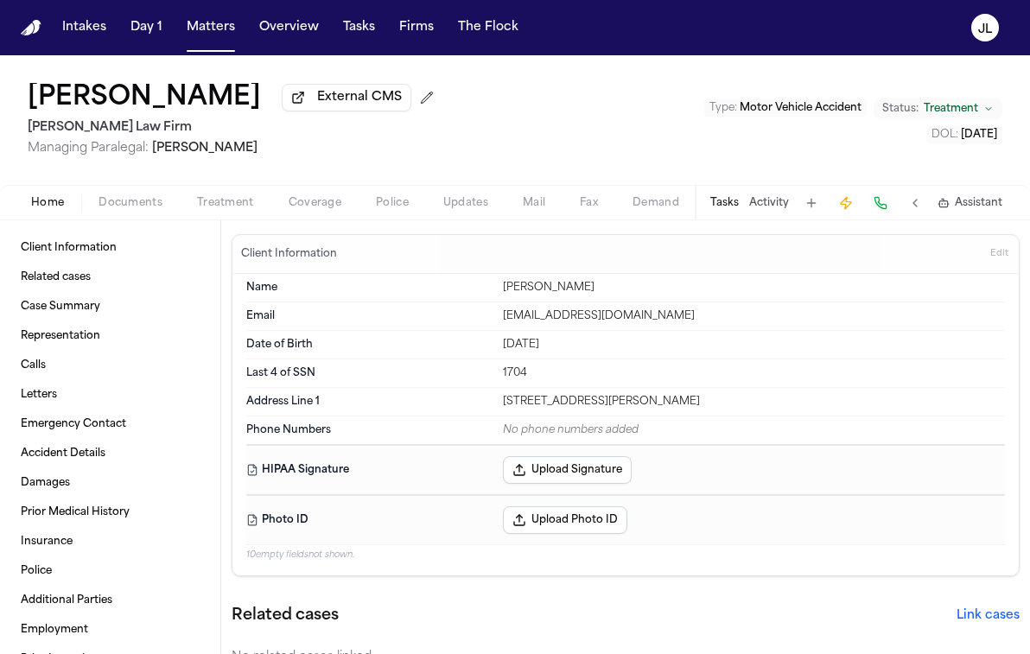
click at [148, 210] on span "Documents" at bounding box center [131, 203] width 64 height 14
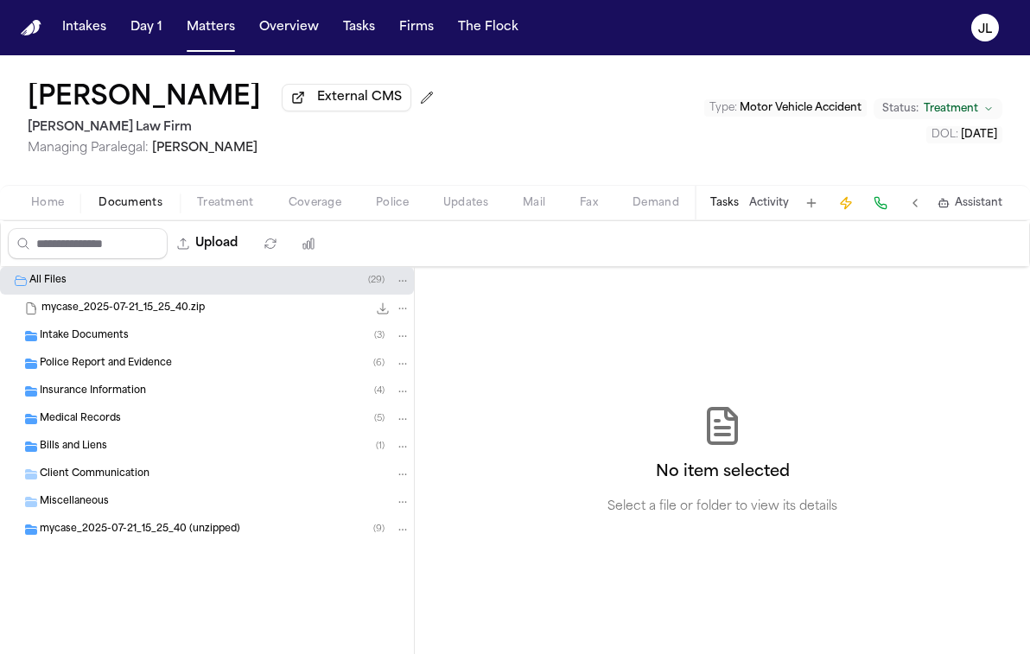
click at [148, 341] on div "Intake Documents ( 3 )" at bounding box center [225, 336] width 371 height 16
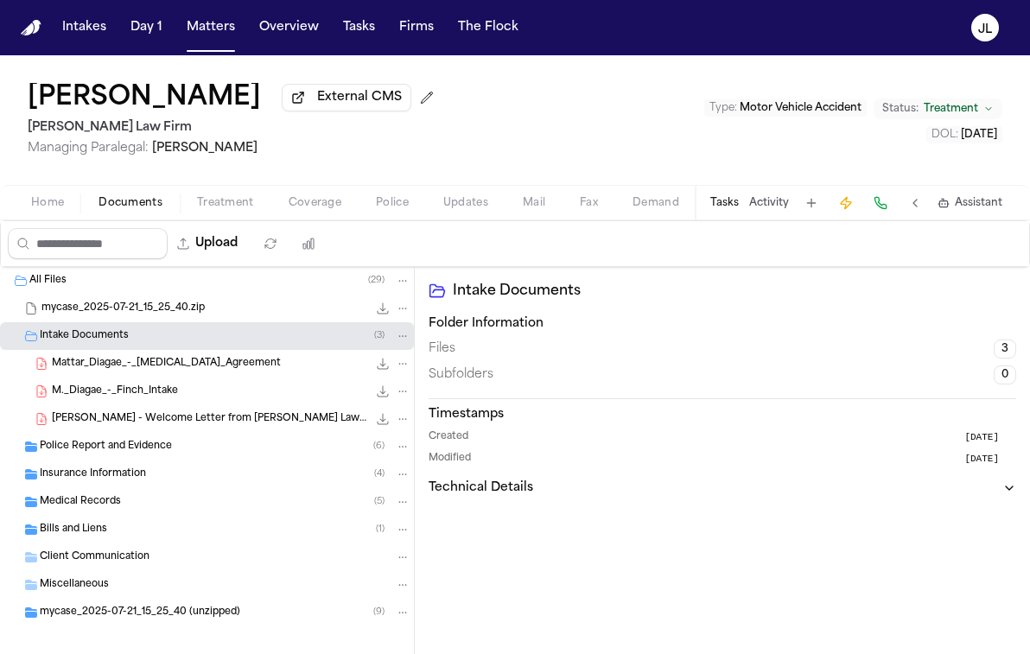
click at [132, 378] on div "Mattar_Diagae_-_[MEDICAL_DATA]_Agreement 263.0 KB • PDF" at bounding box center [207, 364] width 414 height 28
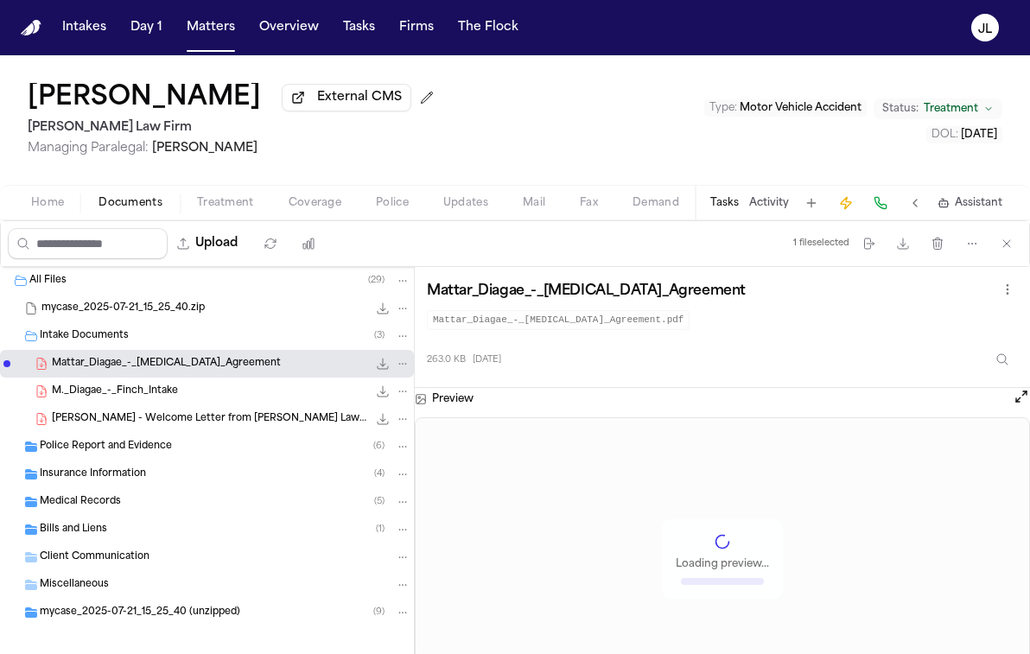
click at [130, 399] on span "M._Diagae_-_Finch_Intake" at bounding box center [115, 392] width 126 height 15
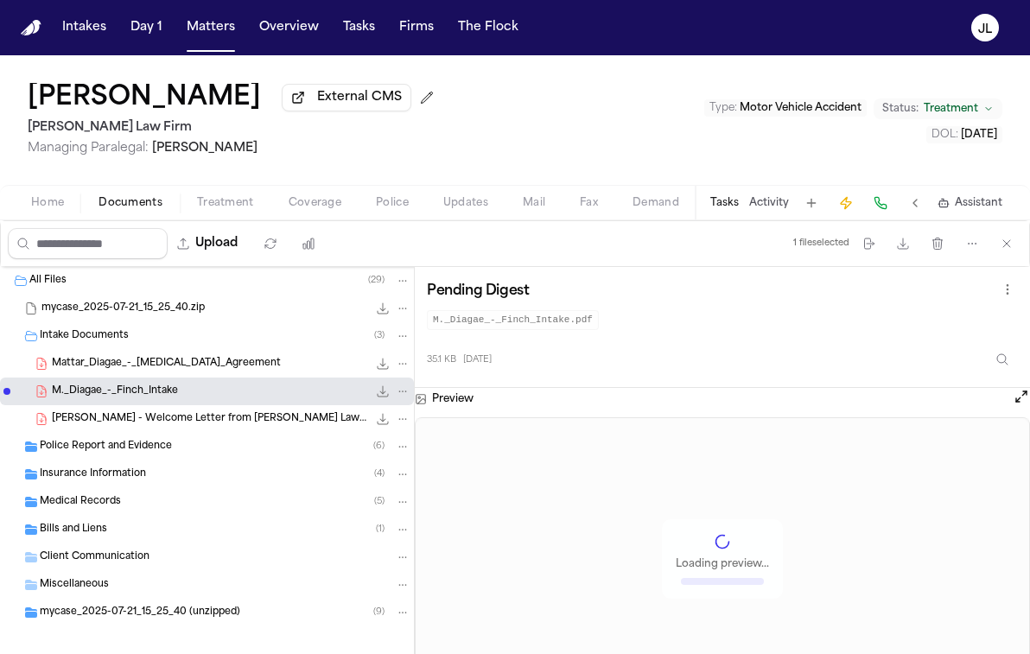
click at [128, 423] on span "[PERSON_NAME] - Welcome Letter from [PERSON_NAME] Law Firm - [DATE]" at bounding box center [210, 419] width 316 height 15
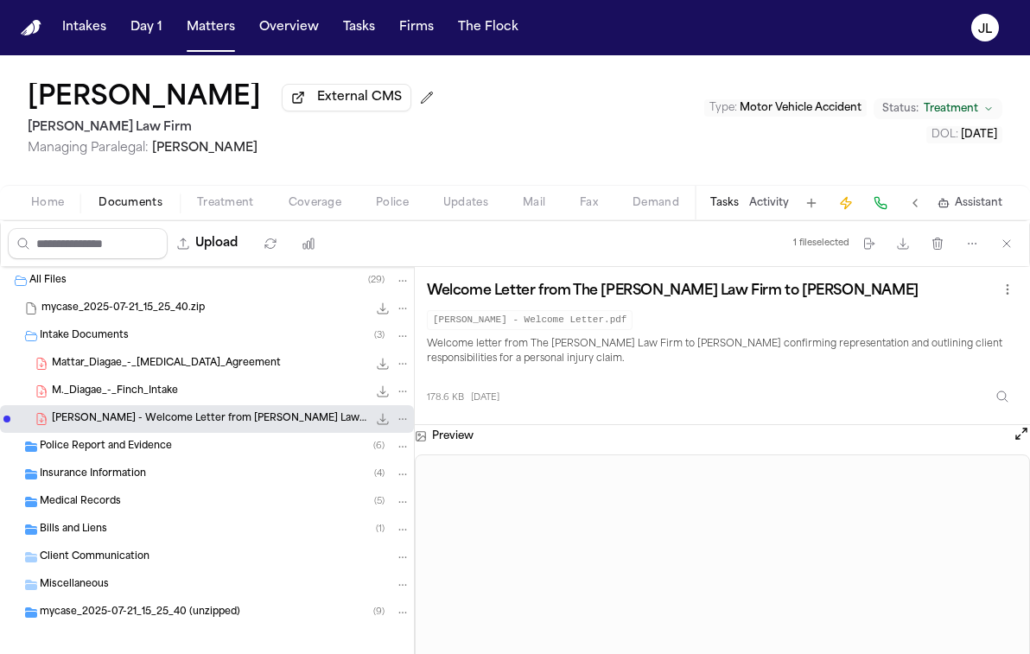
click at [121, 454] on span "Police Report and Evidence" at bounding box center [106, 447] width 132 height 15
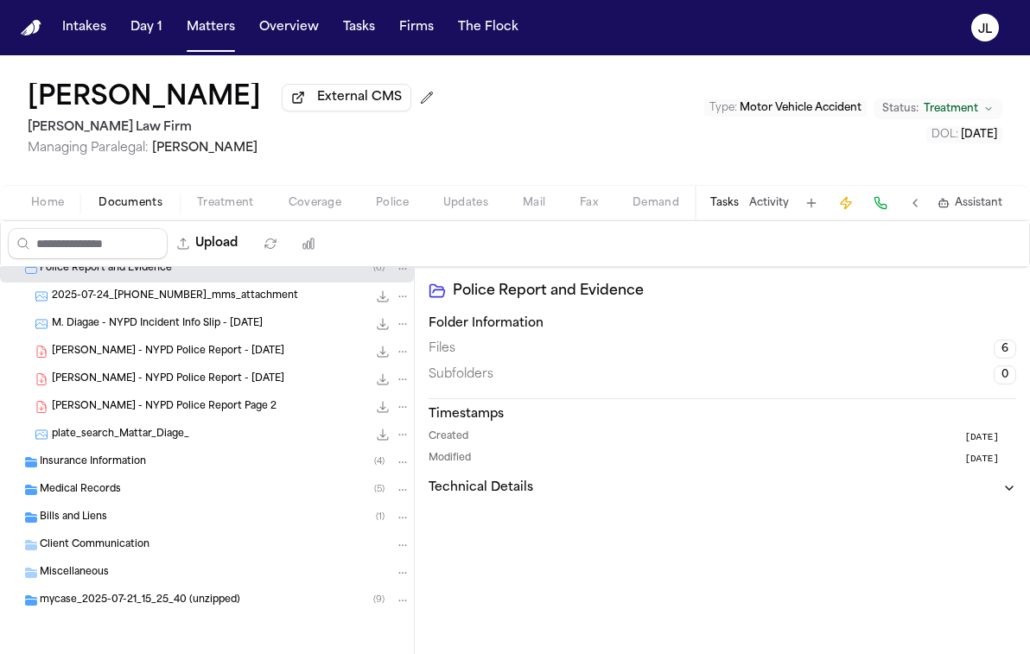
scroll to position [182, 0]
click at [112, 464] on span "Insurance Information" at bounding box center [93, 463] width 106 height 15
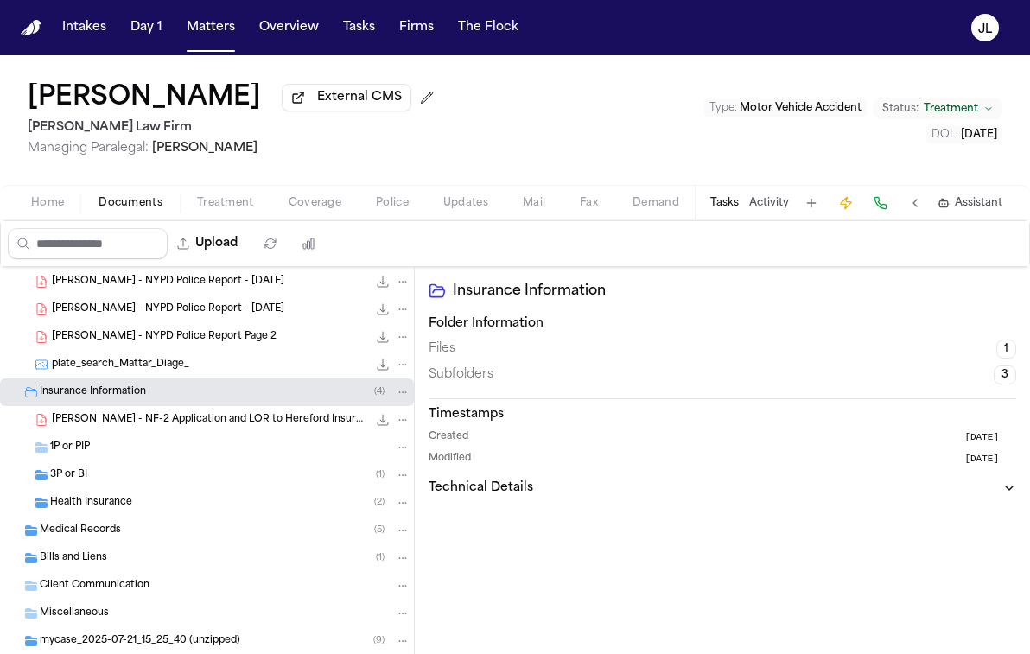
scroll to position [256, 0]
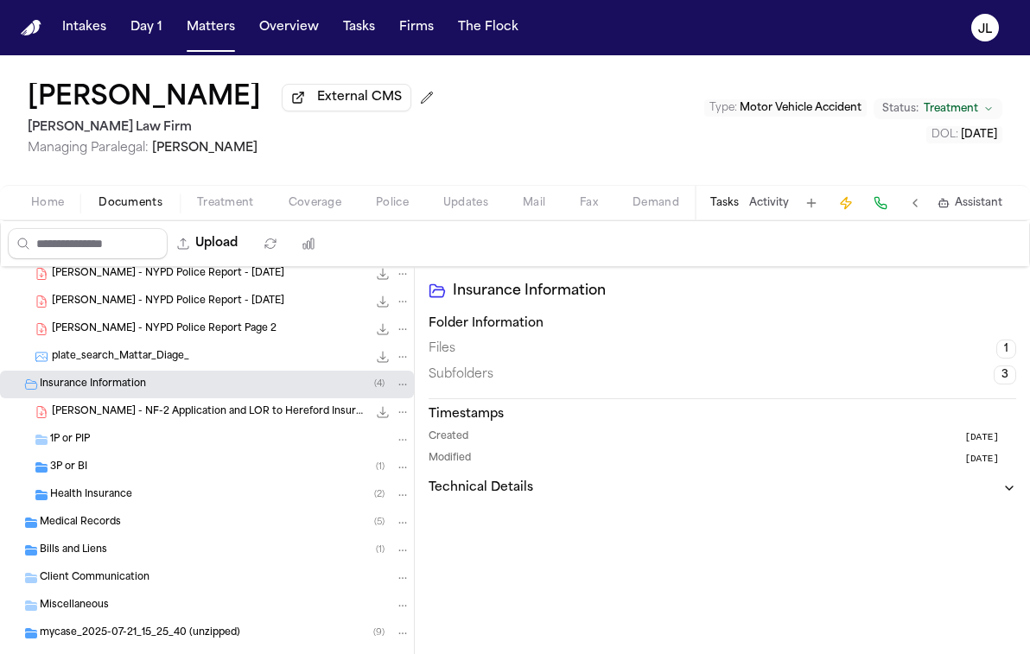
click at [108, 443] on div "1P or PIP" at bounding box center [230, 440] width 360 height 16
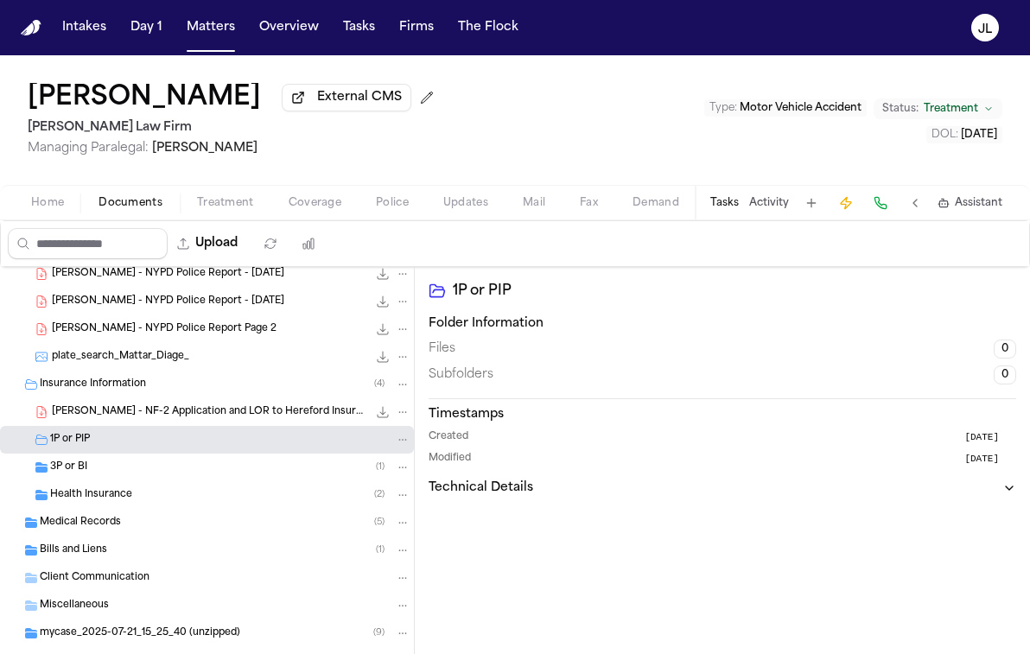
click at [99, 475] on div "3P or BI ( 1 )" at bounding box center [230, 468] width 360 height 16
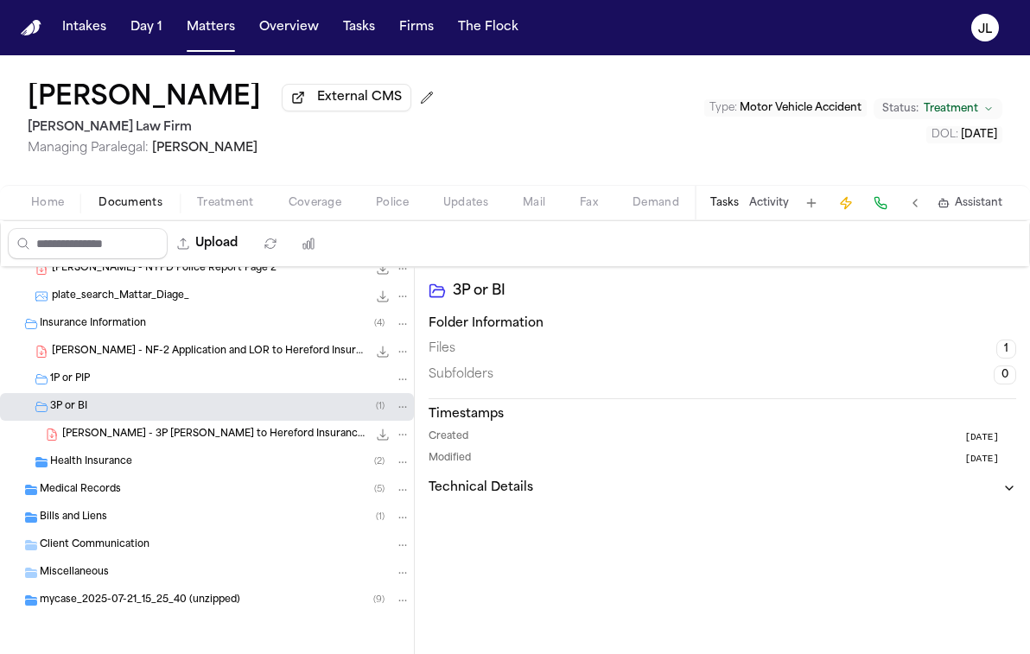
scroll to position [320, 0]
click at [116, 473] on div "Health Insurance ( 2 )" at bounding box center [207, 463] width 414 height 28
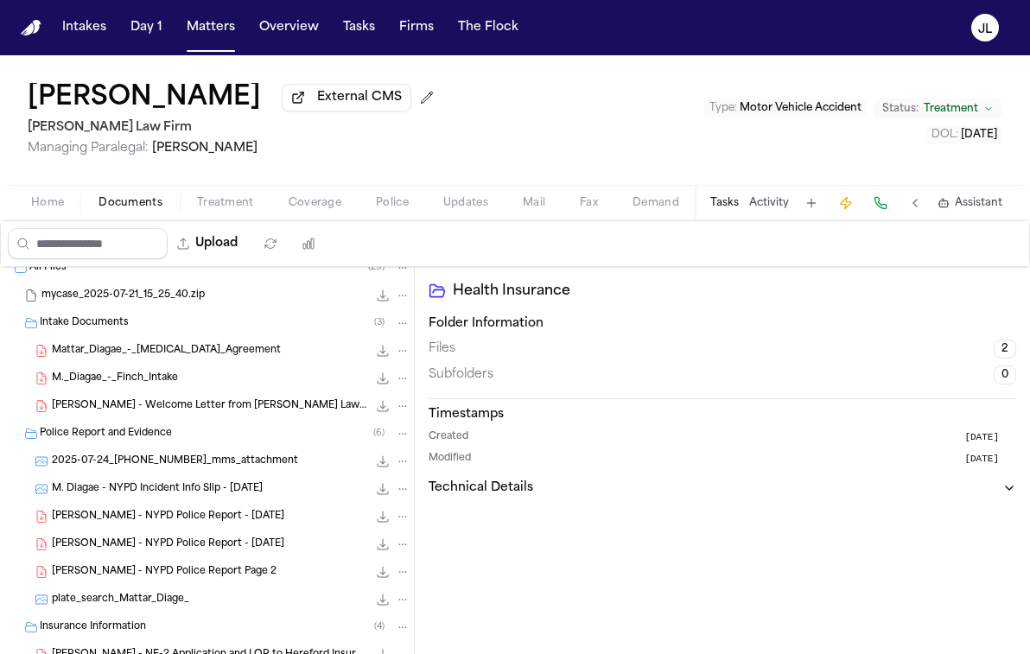
scroll to position [0, 0]
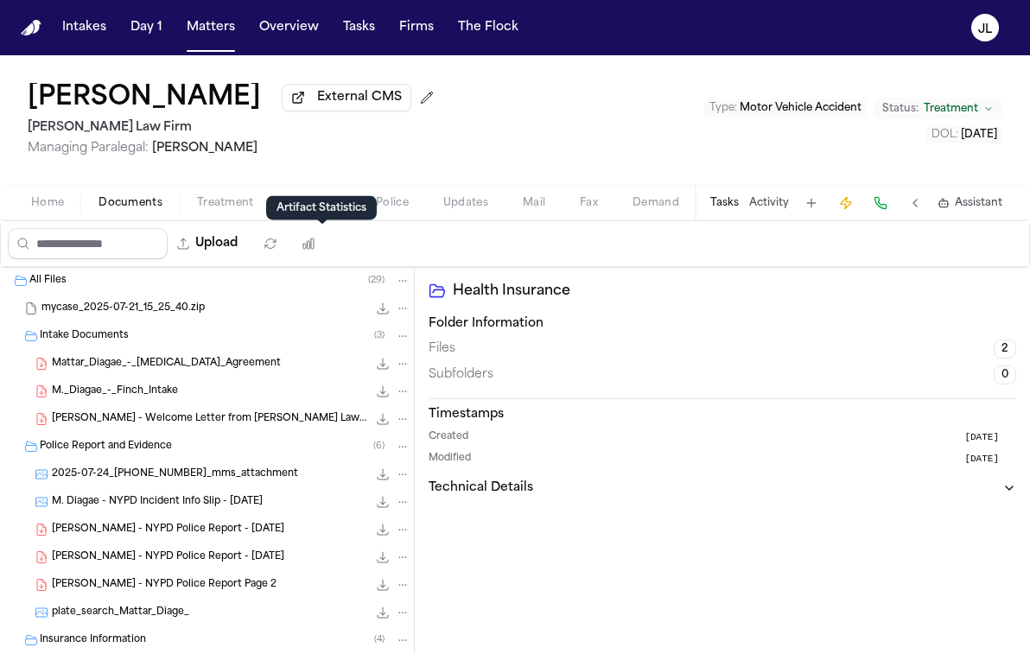
click at [315, 220] on div "Home Documents Treatment Coverage Police Updates Mail Fax Demand Workspaces Art…" at bounding box center [515, 202] width 1030 height 35
click at [315, 210] on span "Coverage" at bounding box center [315, 203] width 53 height 14
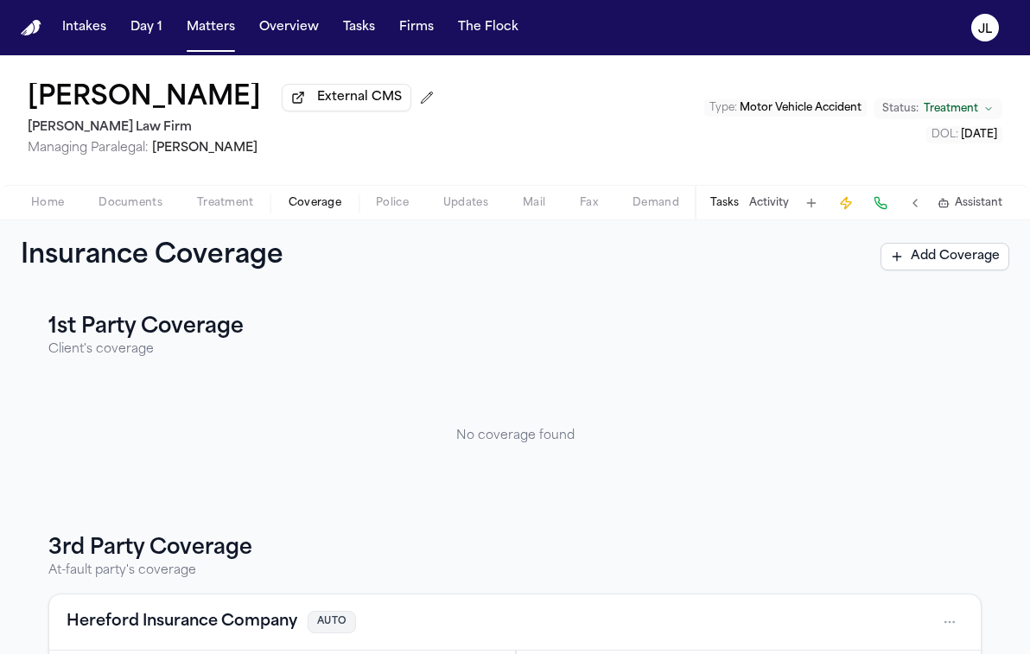
click at [730, 210] on button "Tasks" at bounding box center [725, 203] width 29 height 14
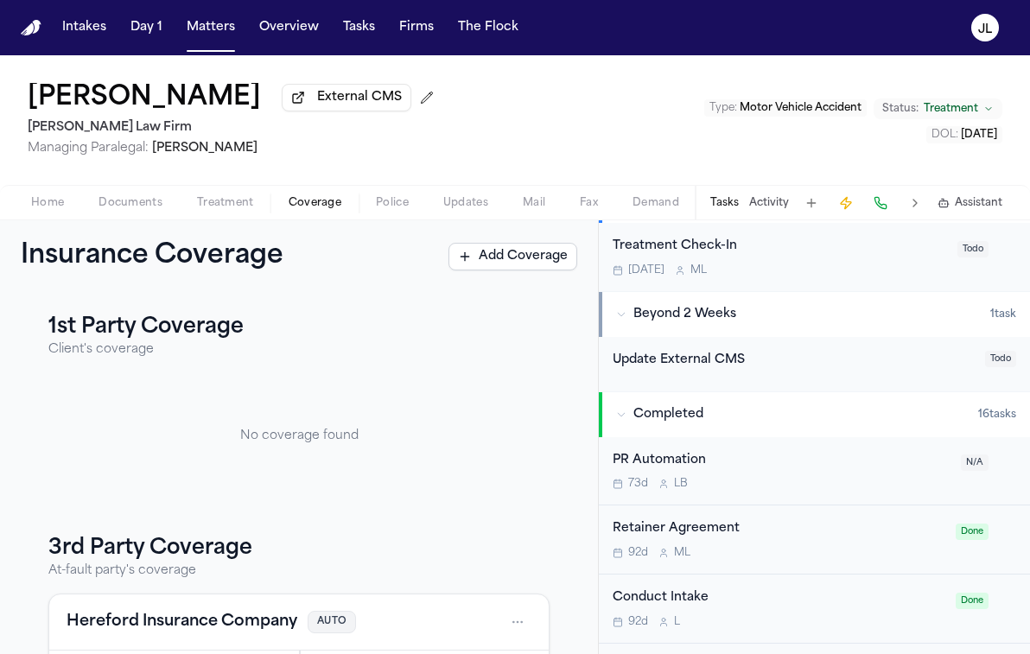
scroll to position [522, 0]
